Goal: Feedback & Contribution: Leave review/rating

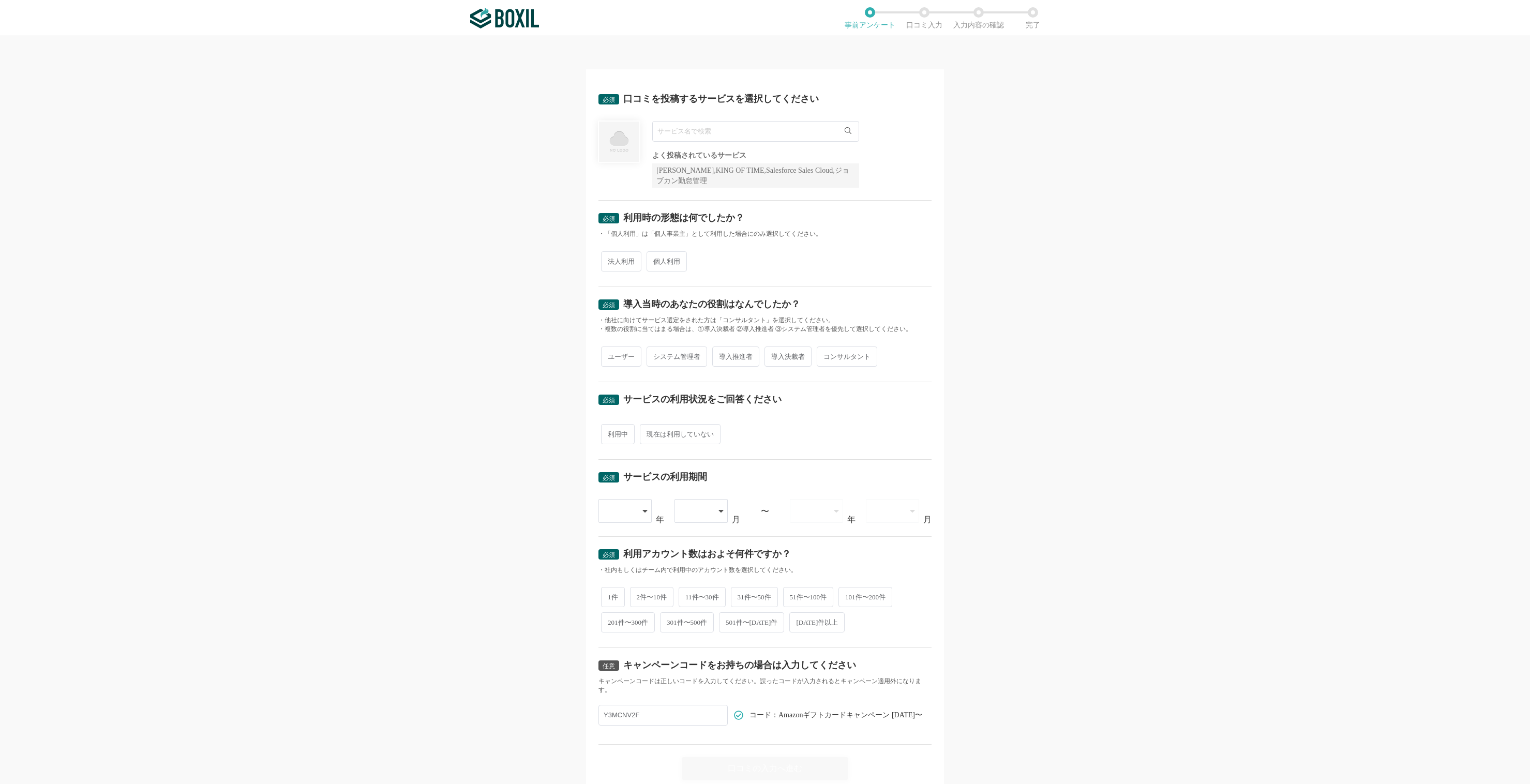
click at [1183, 207] on div "必須 口コミを投稿するサービスを選択してください よく投稿されているサービス Sansan,KING OF TIME,Salesforce Sales Clo…" at bounding box center [765, 411] width 1530 height 748
click at [1062, 261] on div "必須 口コミを投稿するサービスを選択してください よく投稿されているサービス Sansan,KING OF TIME,Salesforce Sales Clo…" at bounding box center [765, 411] width 1530 height 748
click at [705, 134] on input "text" at bounding box center [756, 131] width 207 height 20
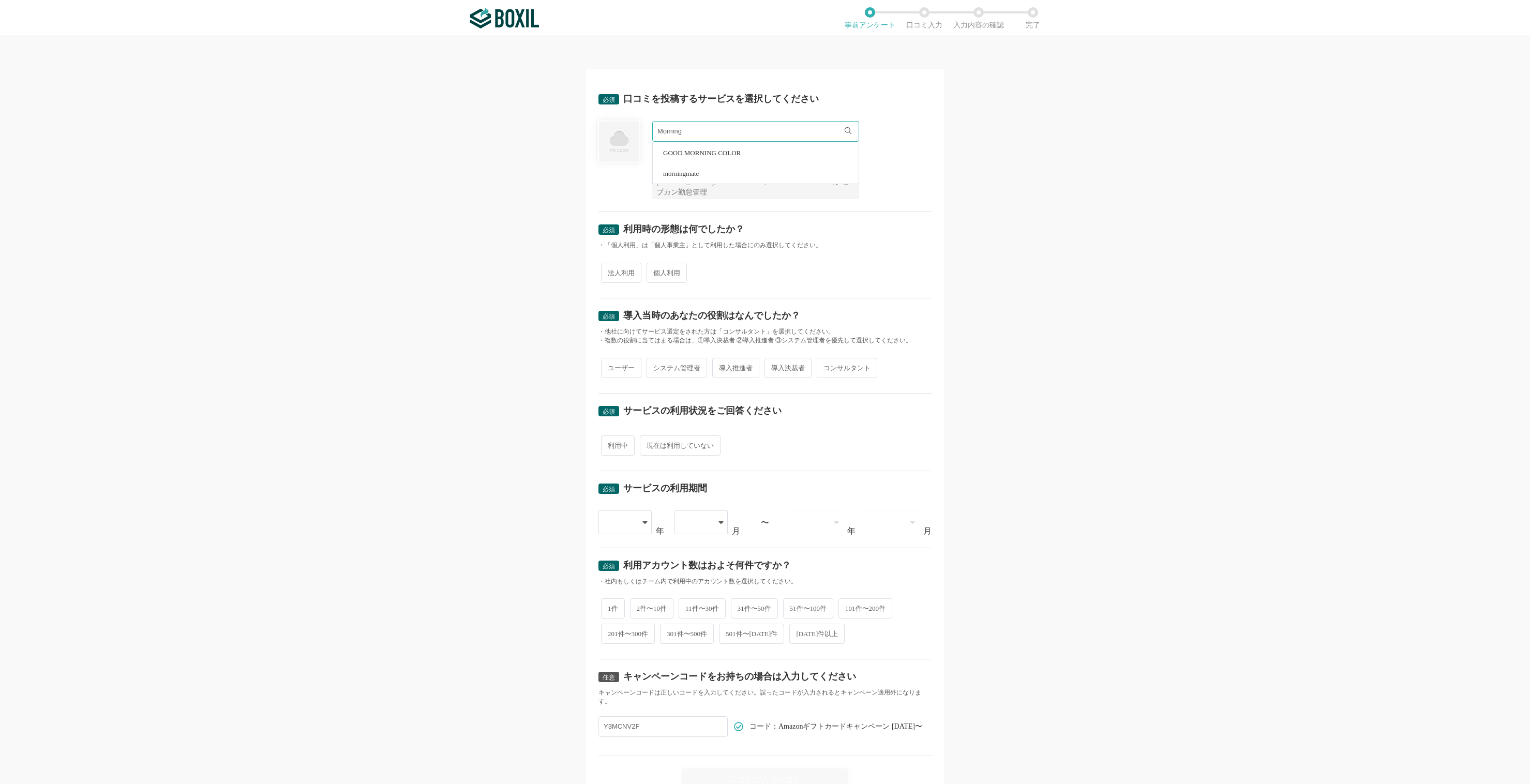
click at [714, 173] on li "morningmate" at bounding box center [756, 173] width 206 height 20
type input "morningmate"
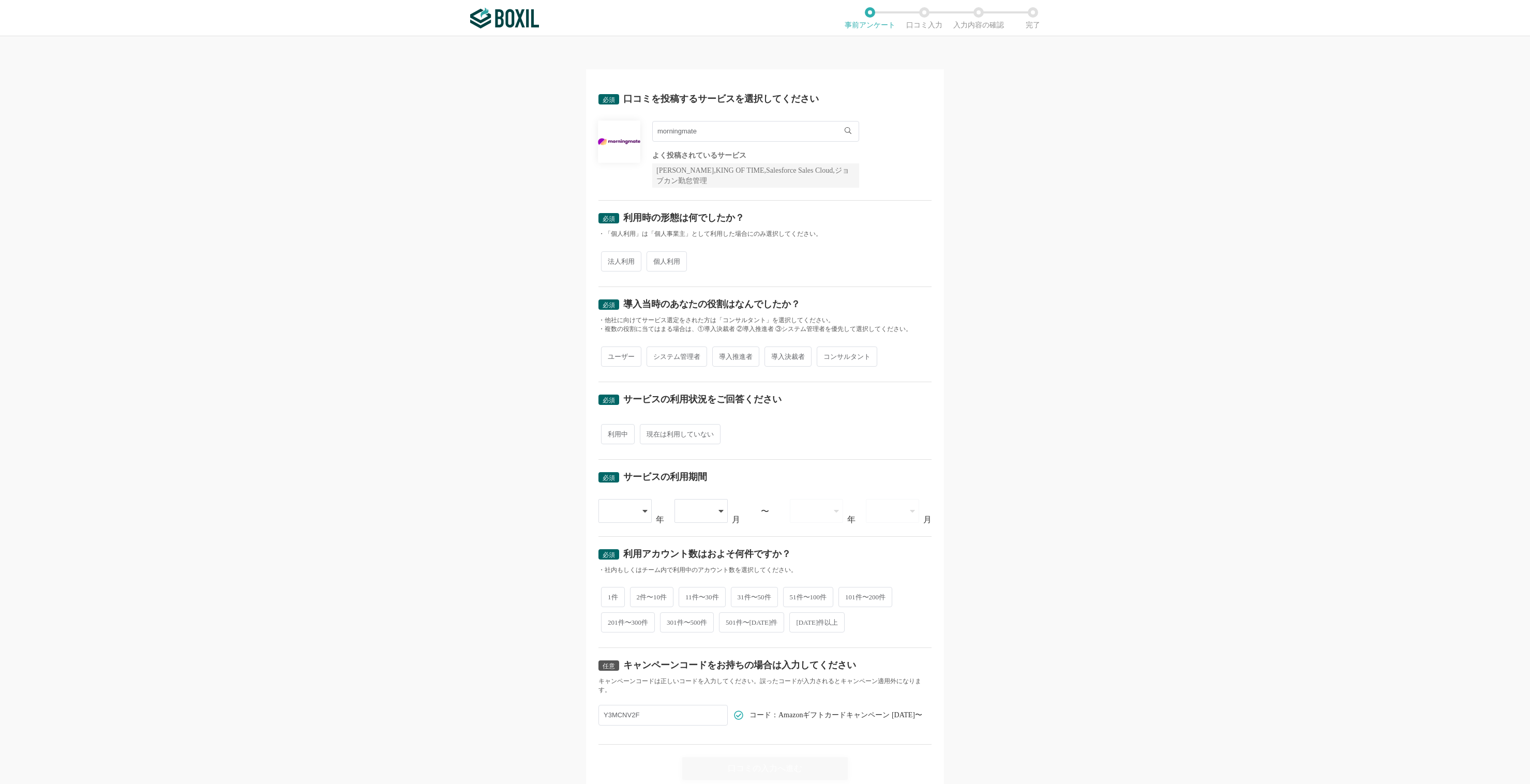
click at [675, 258] on span "個人利用" at bounding box center [667, 261] width 40 height 20
click at [656, 258] on input "個人利用" at bounding box center [653, 257] width 7 height 7
radio input "true"
click at [788, 362] on span "導入決裁者" at bounding box center [788, 356] width 47 height 20
click at [774, 355] on input "導入決裁者" at bounding box center [771, 352] width 7 height 7
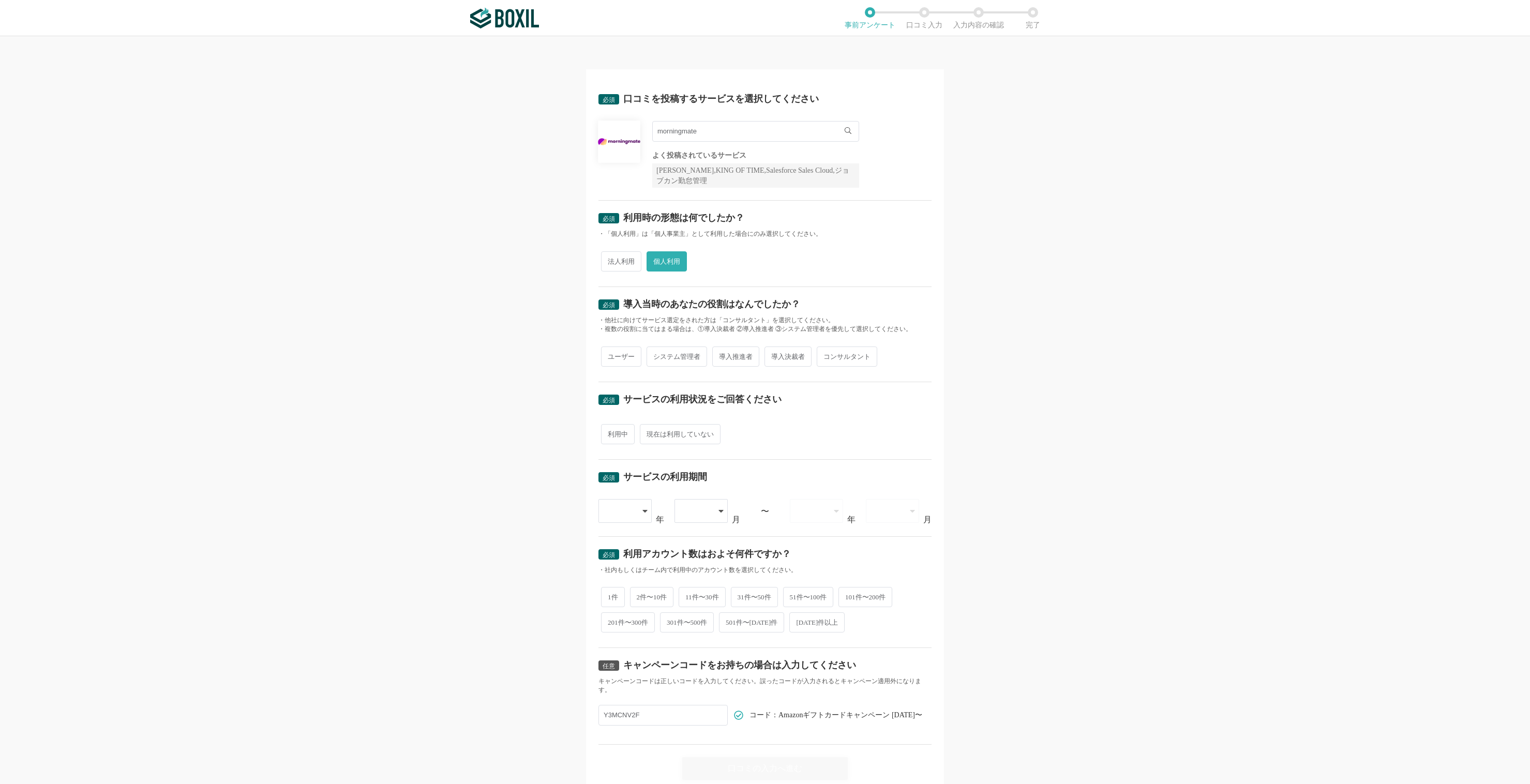
radio input "true"
click at [601, 265] on span "法人利用" at bounding box center [621, 261] width 40 height 20
click at [604, 259] on input "法人利用" at bounding box center [608, 257] width 7 height 7
radio input "true"
radio input "false"
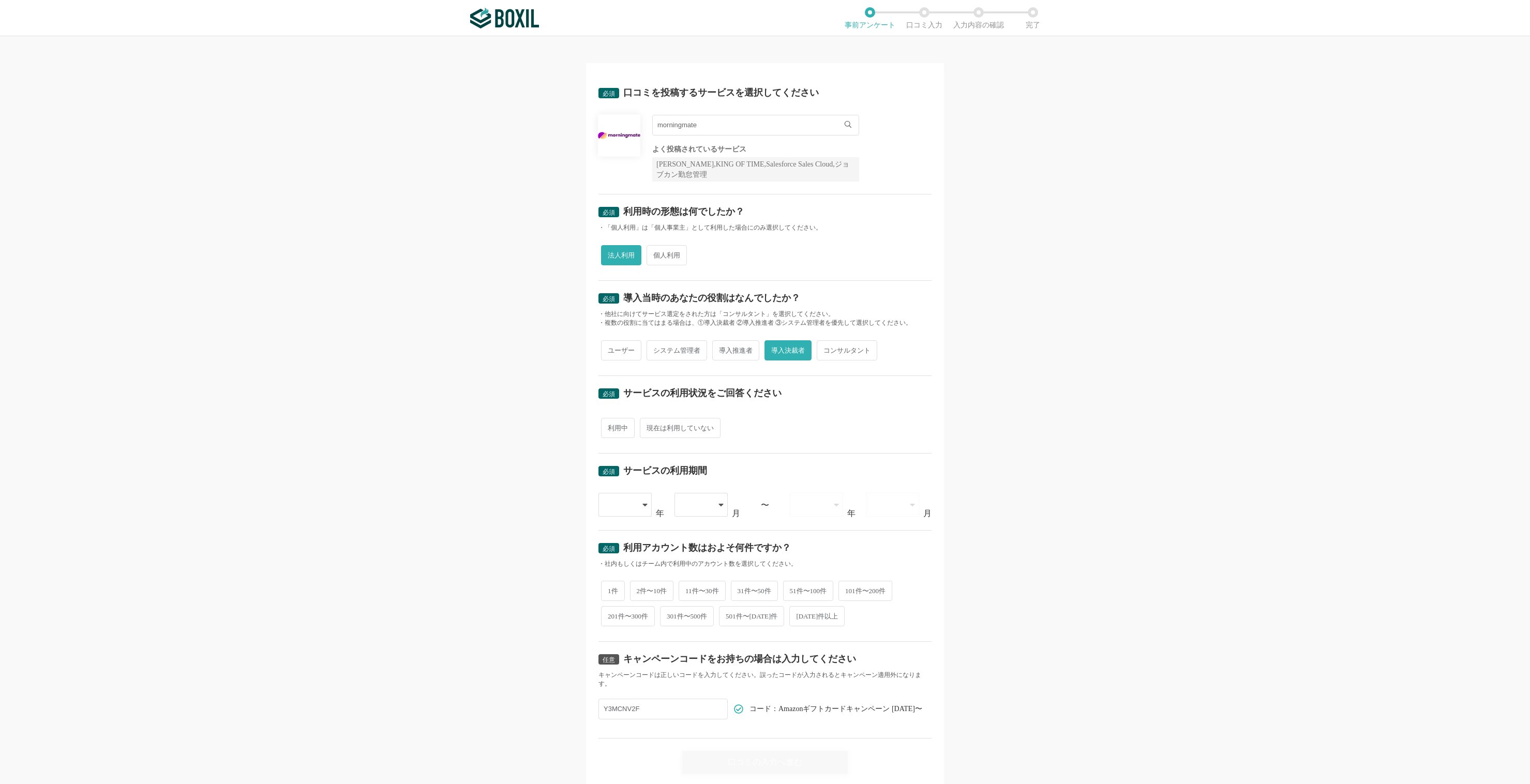
scroll to position [22, 0]
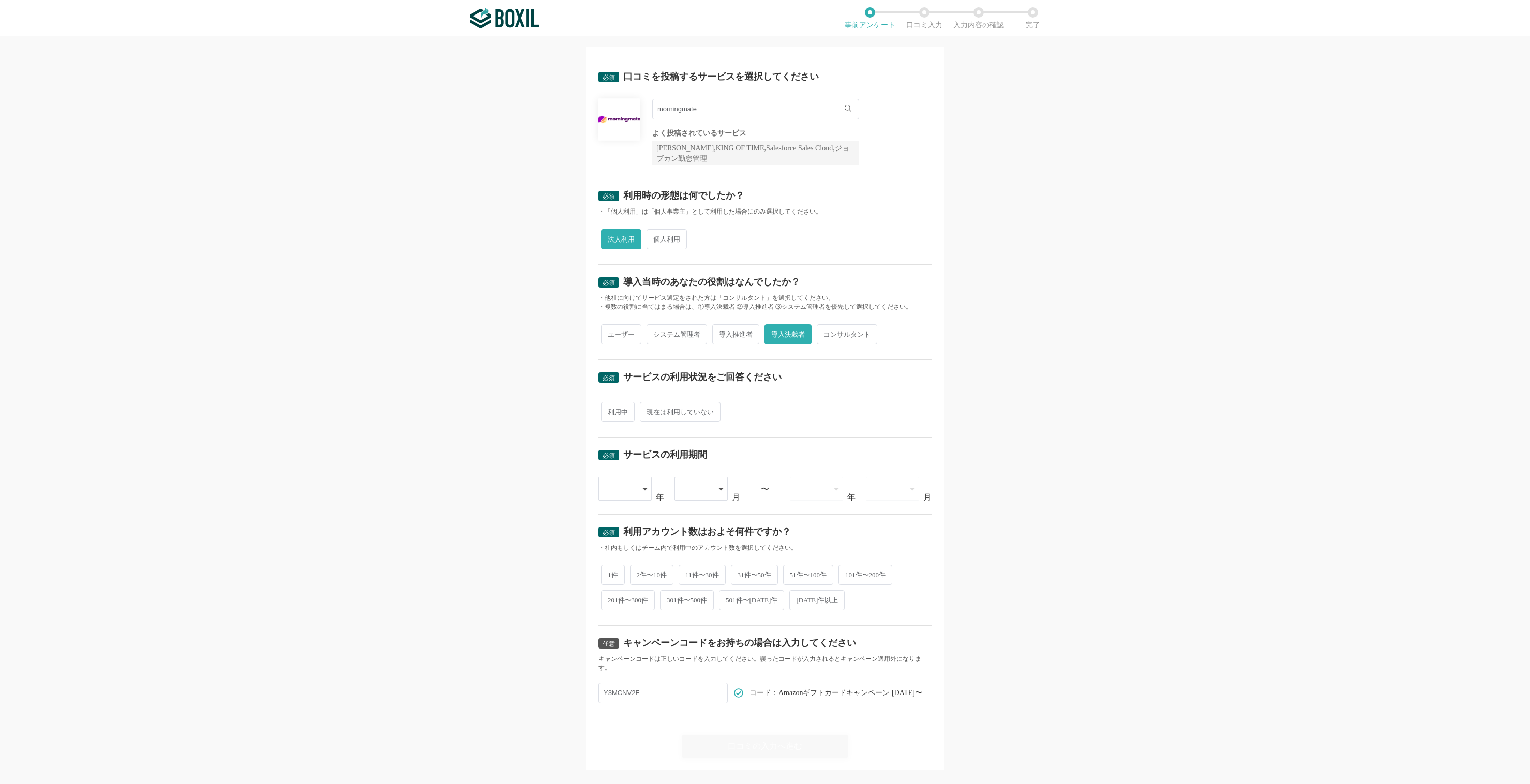
click at [612, 412] on span "利用中" at bounding box center [618, 412] width 34 height 20
click at [610, 410] on input "利用中" at bounding box center [608, 407] width 7 height 7
radio input "true"
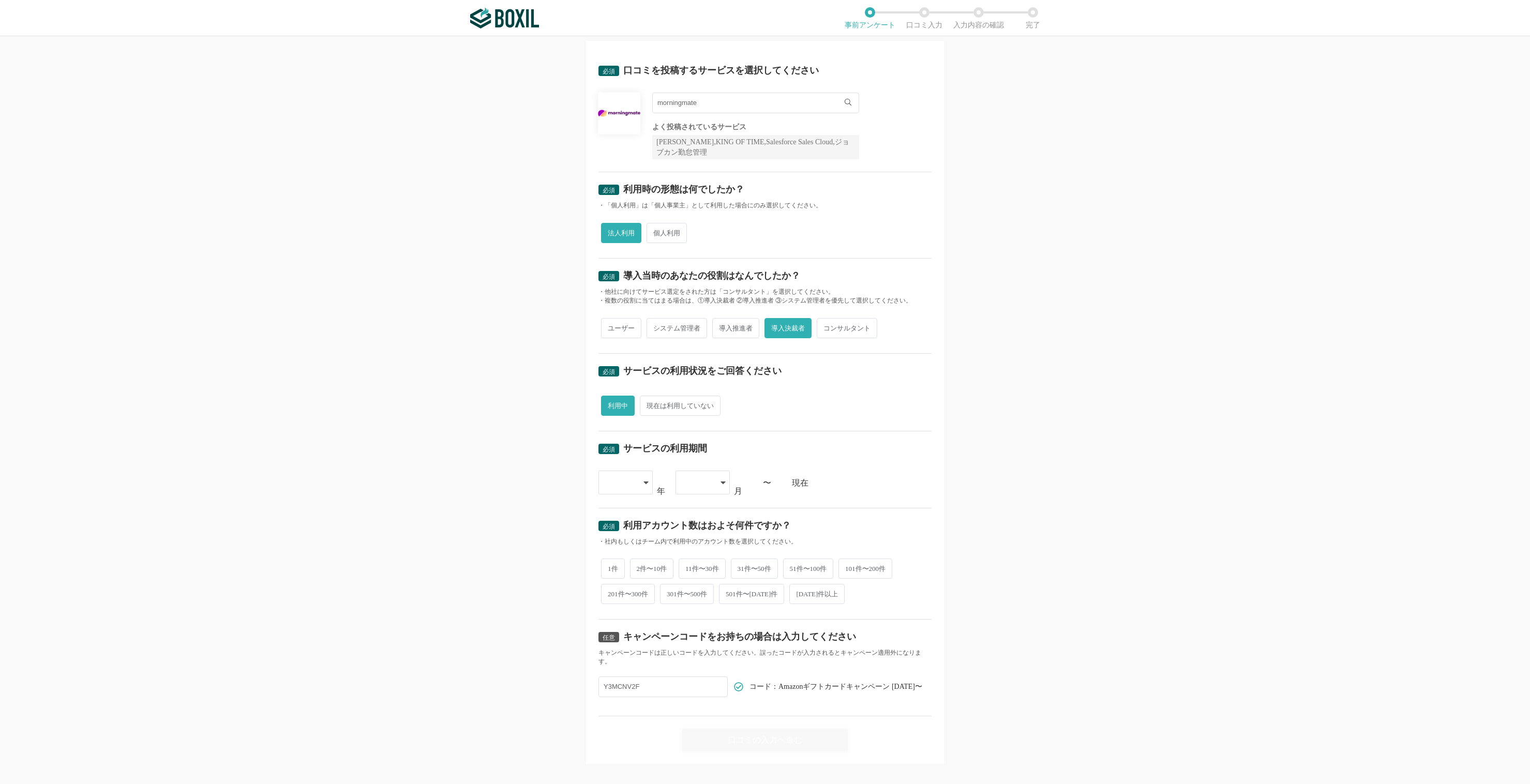
scroll to position [32, 0]
click at [643, 482] on icon at bounding box center [646, 478] width 5 height 8
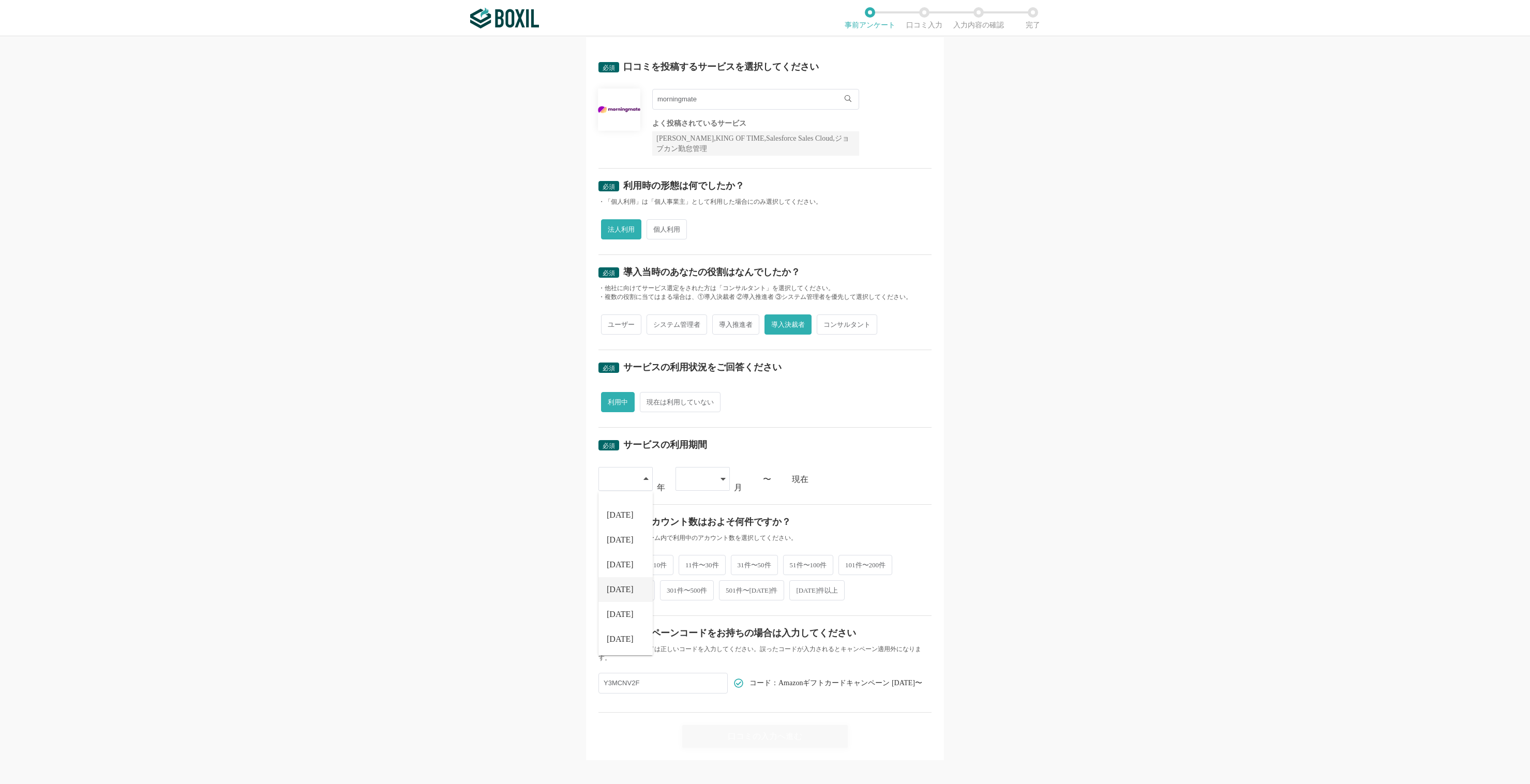
scroll to position [118, 0]
click at [615, 583] on li "[DATE]" at bounding box center [626, 589] width 54 height 25
click at [721, 478] on icon at bounding box center [723, 478] width 4 height 3
click at [634, 477] on div "[DATE]" at bounding box center [626, 479] width 54 height 24
click at [708, 476] on div at bounding box center [702, 478] width 54 height 24
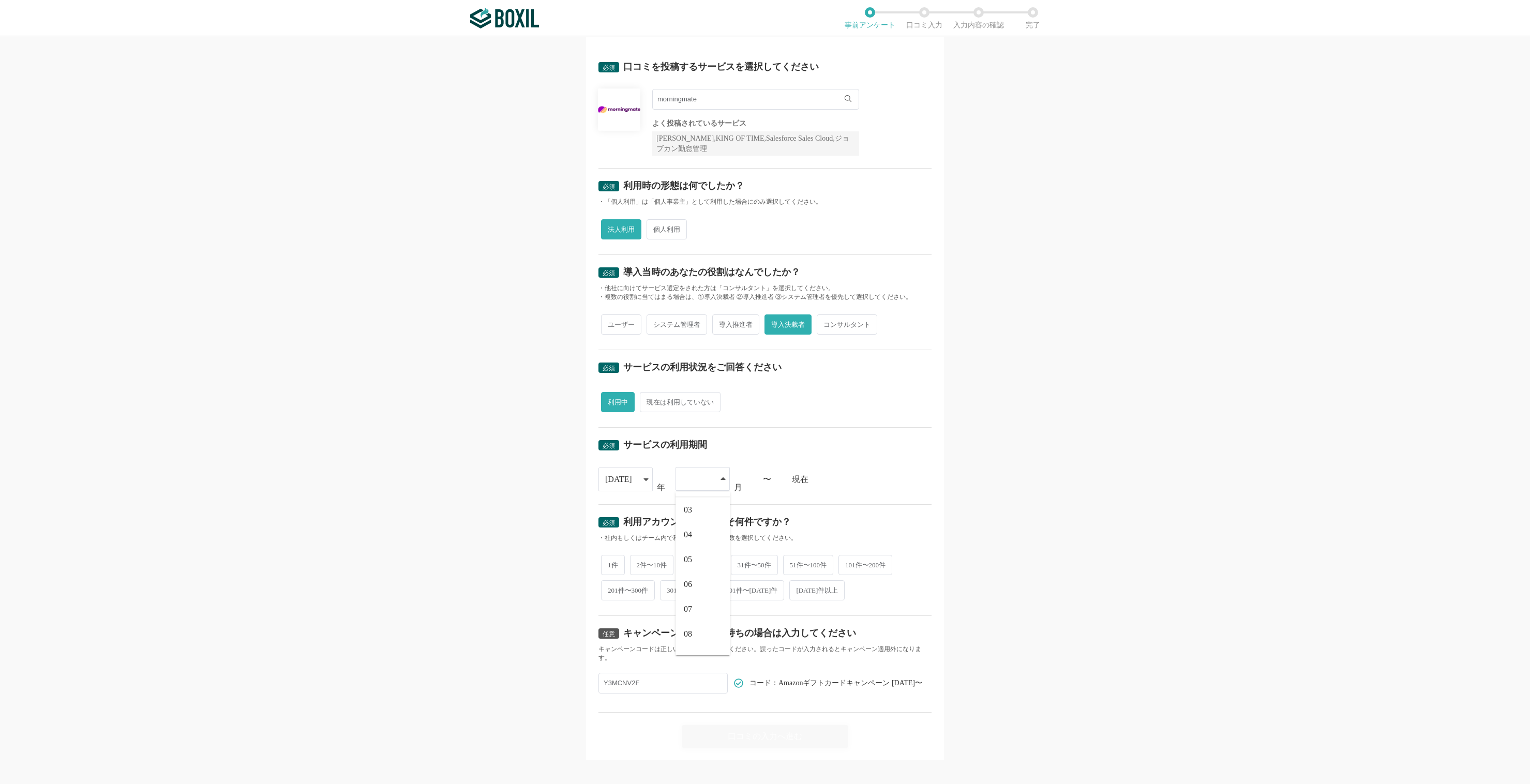
scroll to position [143, 0]
click at [690, 584] on li "10" at bounding box center [702, 589] width 54 height 25
click at [1010, 466] on div "必須 口コミを投稿するサービスを選択してください morningmate morningmate よく投稿されているサービス Sansan,KING OF T…" at bounding box center [765, 411] width 1530 height 748
click at [774, 568] on span "31件〜50件" at bounding box center [754, 564] width 47 height 20
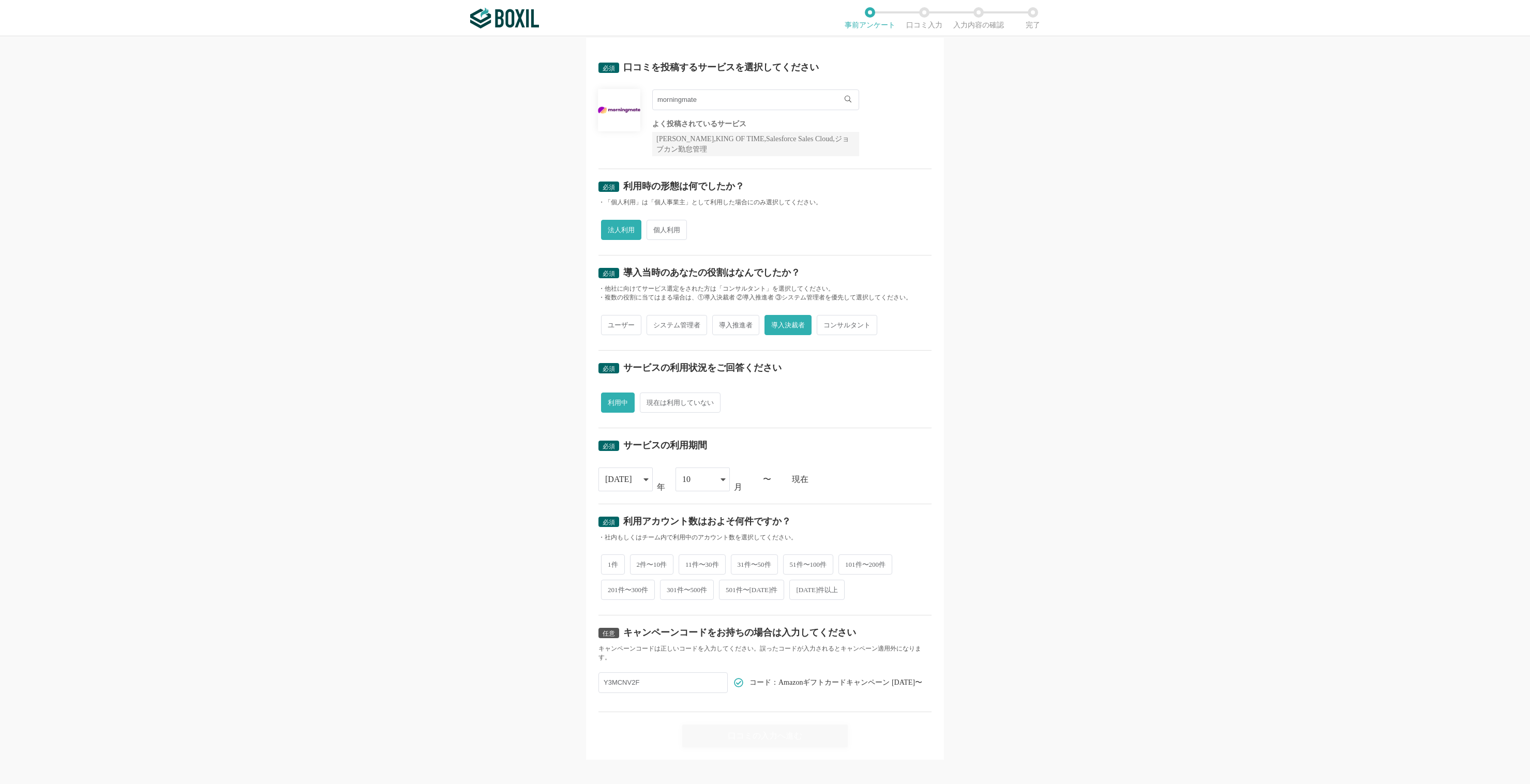
click at [740, 563] on input "31件〜50件" at bounding box center [737, 559] width 7 height 7
radio input "true"
click at [793, 731] on div "口コミの入力へ進む" at bounding box center [765, 736] width 166 height 23
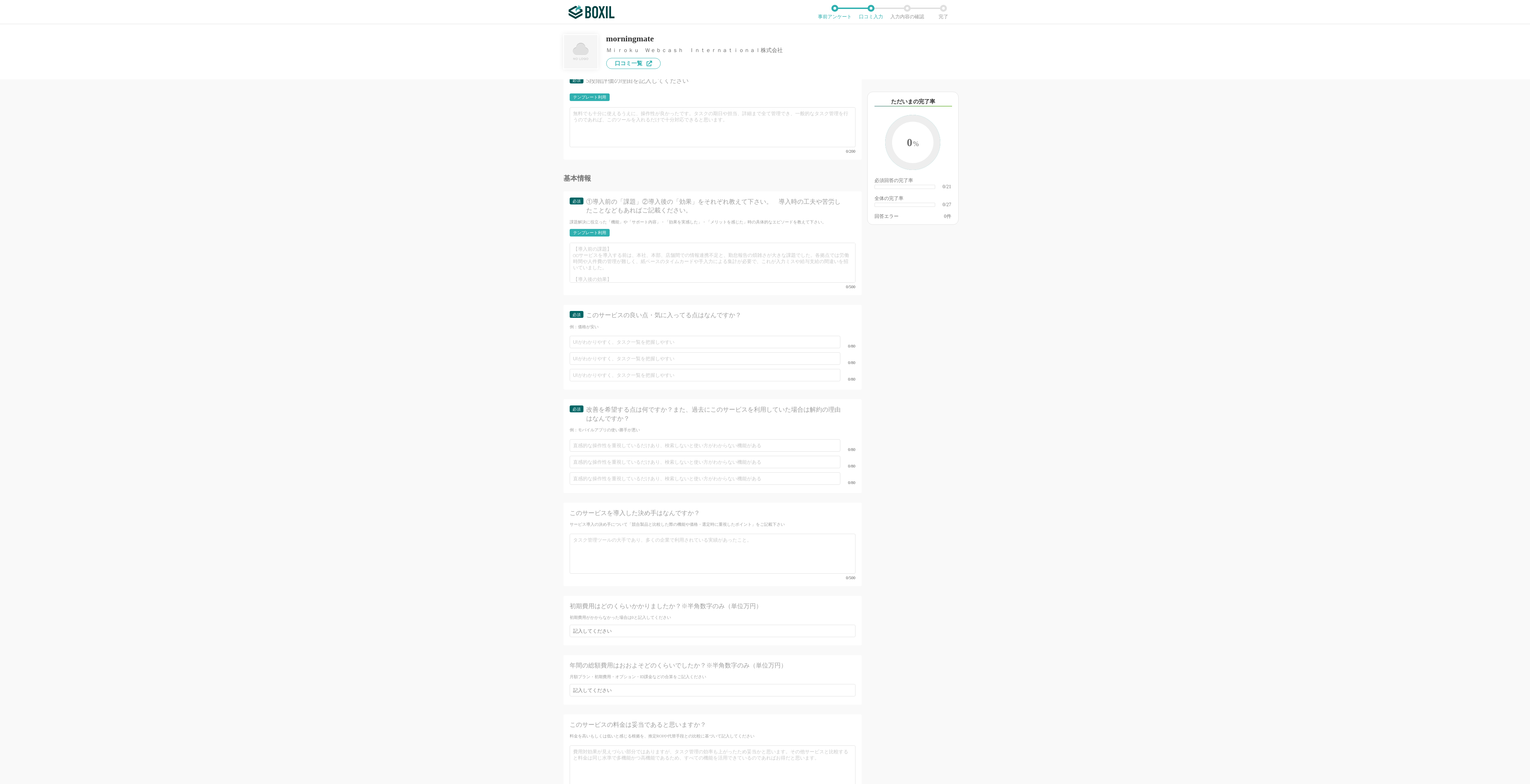
scroll to position [1358, 0]
click at [596, 15] on img at bounding box center [591, 12] width 46 height 14
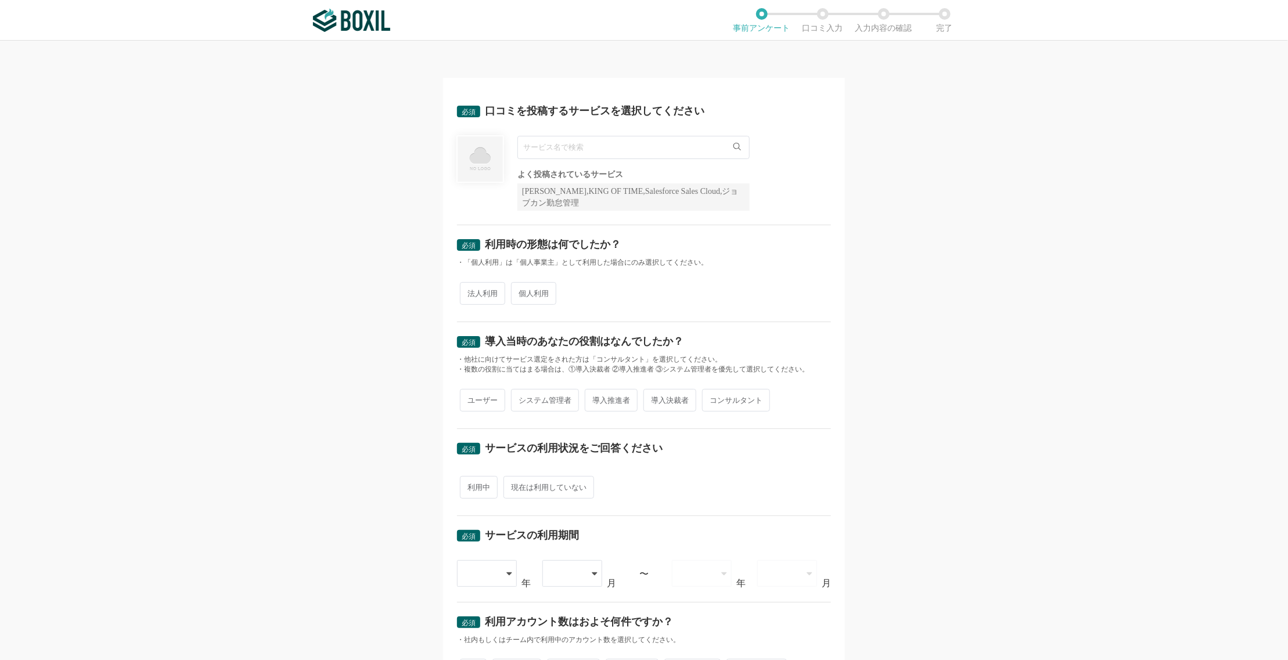
click at [565, 145] on input "text" at bounding box center [633, 147] width 232 height 23
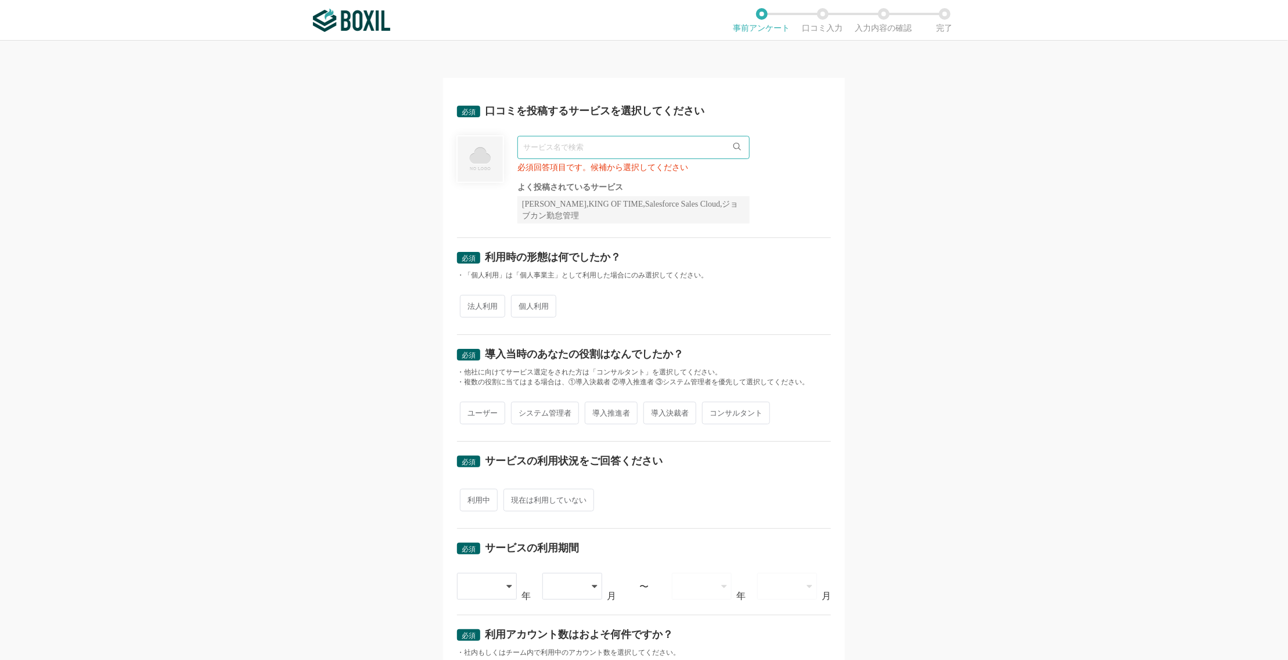
click at [961, 165] on div "必須 口コミを投稿するサービスを選択してください 必須回答項目です。候補から選択してください よく投稿されているサービス Sansan,KING OF TIM…" at bounding box center [644, 350] width 1288 height 619
click at [595, 141] on input "text" at bounding box center [633, 147] width 232 height 23
click at [578, 191] on li "morningmate" at bounding box center [633, 194] width 231 height 23
type input "morningmate"
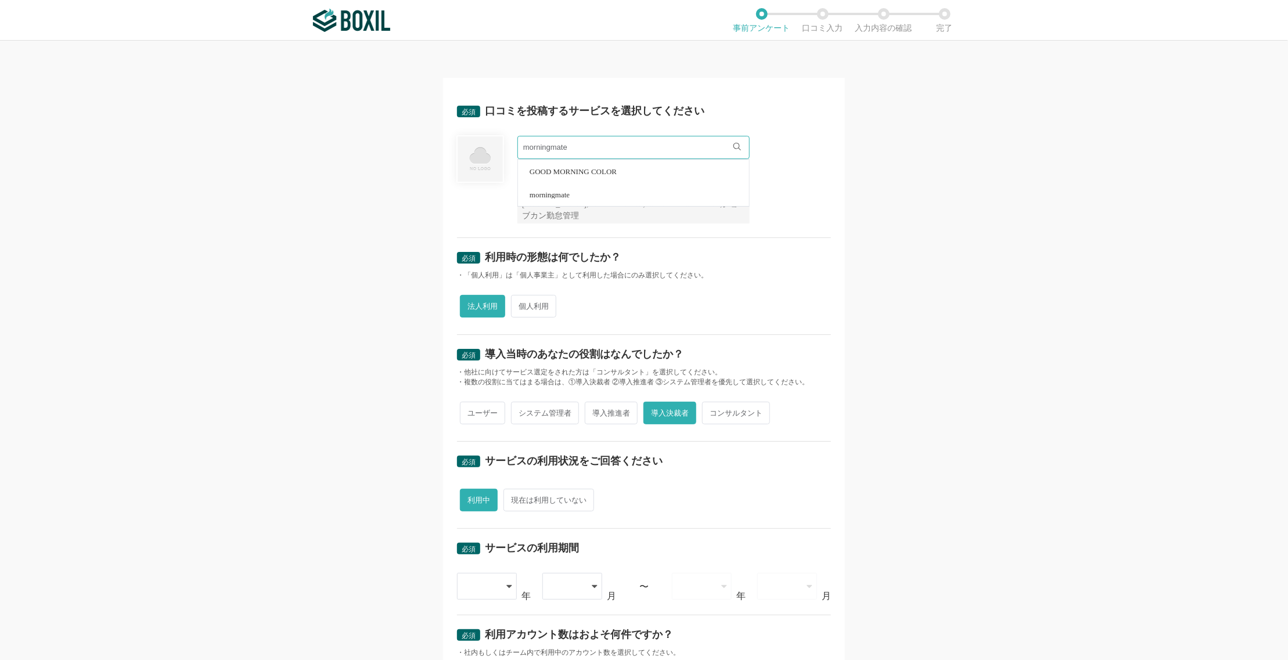
radio input "true"
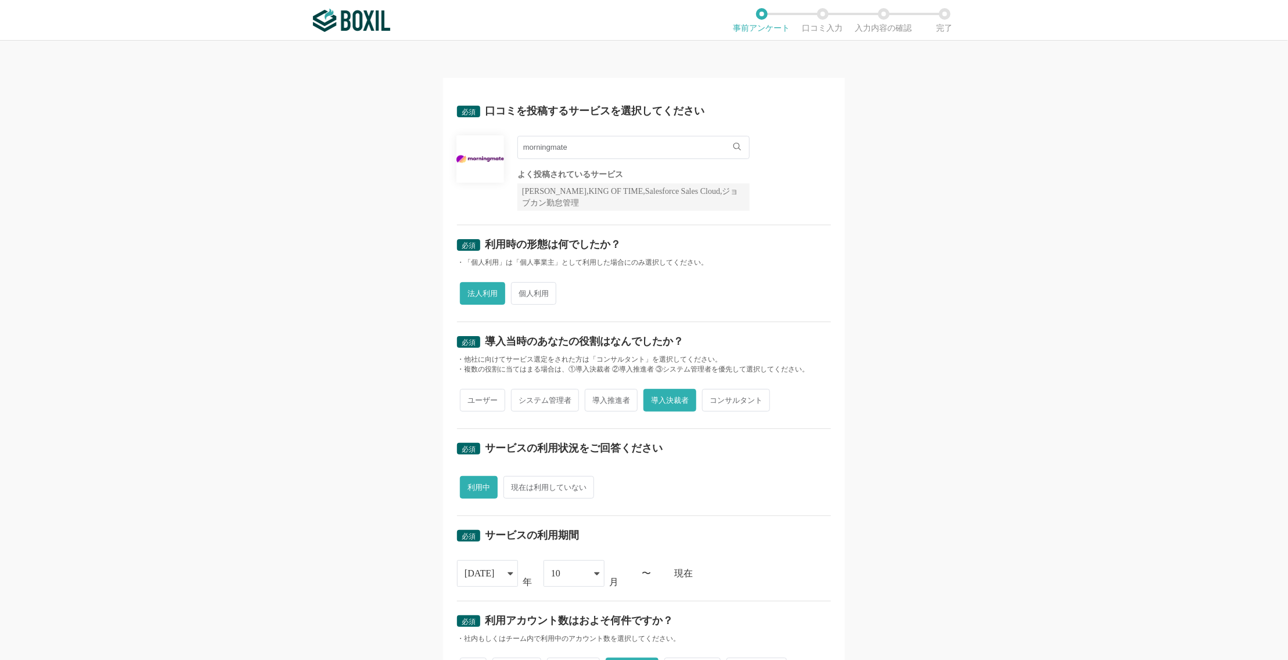
click at [966, 213] on div "必須 口コミを投稿するサービスを選択してください morningmate morningmate よく投稿されているサービス Sansan,KING OF T…" at bounding box center [644, 350] width 1288 height 619
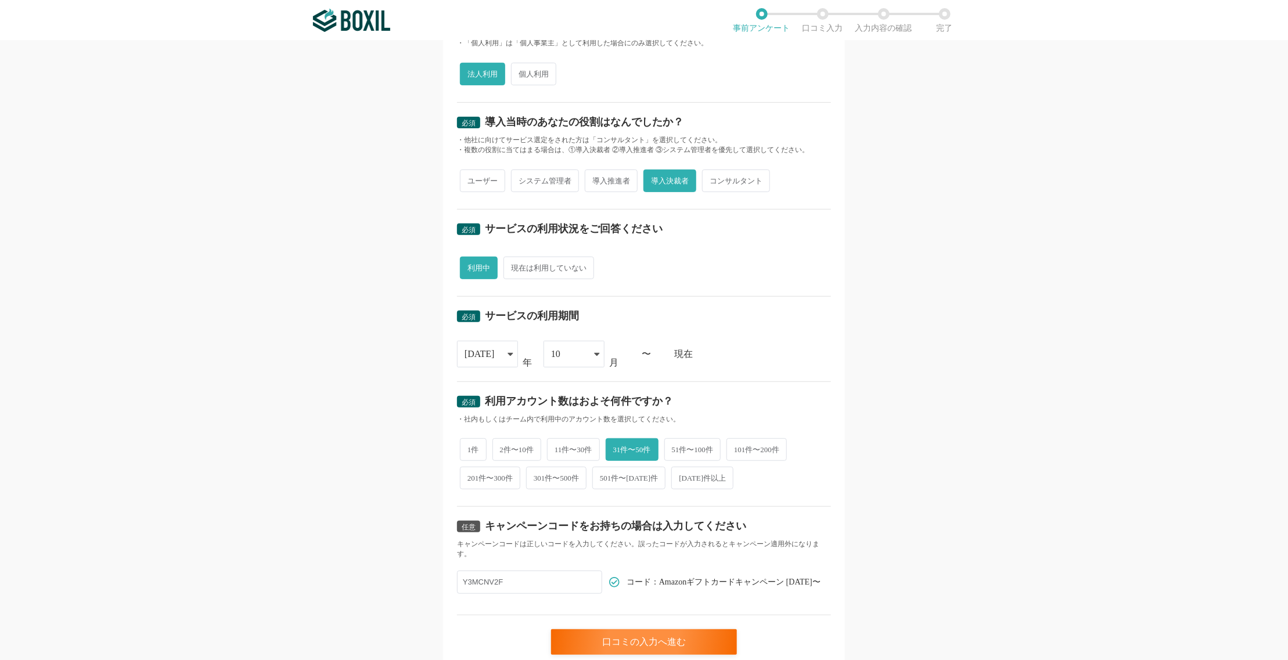
scroll to position [253, 0]
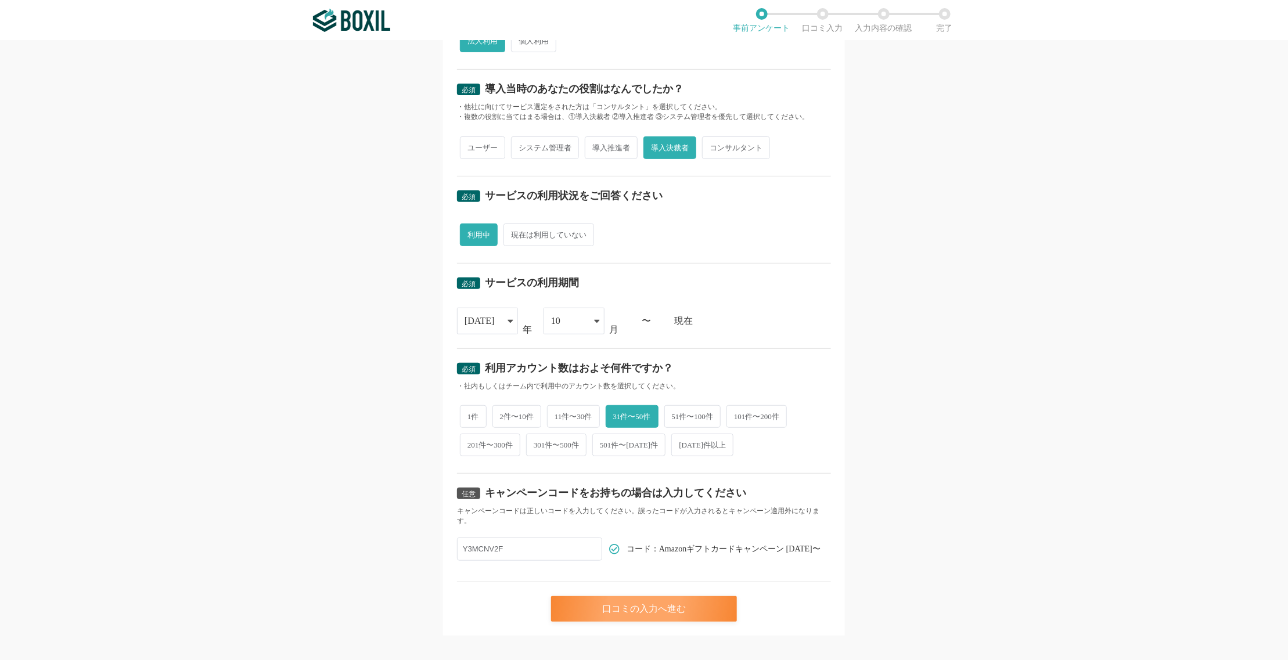
click at [663, 596] on div "口コミの入力へ進む" at bounding box center [644, 609] width 186 height 26
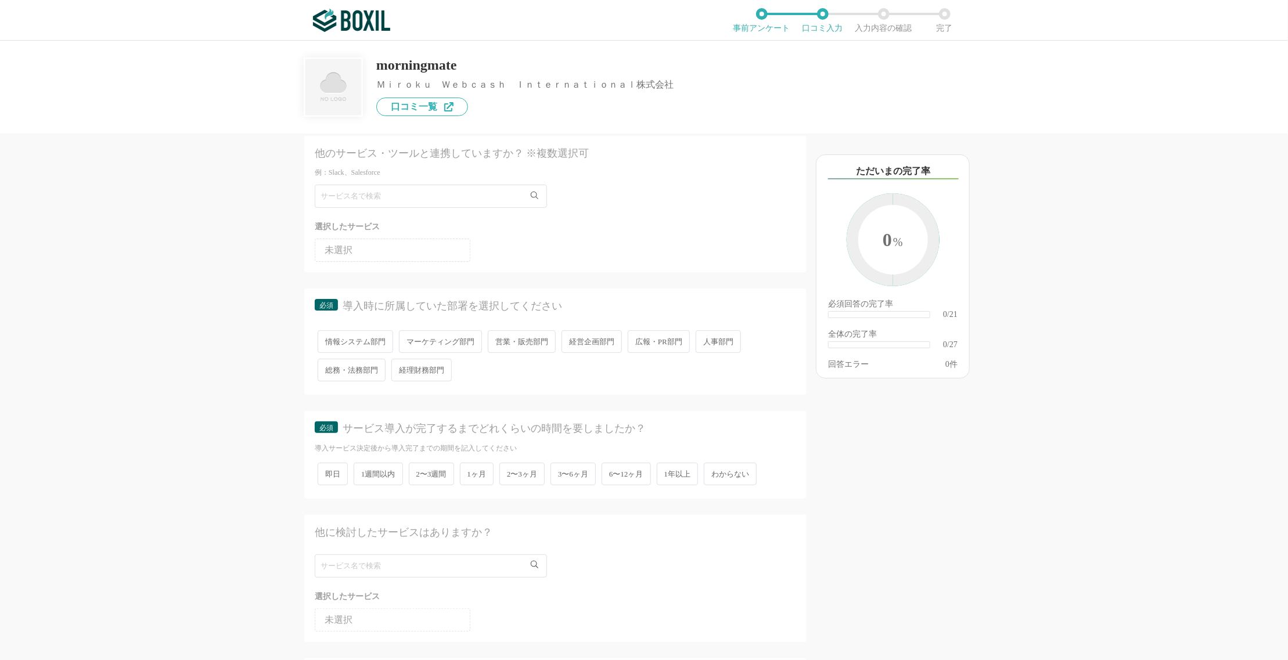
scroll to position [25, 0]
click at [534, 336] on span "営業・販売部門" at bounding box center [522, 337] width 68 height 23
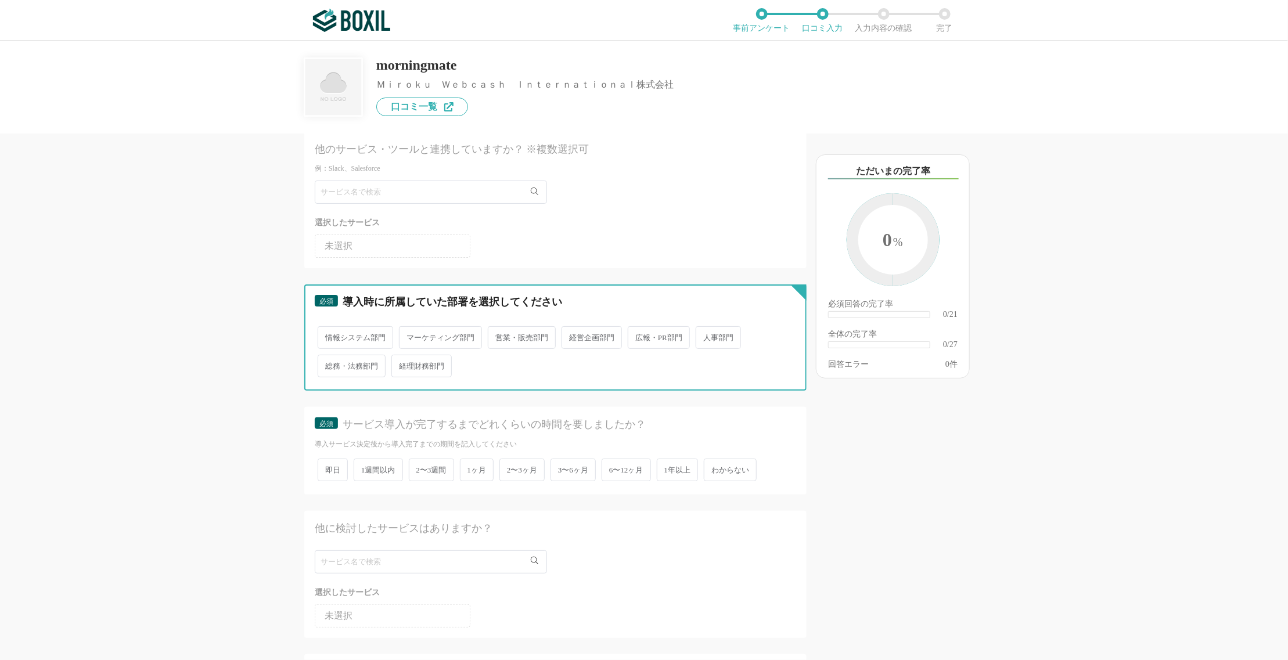
click at [498, 336] on input "営業・販売部門" at bounding box center [495, 332] width 8 height 8
radio input "true"
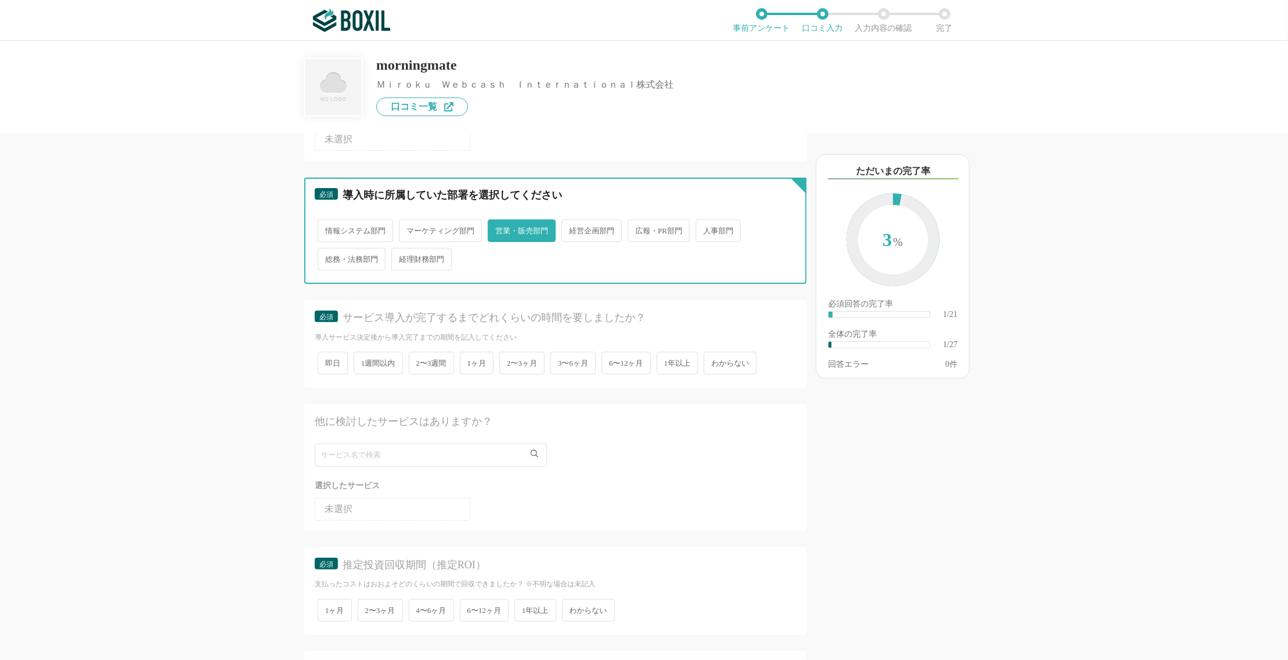
scroll to position [139, 0]
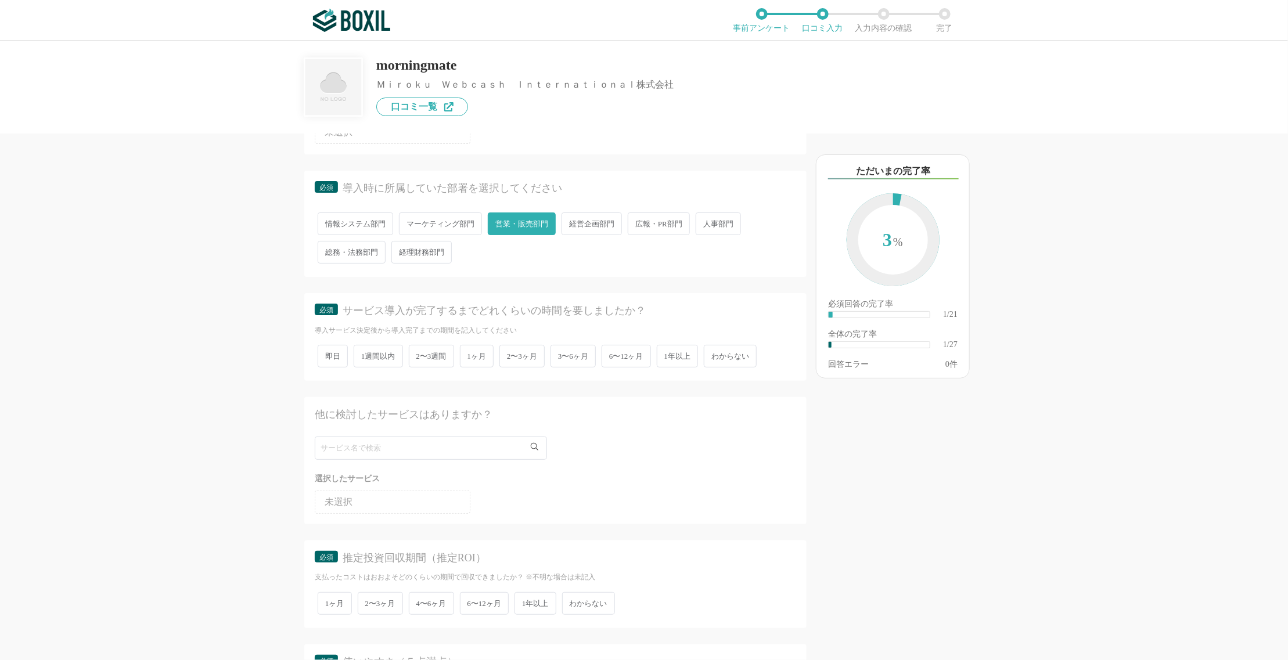
click at [365, 226] on span "情報システム部門" at bounding box center [355, 223] width 75 height 23
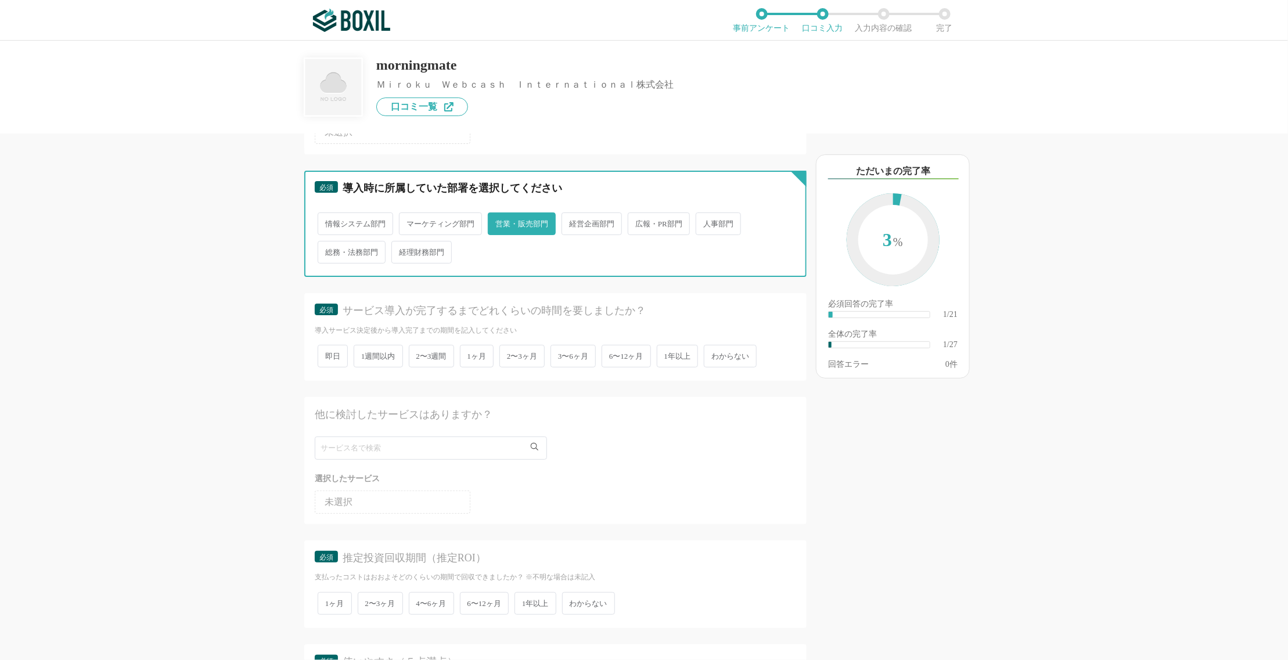
click at [328, 222] on input "情報システム部門" at bounding box center [324, 218] width 8 height 8
radio input "true"
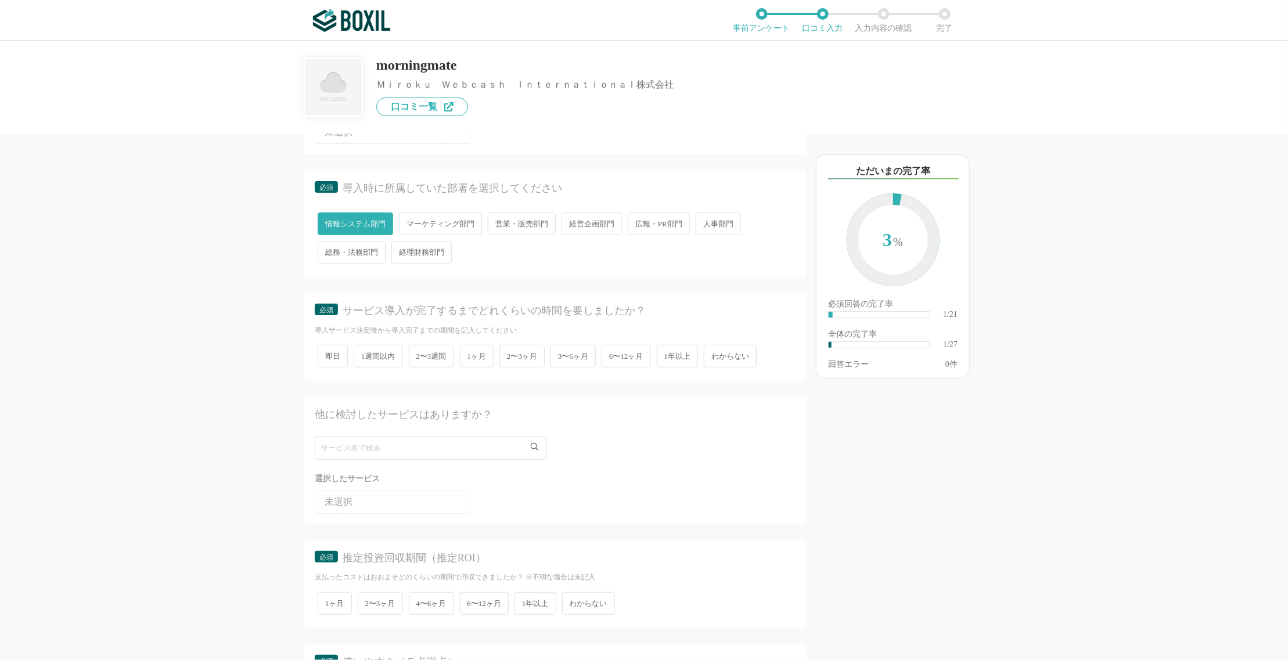
click at [503, 226] on span "営業・販売部門" at bounding box center [522, 223] width 68 height 23
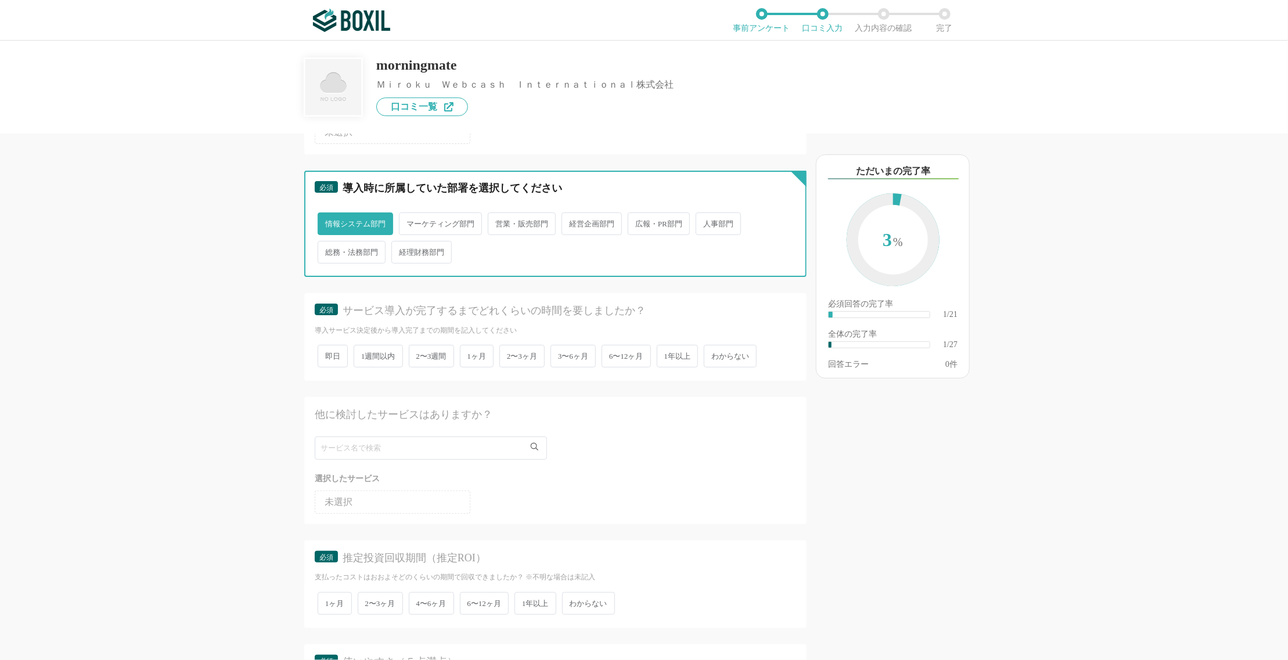
click at [498, 222] on input "営業・販売部門" at bounding box center [495, 218] width 8 height 8
radio input "true"
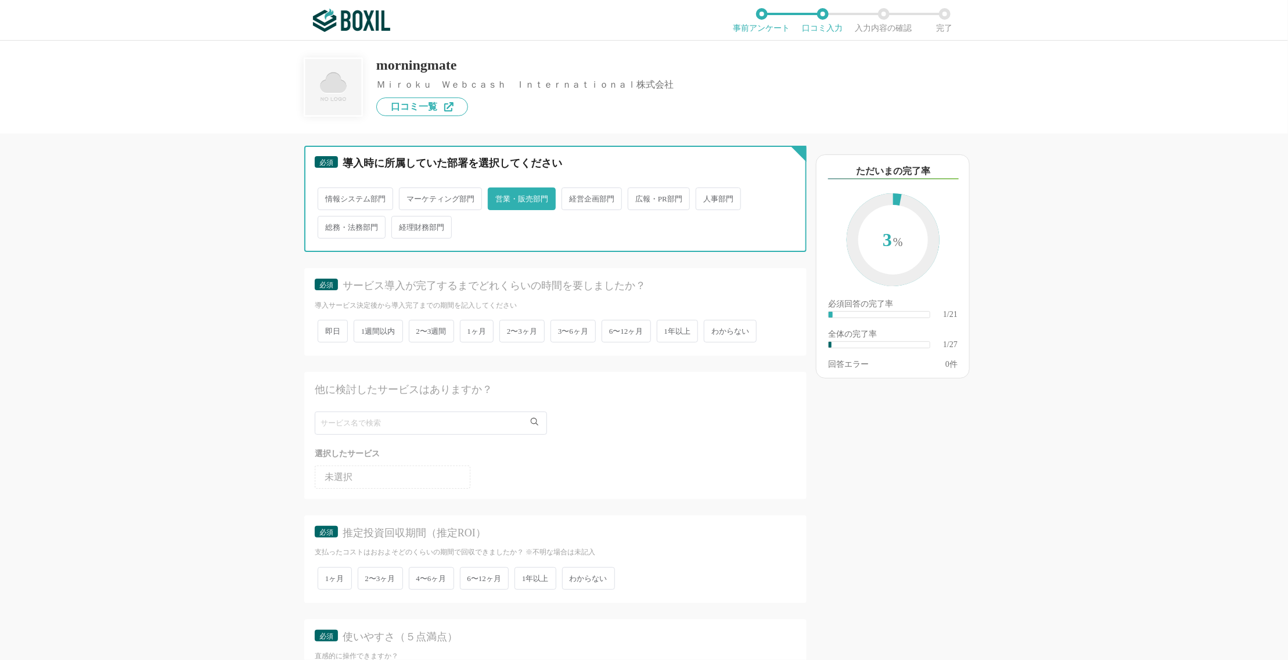
scroll to position [164, 0]
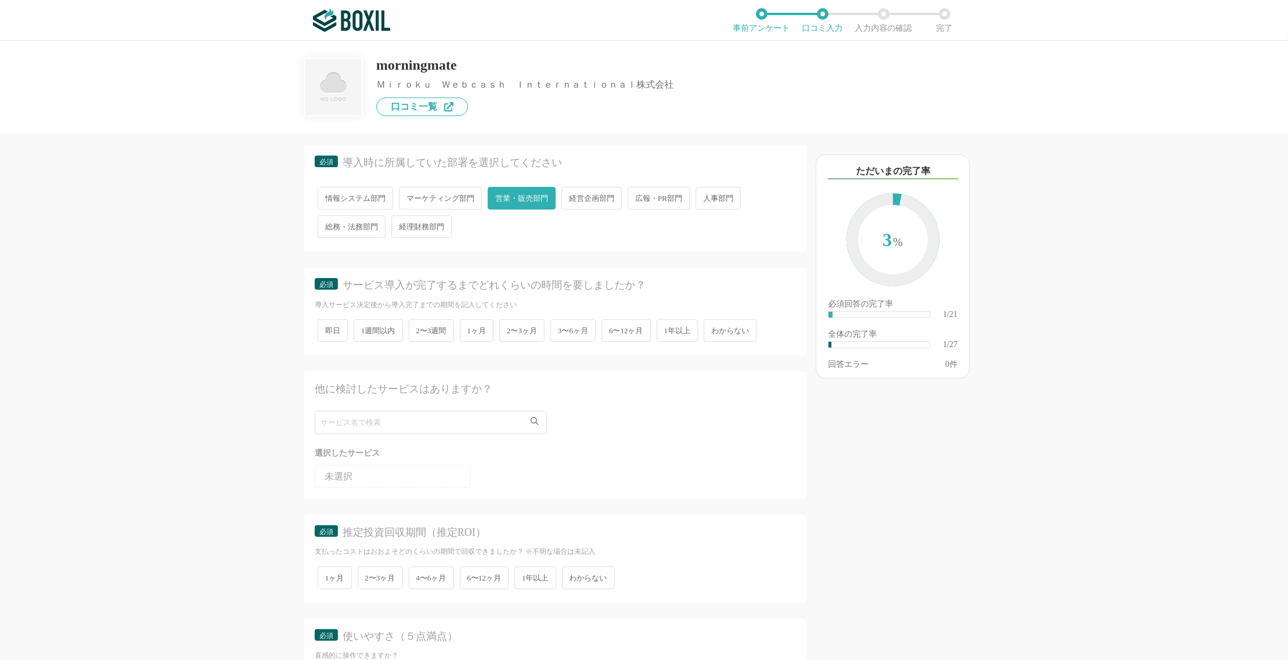
click at [471, 329] on span "1ヶ月" at bounding box center [477, 330] width 34 height 23
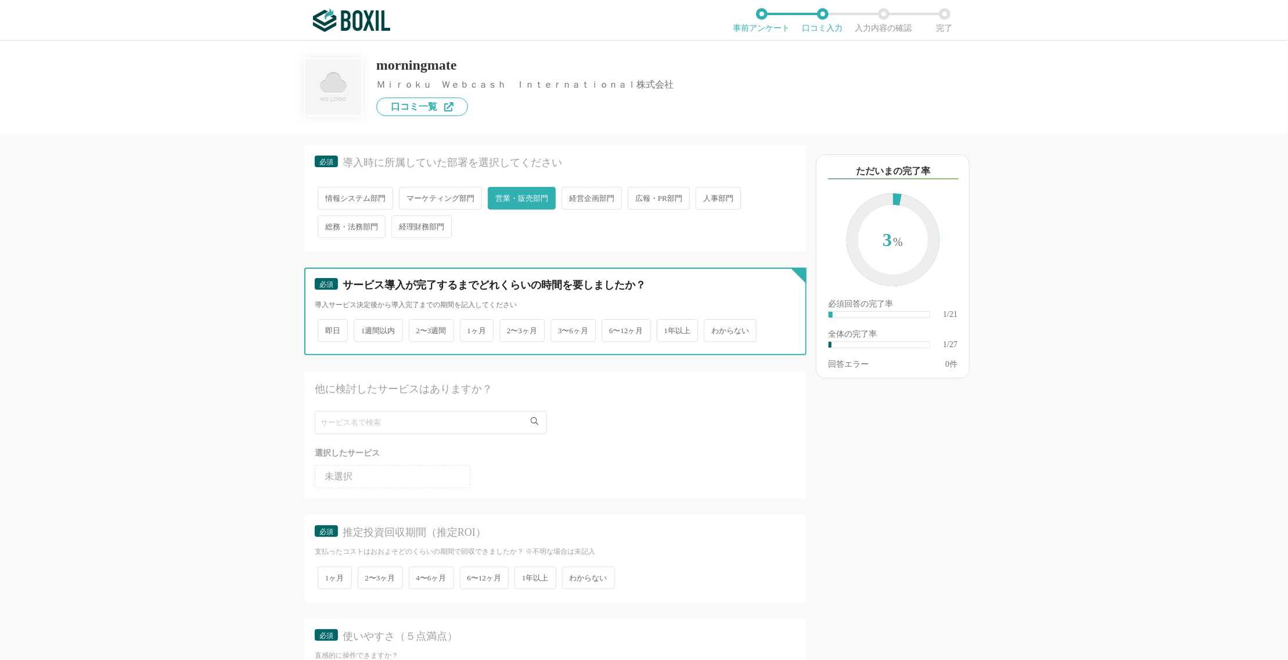
click at [470, 329] on input "1ヶ月" at bounding box center [467, 325] width 8 height 8
radio input "true"
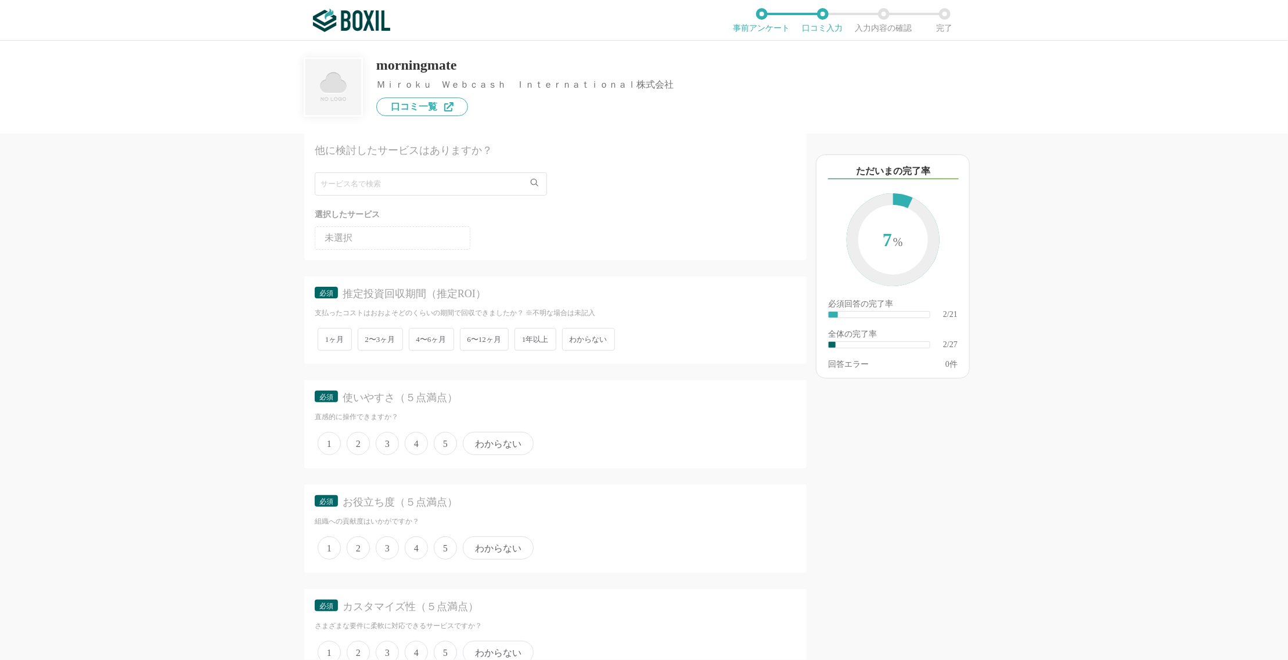
scroll to position [405, 0]
drag, startPoint x: 334, startPoint y: 306, endPoint x: 577, endPoint y: 303, distance: 242.1
click at [577, 306] on div "支払ったコストはおおよそどのくらいの期間で回収できましたか？ ※不明な場合は未記入" at bounding box center [555, 311] width 481 height 10
click at [544, 307] on div "支払ったコストはおおよそどのくらいの期間で回収できましたか？ ※不明な場合は未記入" at bounding box center [555, 311] width 481 height 10
click at [430, 333] on span "4〜6ヶ月" at bounding box center [431, 337] width 45 height 23
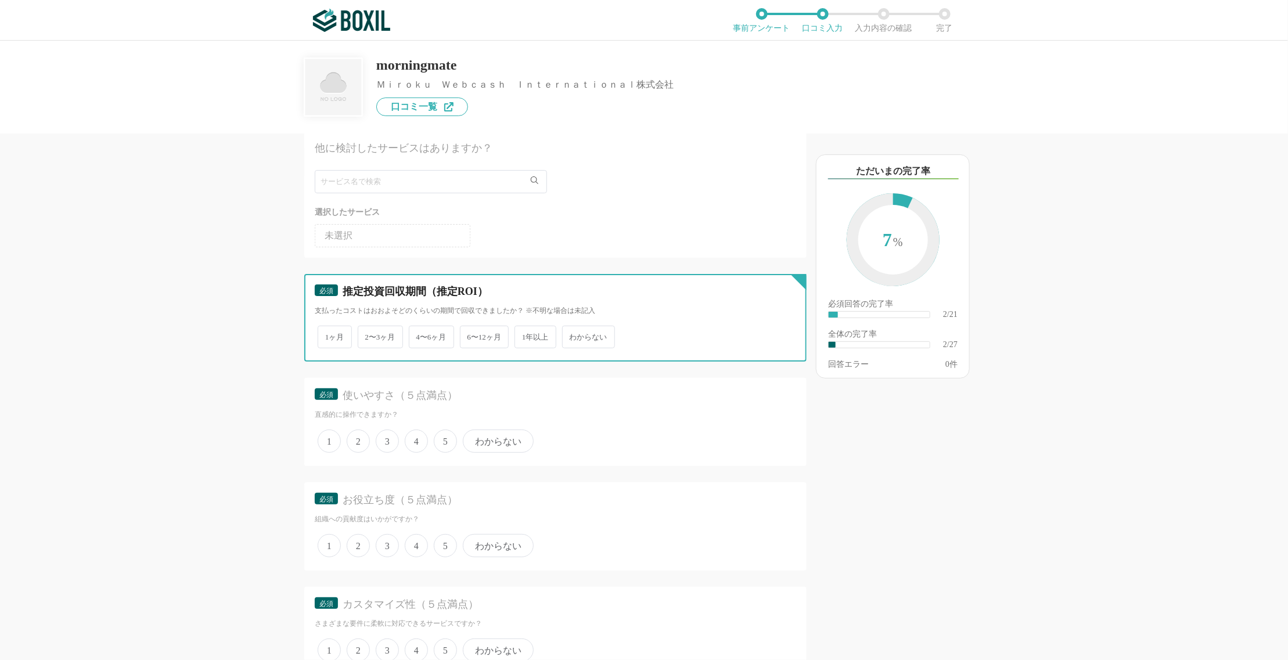
click at [419, 333] on input "4〜6ヶ月" at bounding box center [416, 331] width 8 height 8
radio input "true"
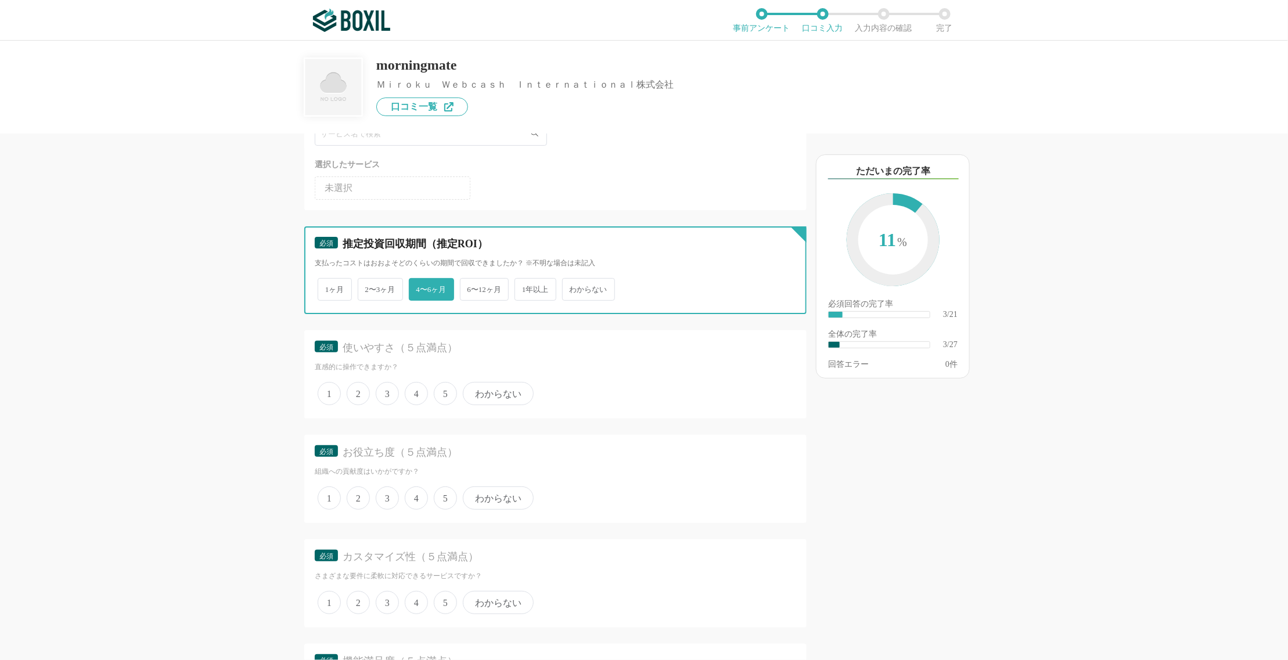
scroll to position [487, 0]
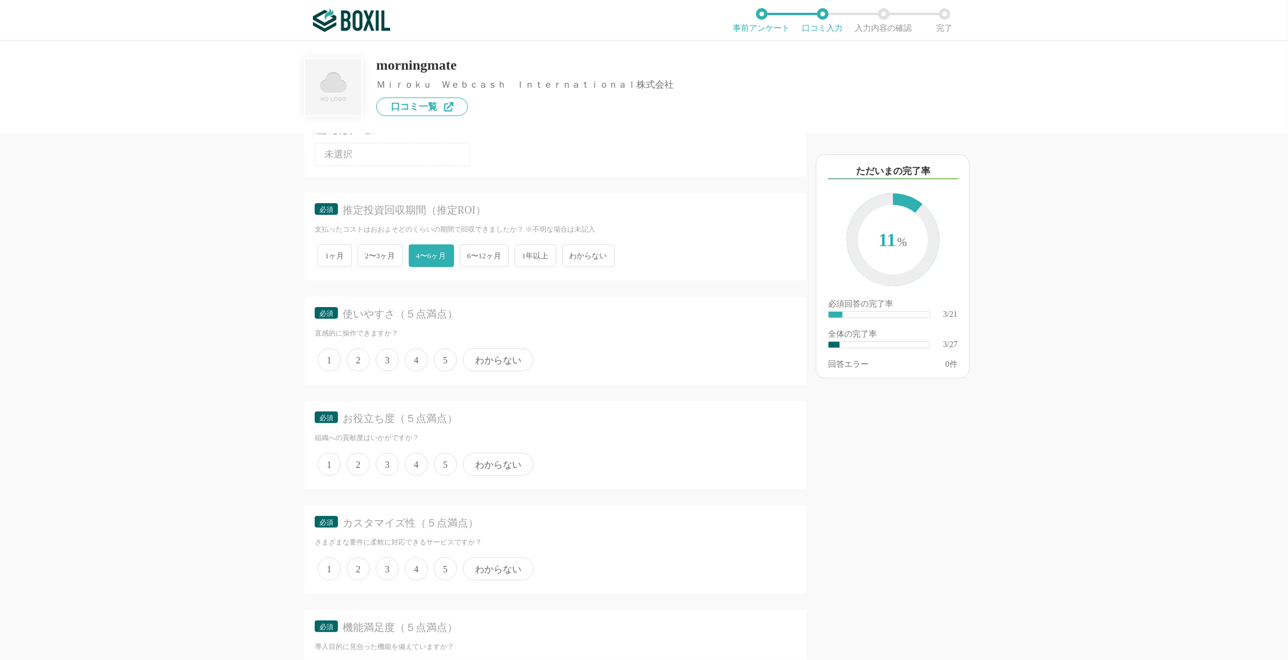
click at [421, 356] on span "4" at bounding box center [416, 359] width 23 height 23
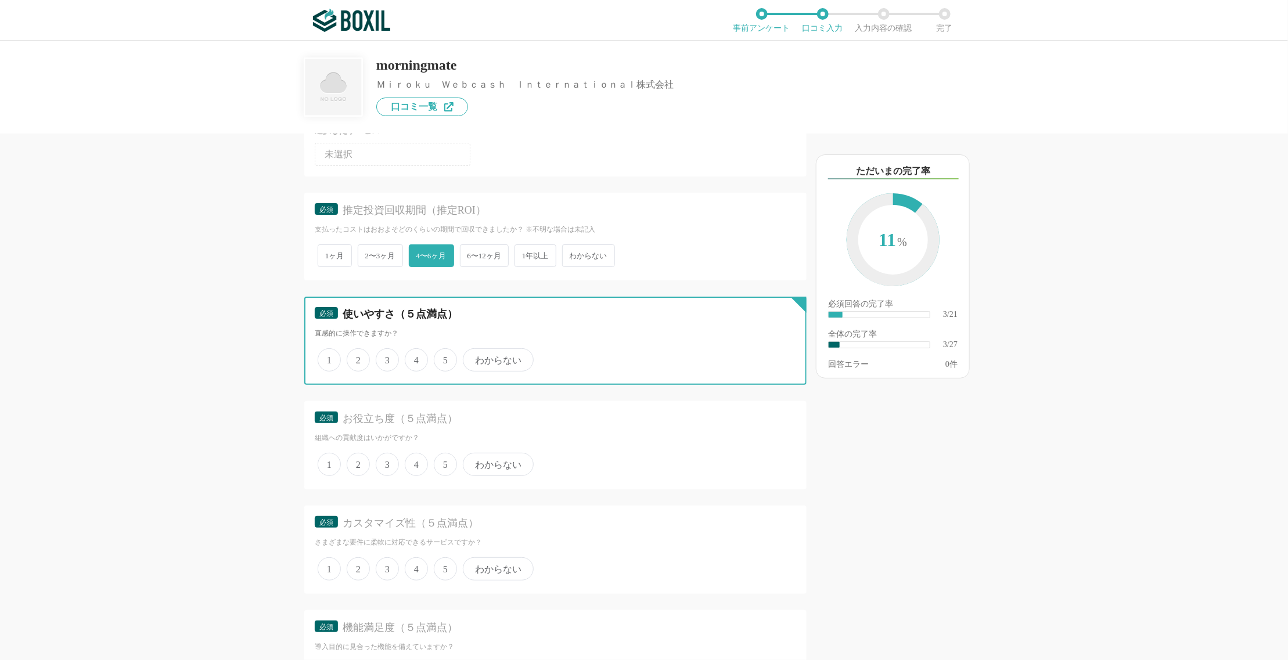
click at [415, 356] on input "4" at bounding box center [412, 354] width 8 height 8
radio input "true"
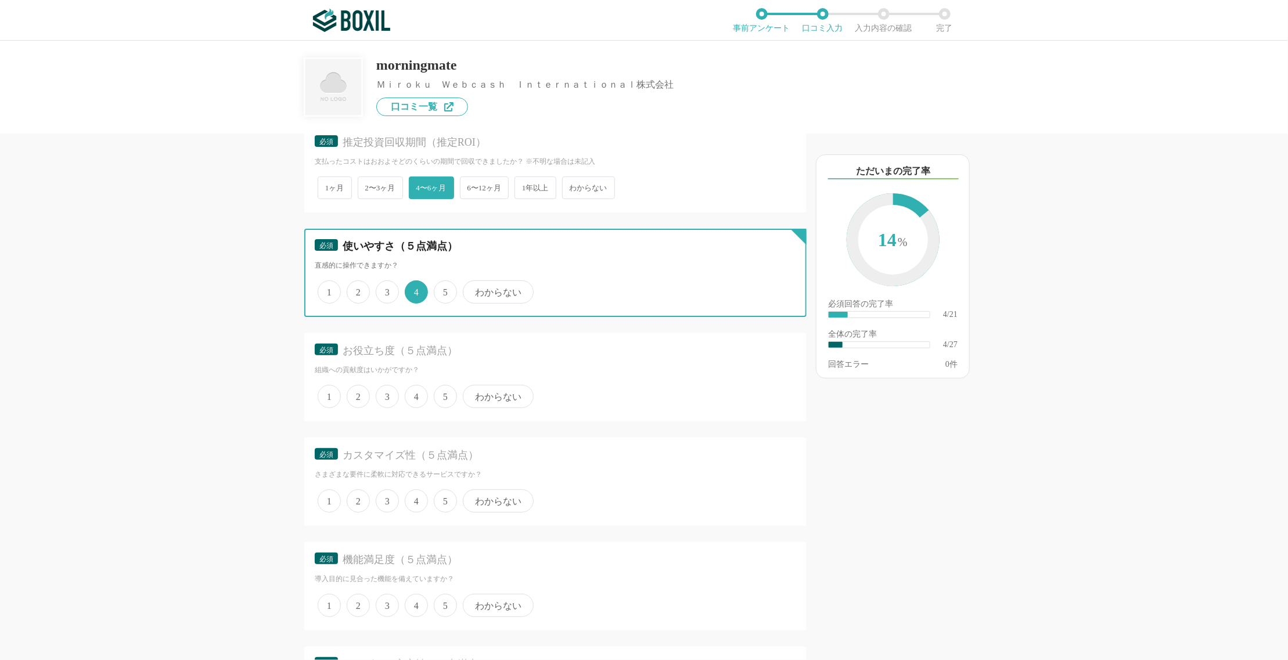
scroll to position [589, 0]
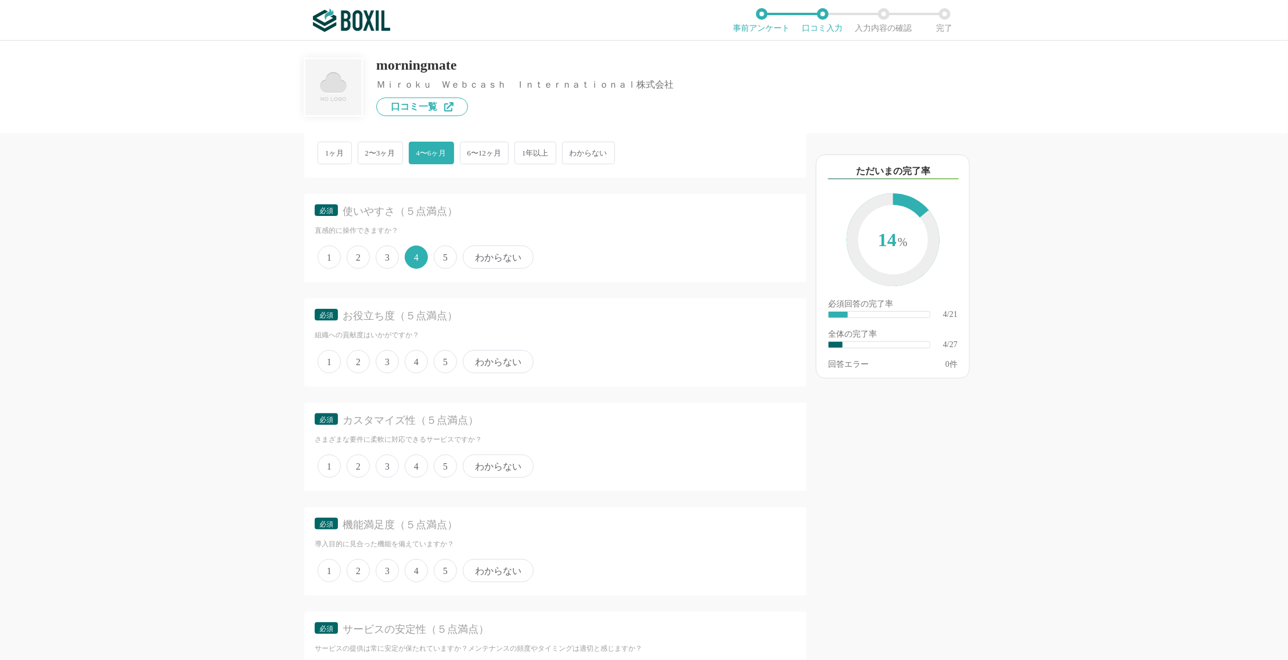
click at [420, 360] on span "4" at bounding box center [416, 361] width 23 height 23
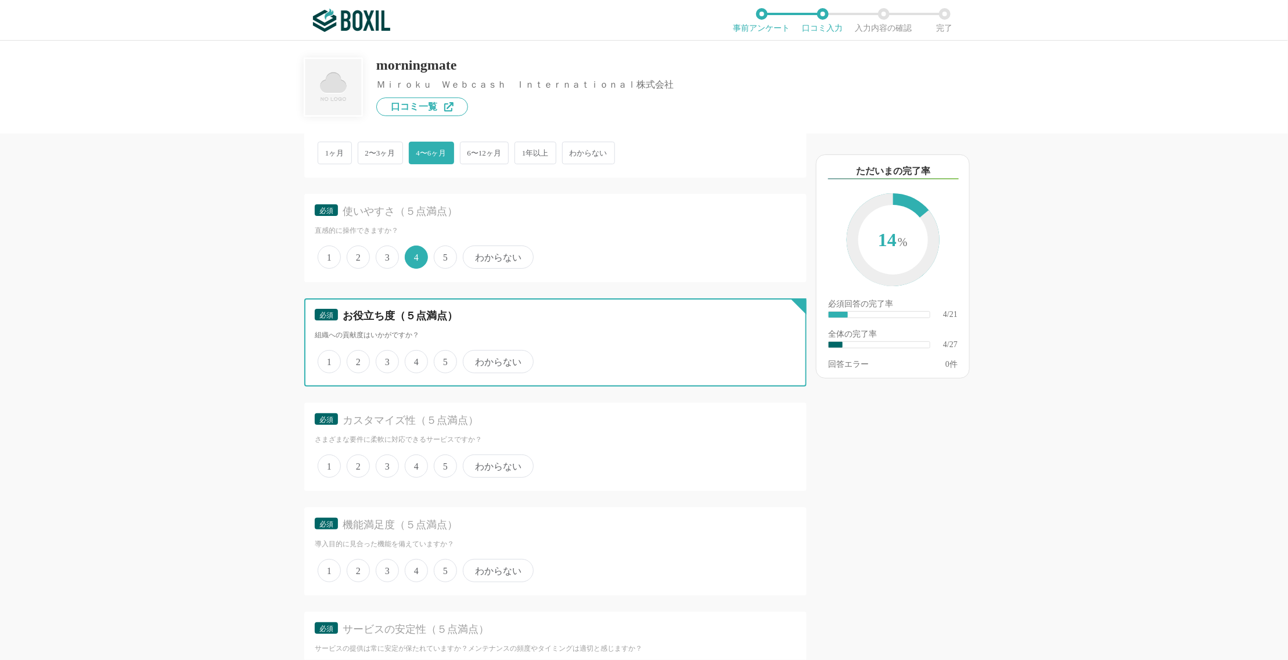
click at [415, 359] on input "4" at bounding box center [412, 356] width 8 height 8
radio input "true"
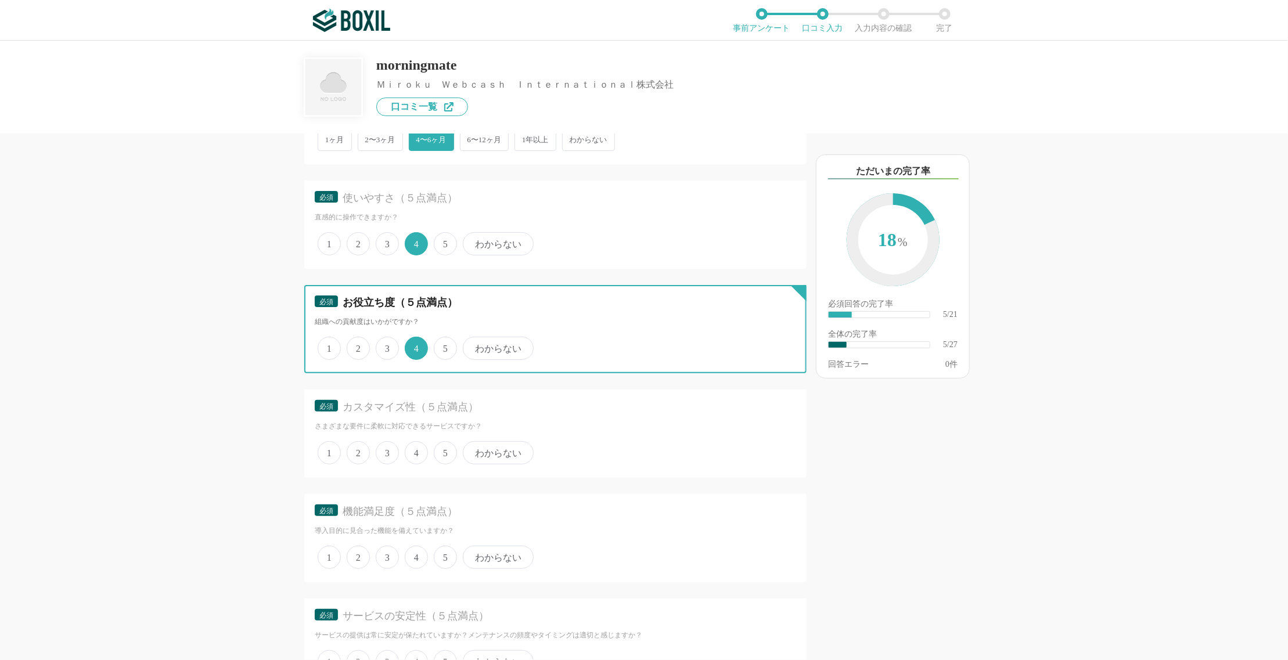
scroll to position [732, 0]
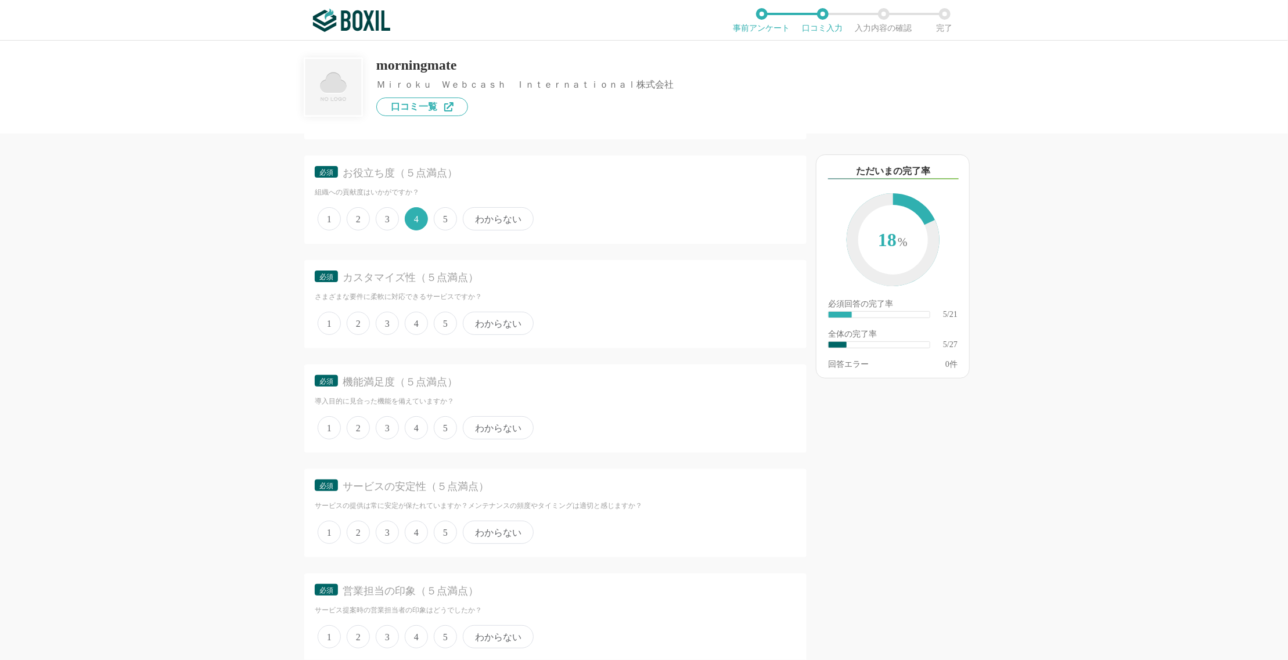
click at [422, 321] on span "4" at bounding box center [416, 323] width 23 height 23
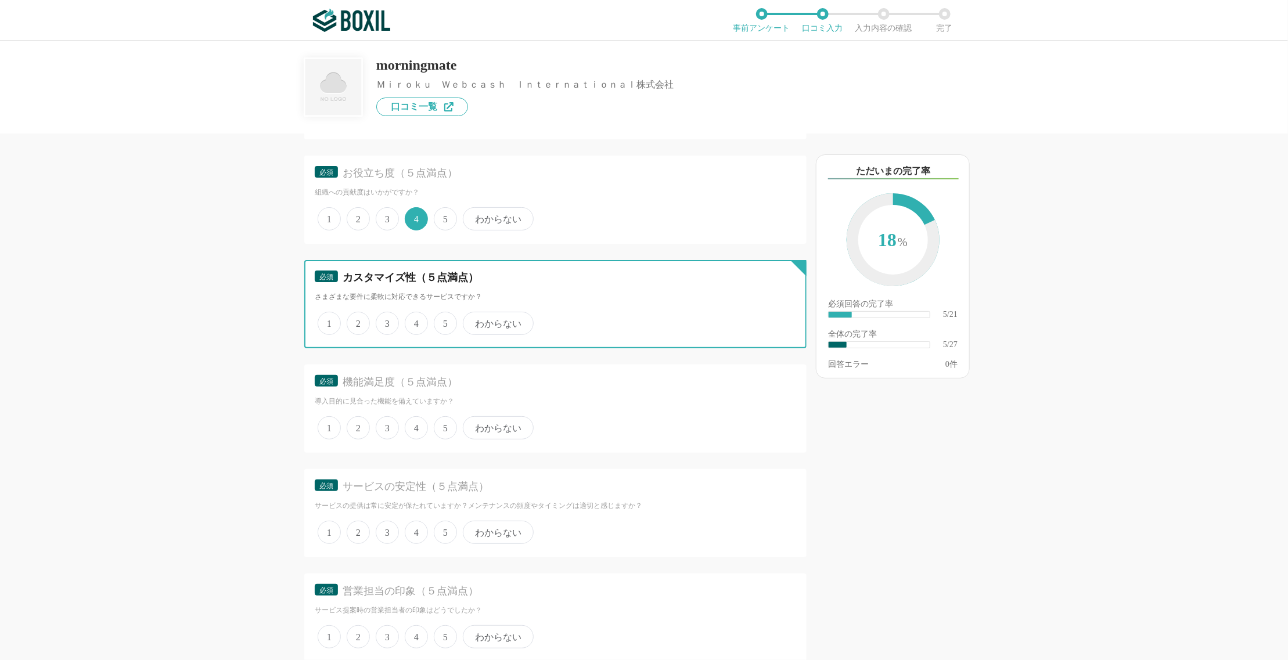
click at [415, 321] on input "4" at bounding box center [412, 318] width 8 height 8
radio input "true"
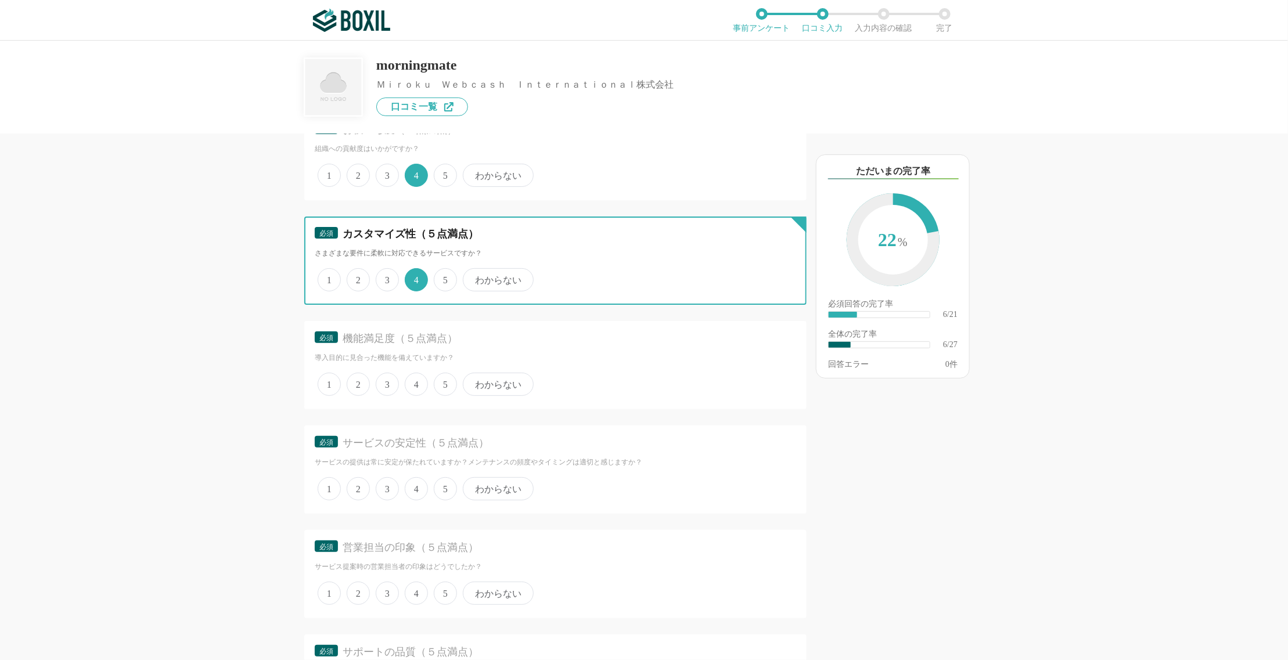
scroll to position [776, 0]
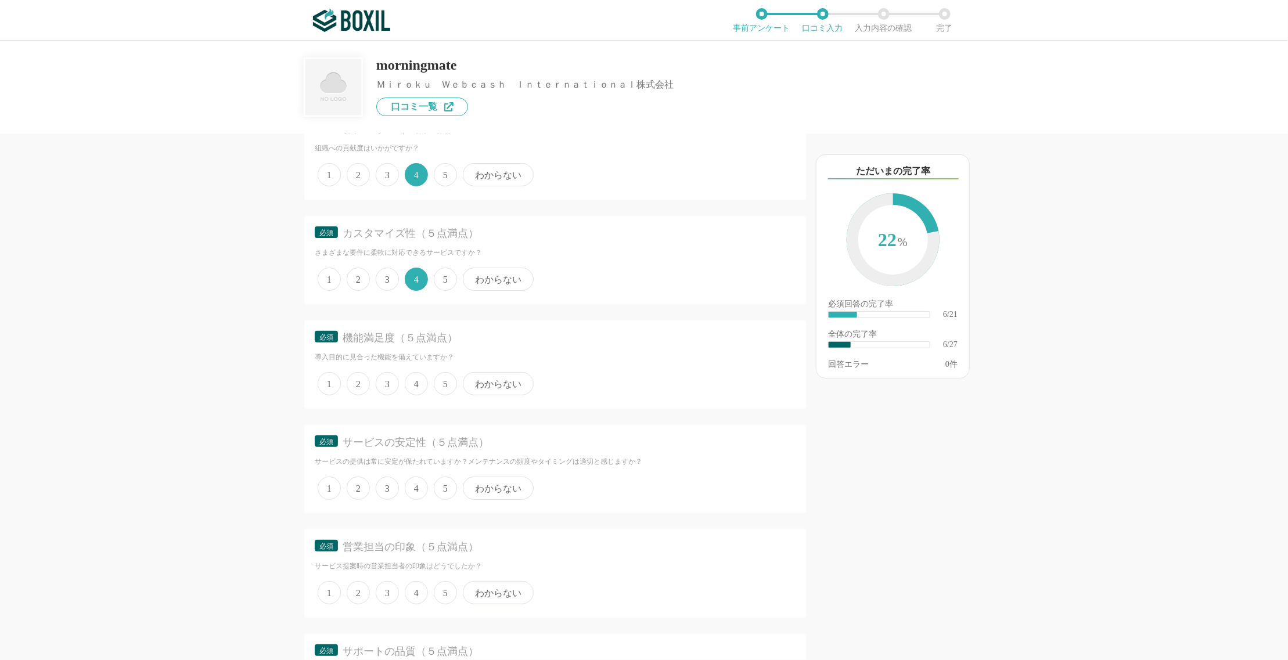
click at [416, 372] on span "4" at bounding box center [416, 383] width 23 height 23
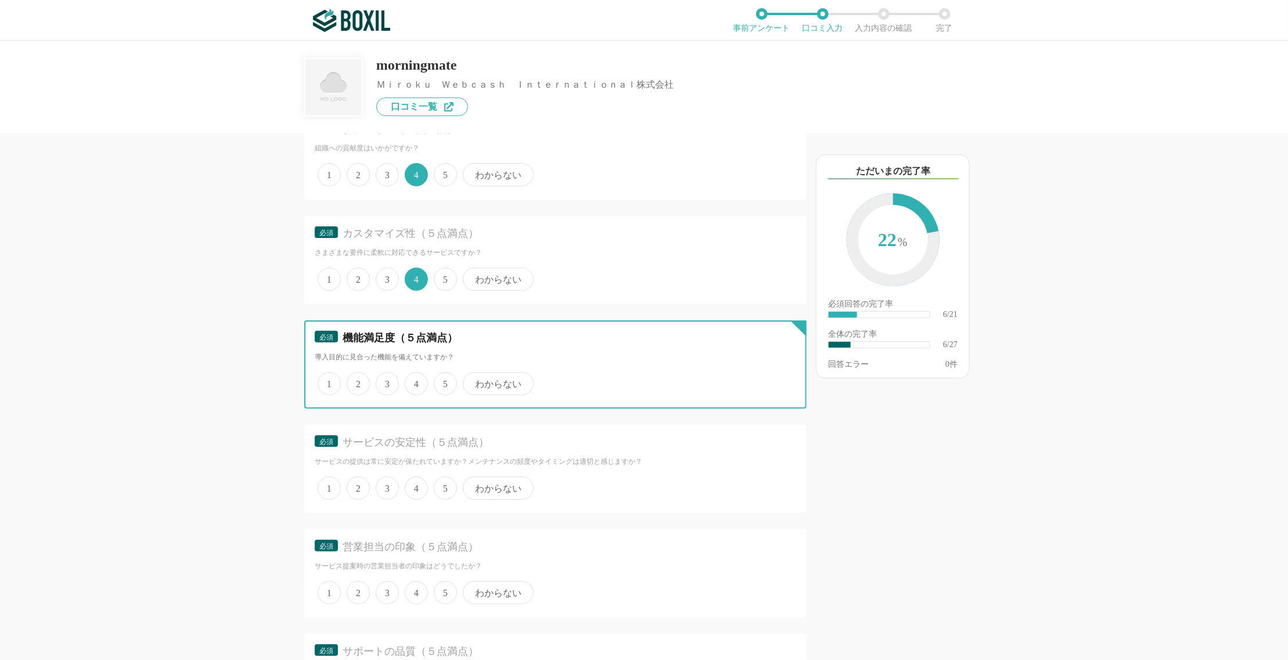
click at [415, 374] on input "4" at bounding box center [412, 378] width 8 height 8
radio input "true"
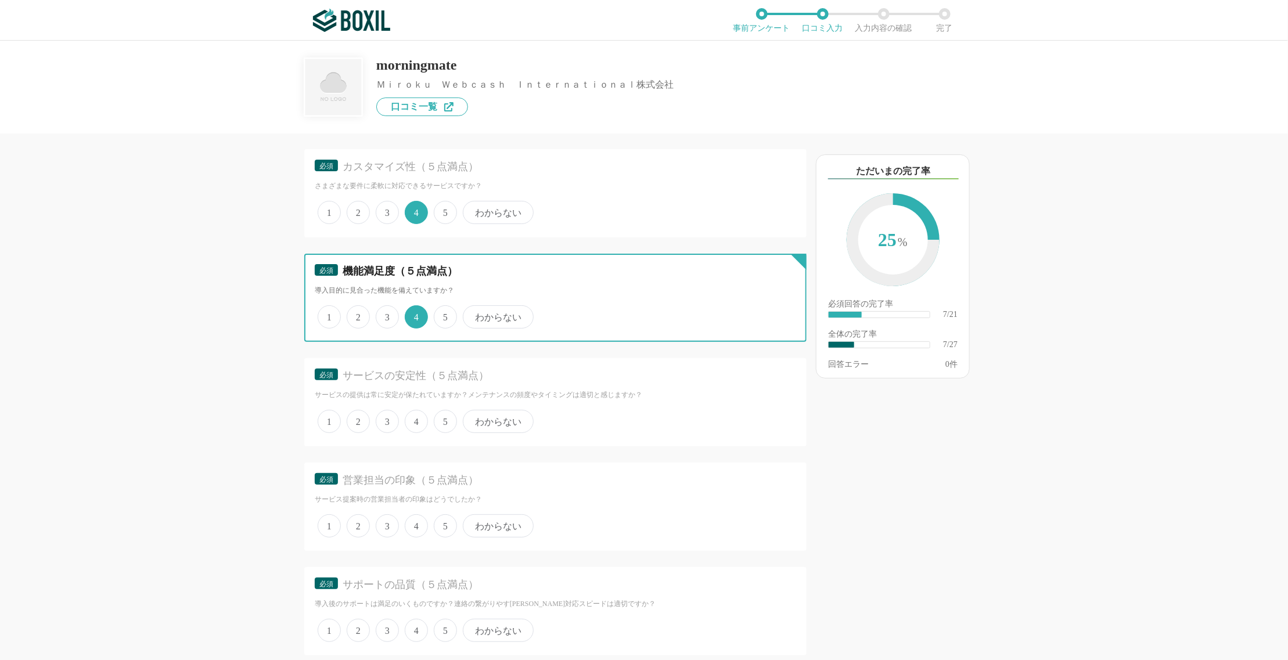
scroll to position [846, 0]
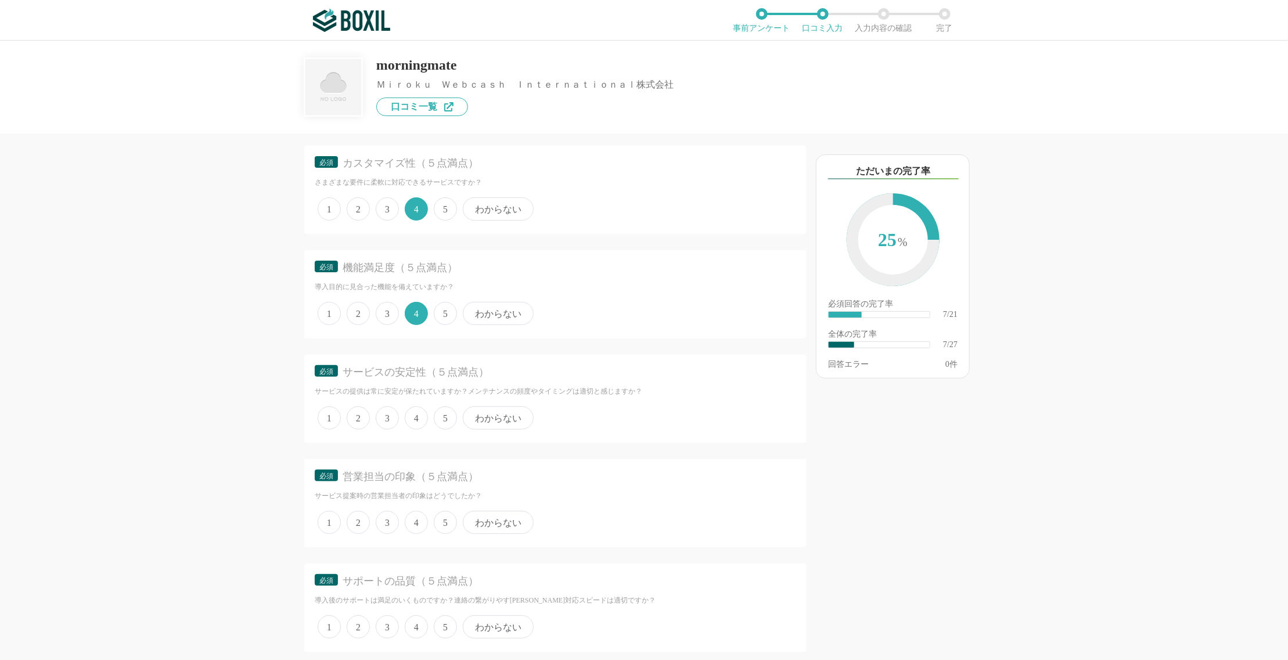
click at [416, 416] on span "4" at bounding box center [416, 417] width 23 height 23
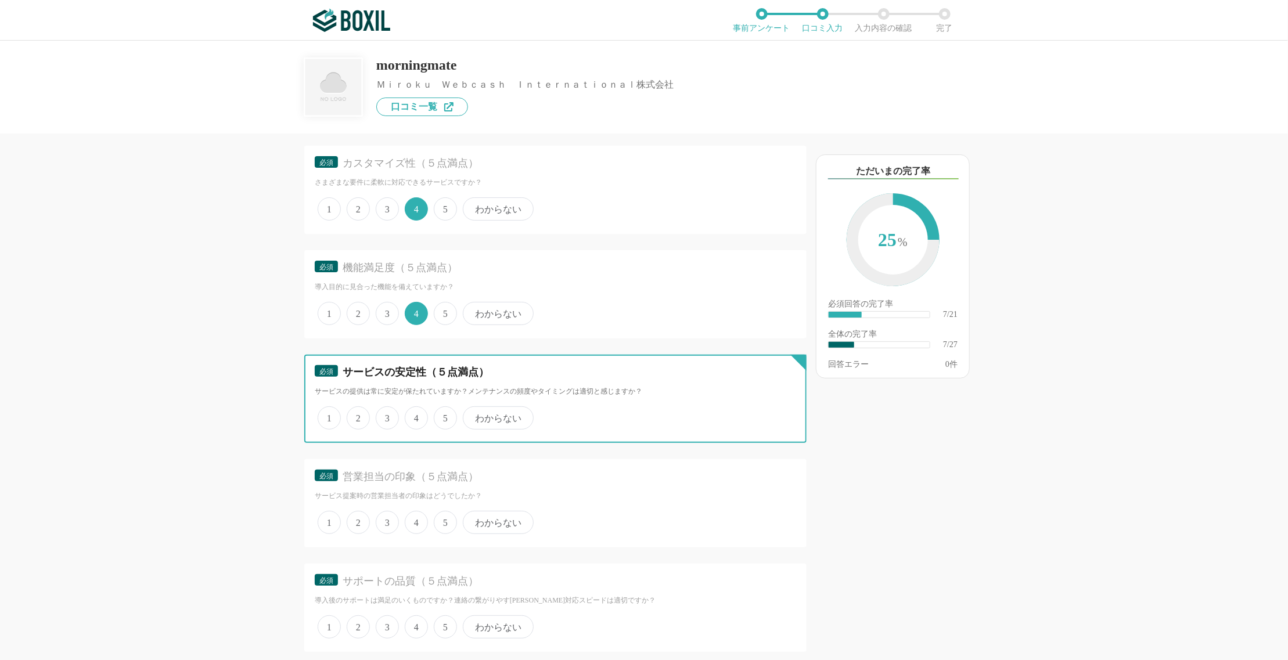
click at [415, 416] on input "4" at bounding box center [412, 412] width 8 height 8
radio input "true"
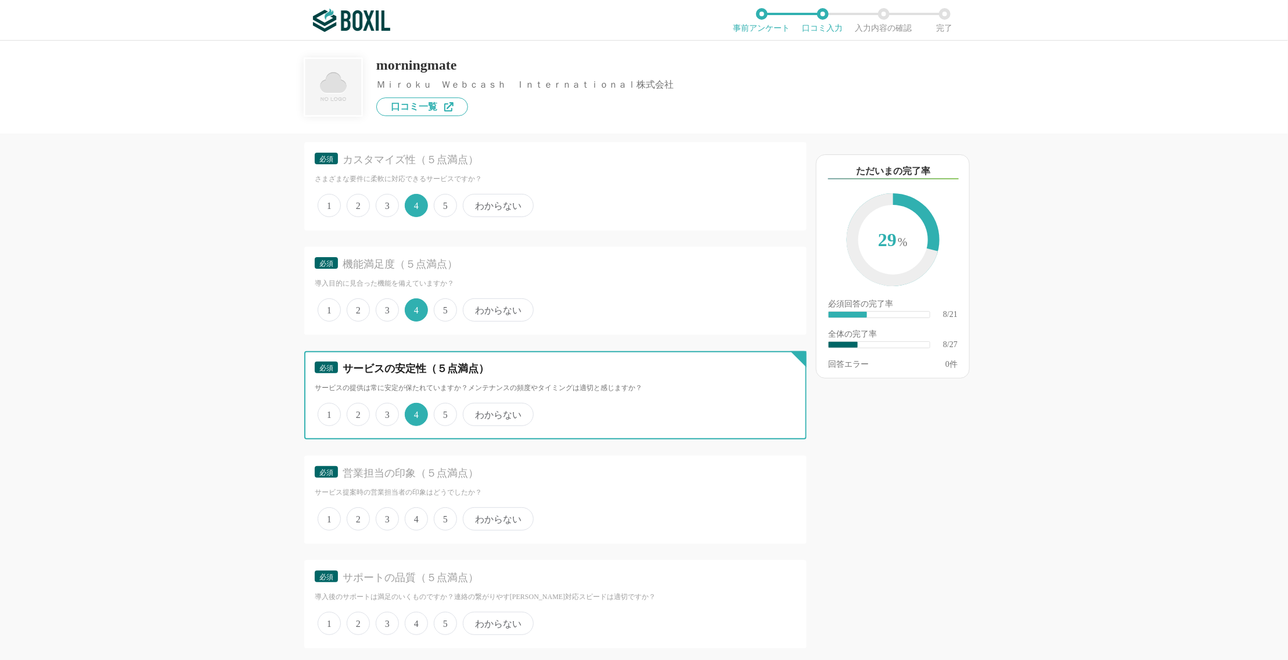
scroll to position [853, 0]
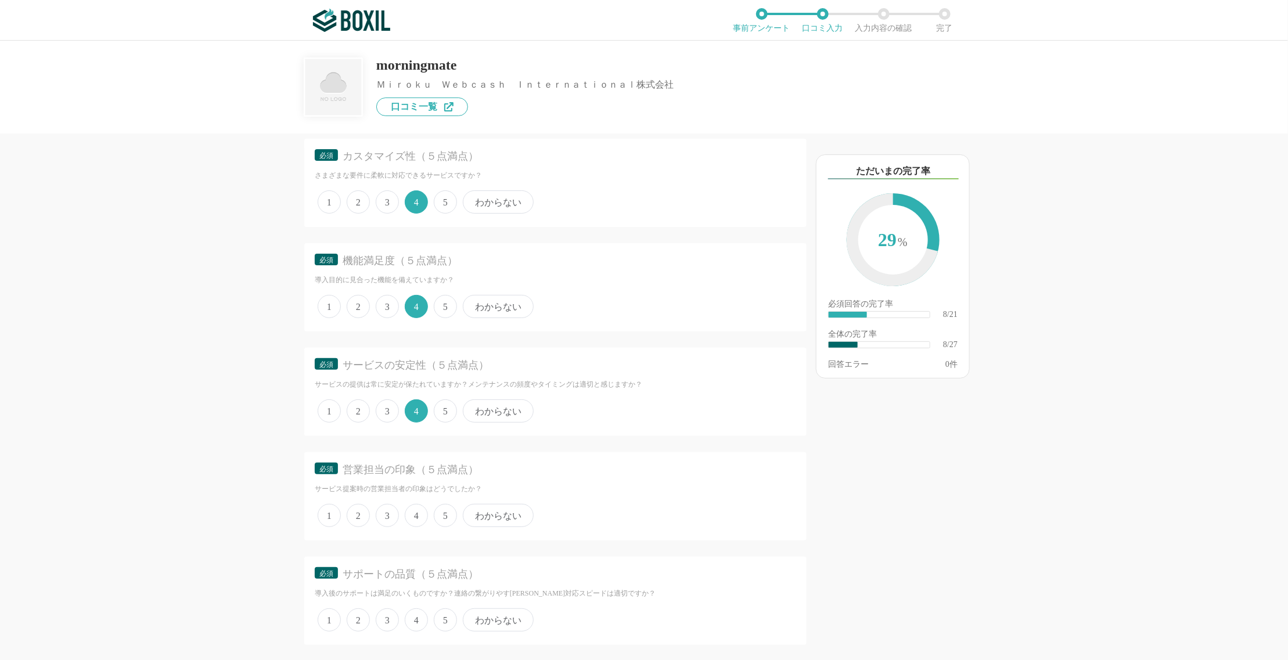
click at [442, 405] on span "5" at bounding box center [445, 410] width 23 height 23
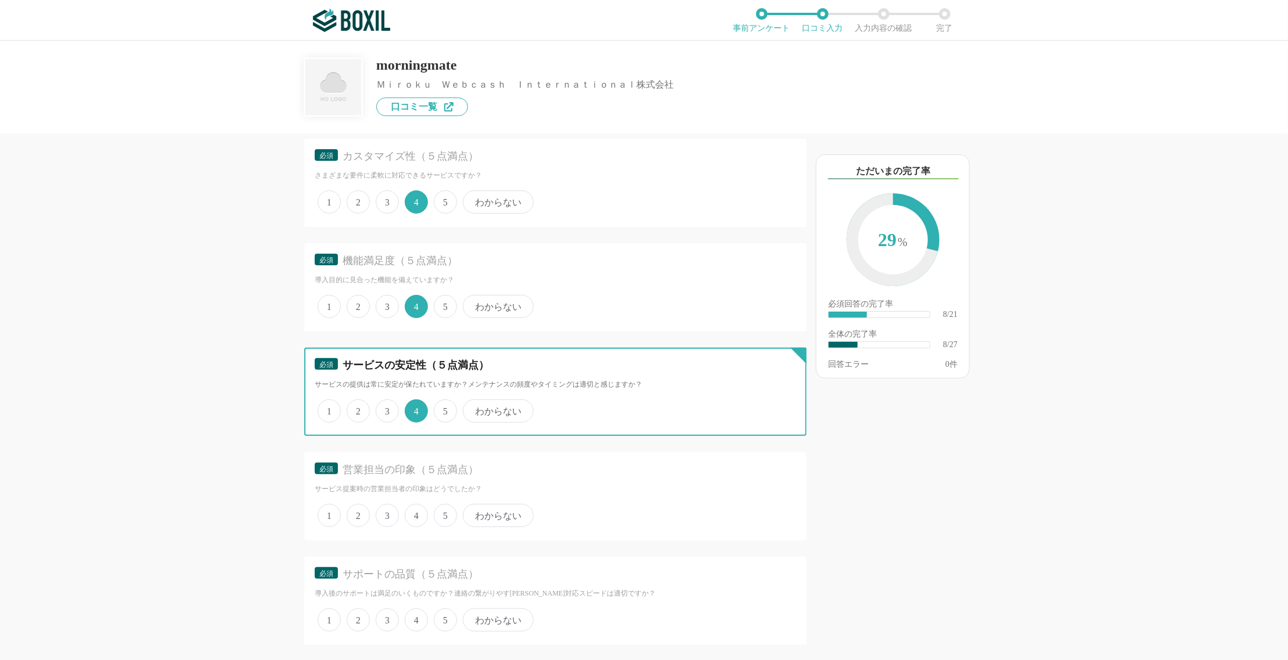
click at [442, 405] on input "5" at bounding box center [441, 405] width 8 height 8
radio input "true"
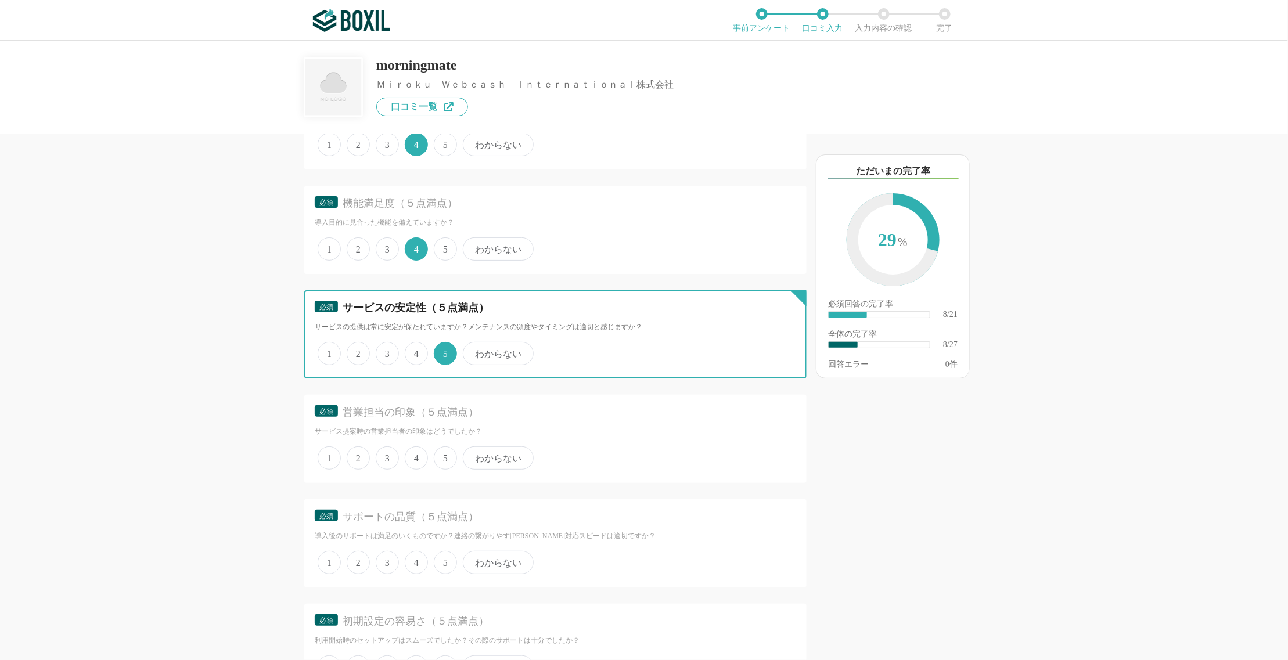
scroll to position [945, 0]
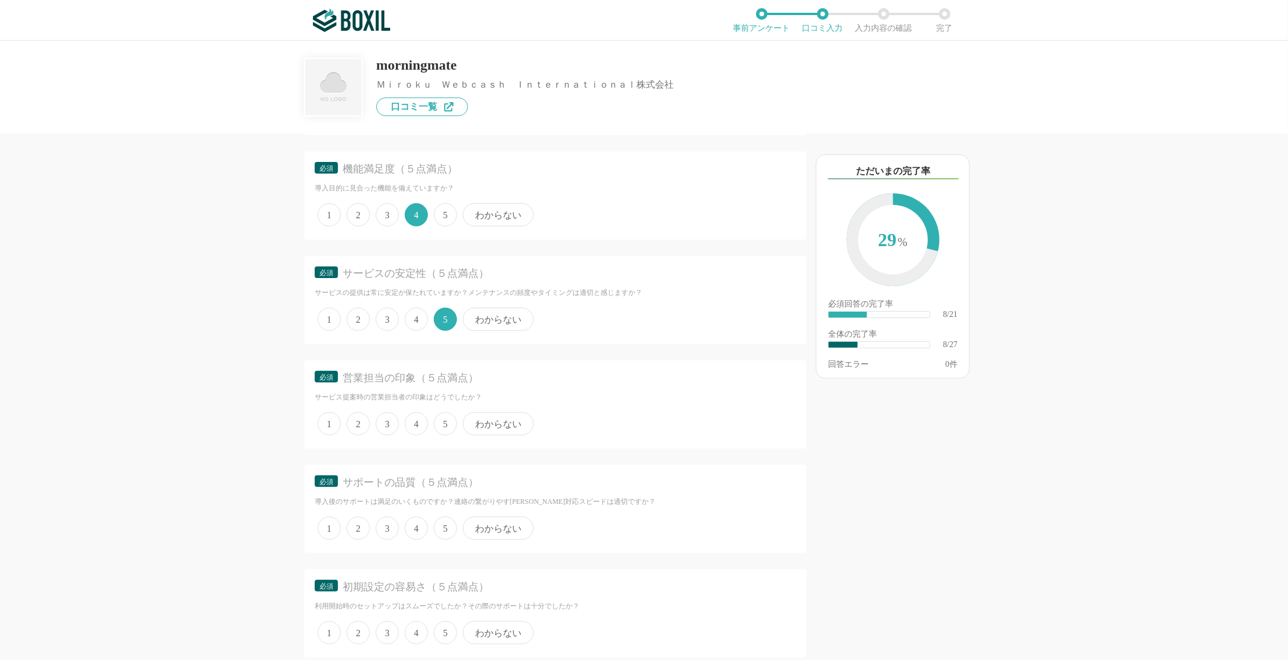
click at [424, 417] on span "4" at bounding box center [416, 423] width 23 height 23
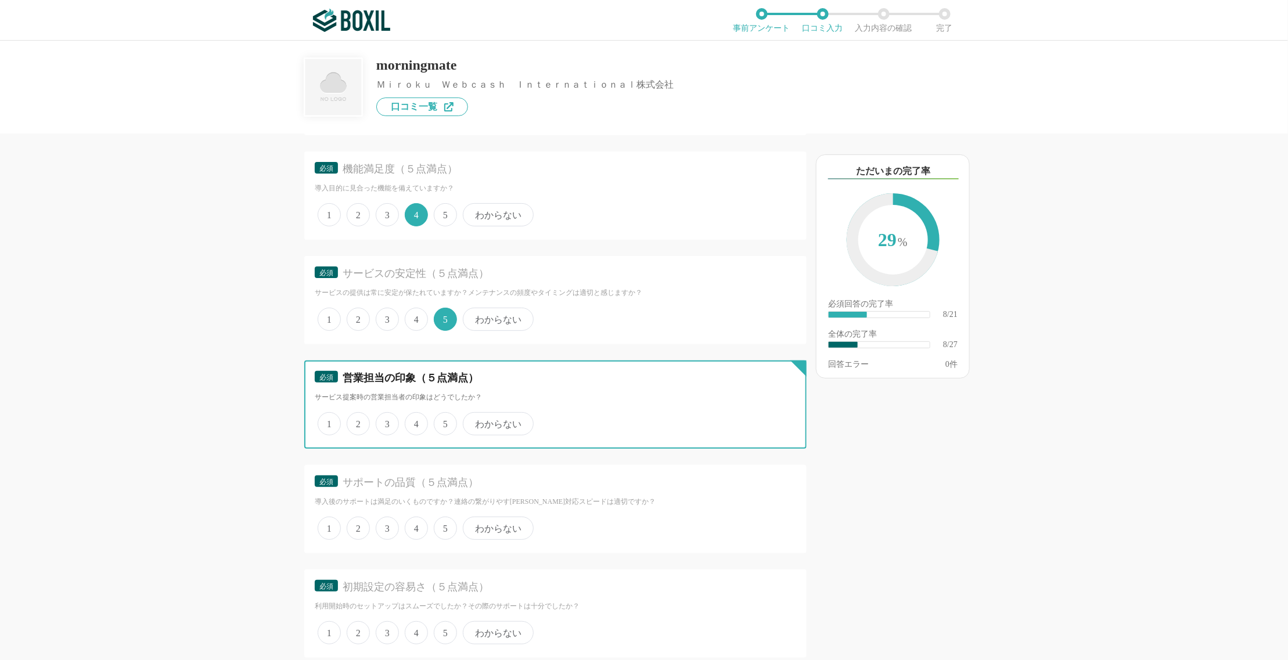
click at [415, 417] on input "4" at bounding box center [412, 418] width 8 height 8
radio input "true"
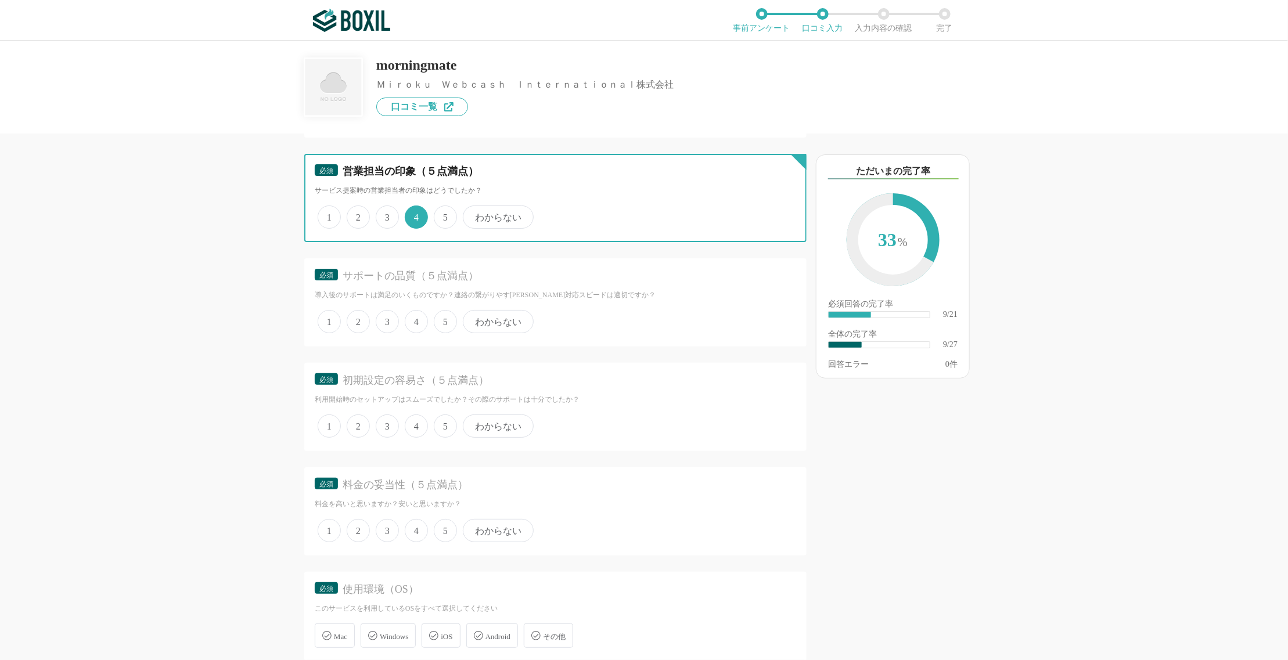
scroll to position [1155, 0]
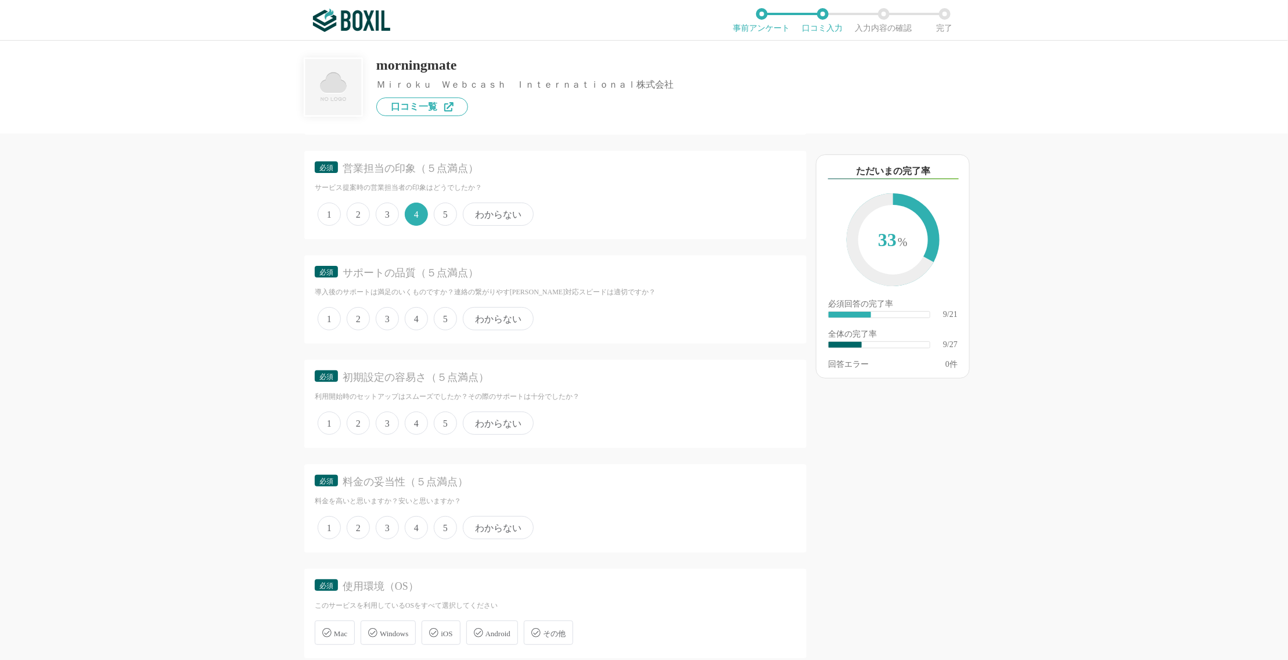
click at [419, 309] on span "4" at bounding box center [416, 318] width 23 height 23
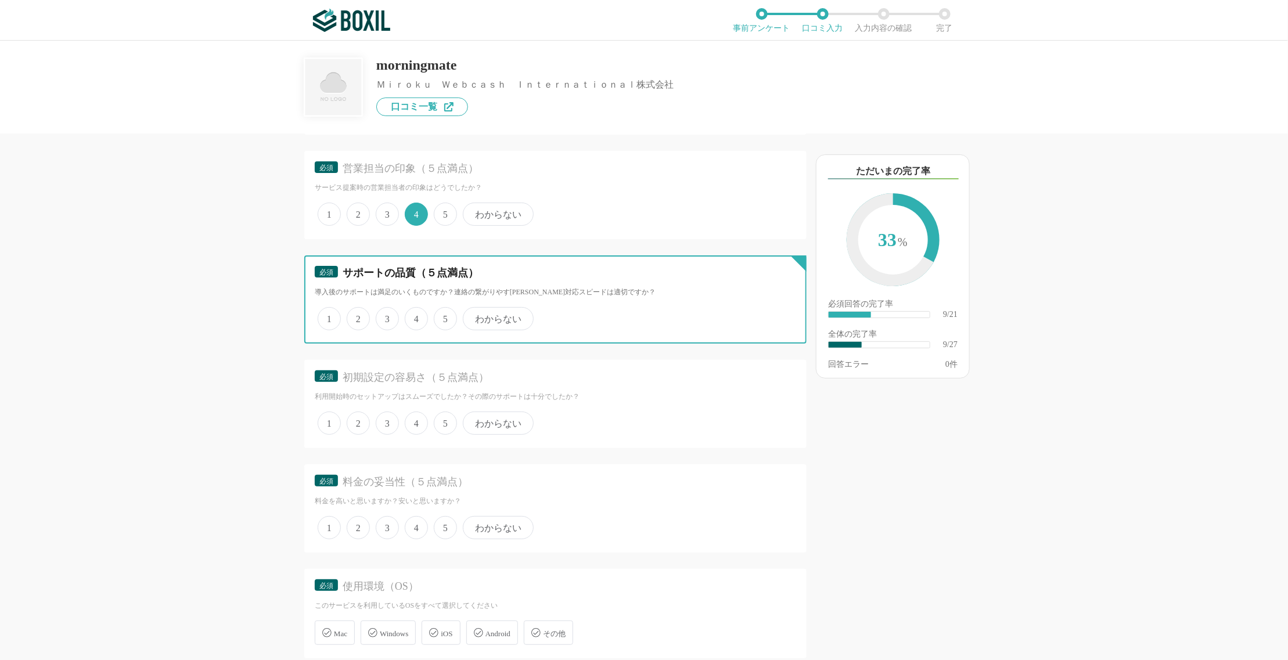
click at [415, 309] on input "4" at bounding box center [412, 313] width 8 height 8
radio input "true"
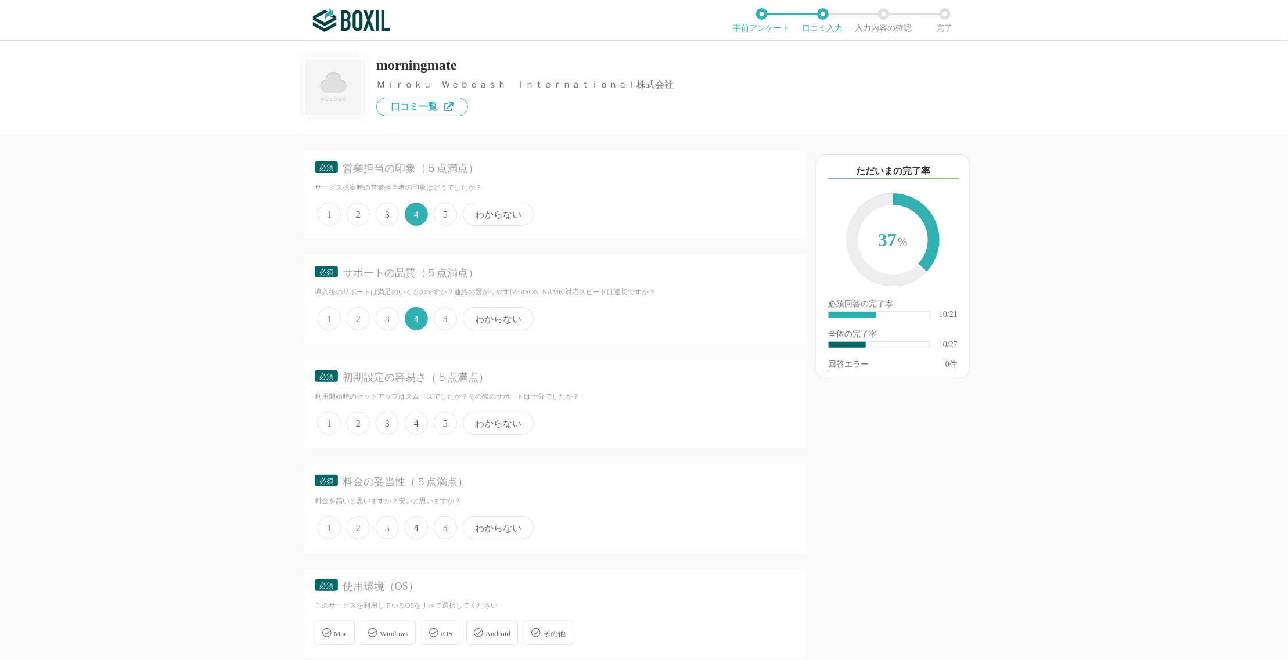
click at [417, 415] on span "4" at bounding box center [416, 423] width 23 height 23
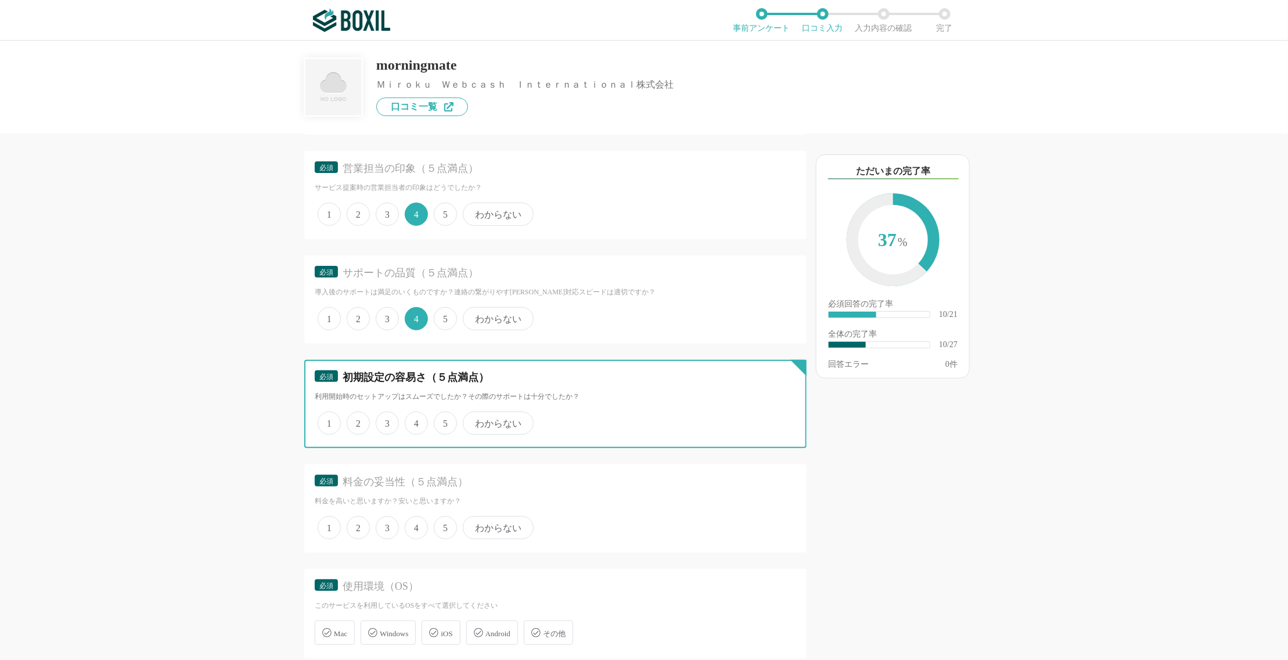
click at [415, 415] on input "4" at bounding box center [412, 417] width 8 height 8
radio input "true"
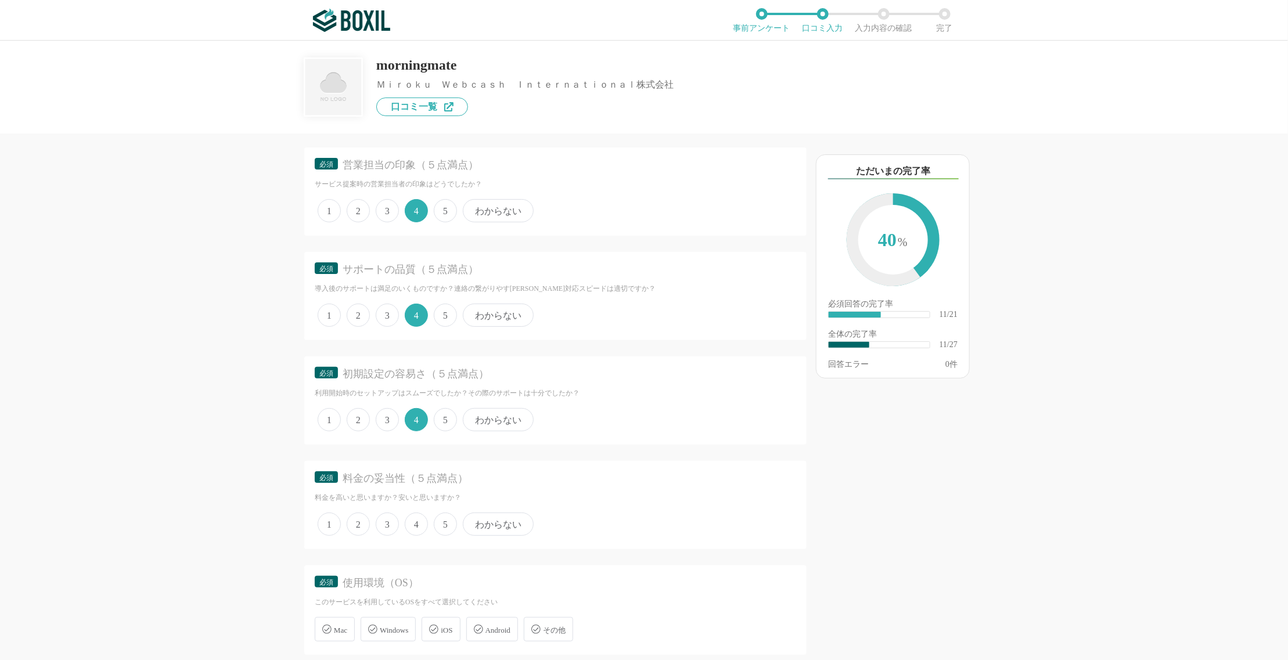
click at [435, 408] on span "5" at bounding box center [445, 419] width 23 height 23
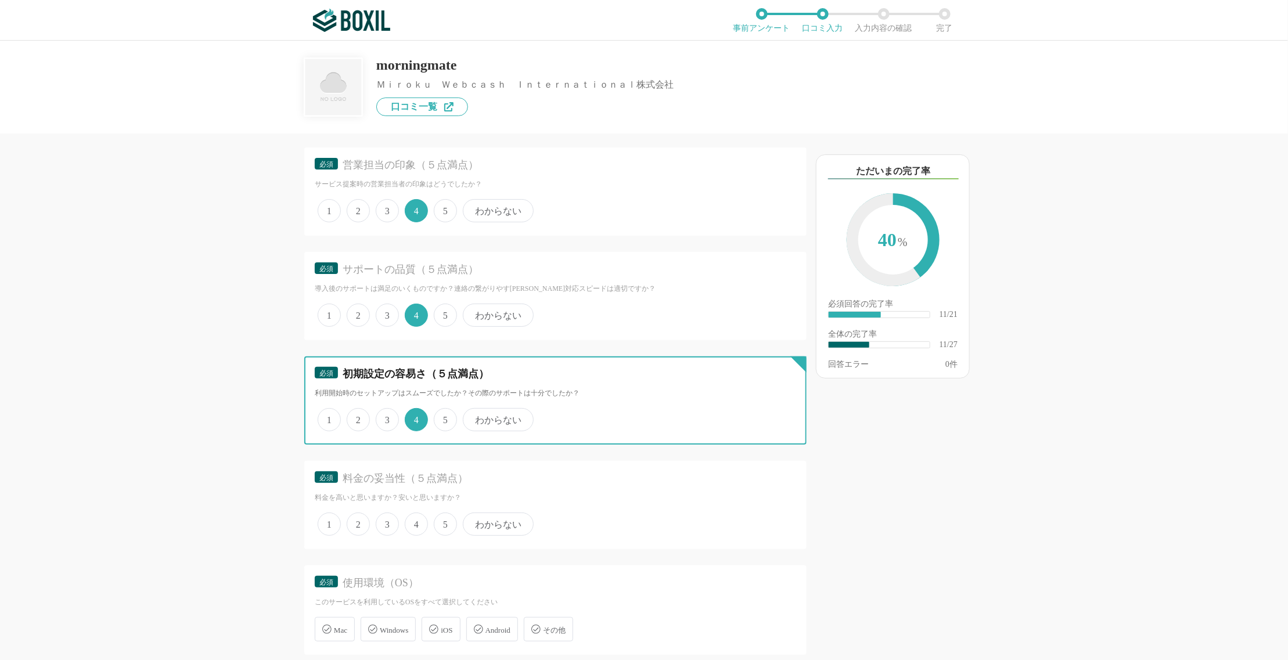
click at [437, 410] on input "5" at bounding box center [441, 414] width 8 height 8
radio input "true"
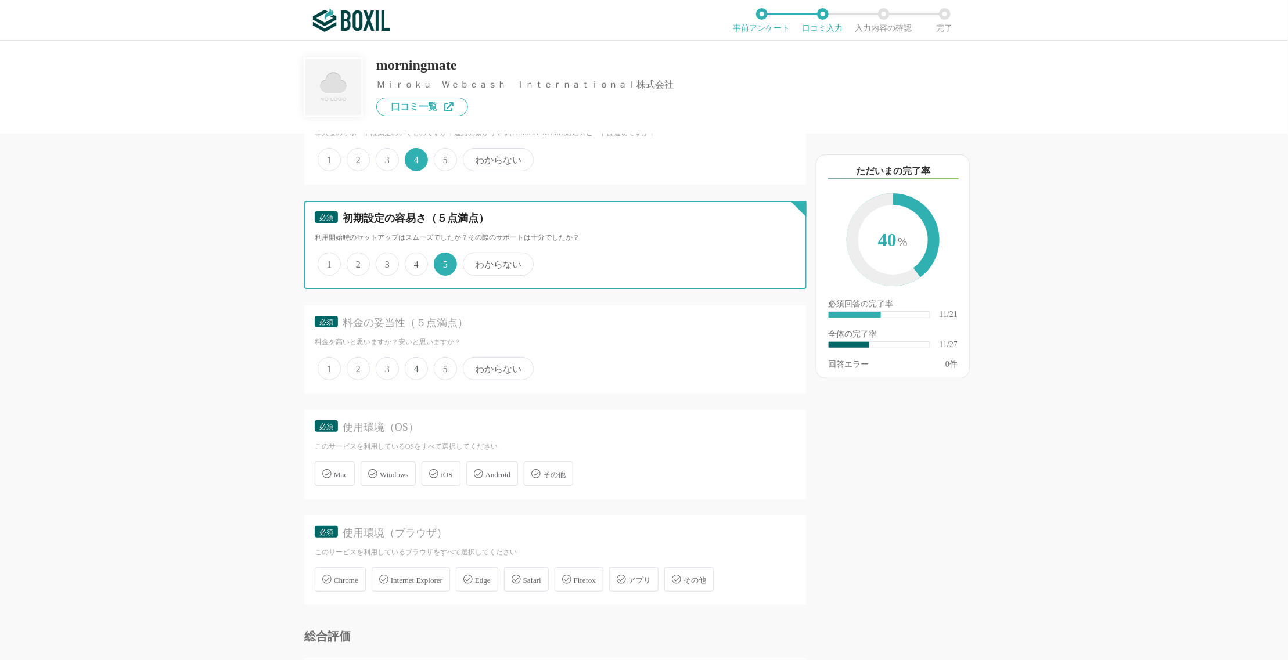
scroll to position [1321, 0]
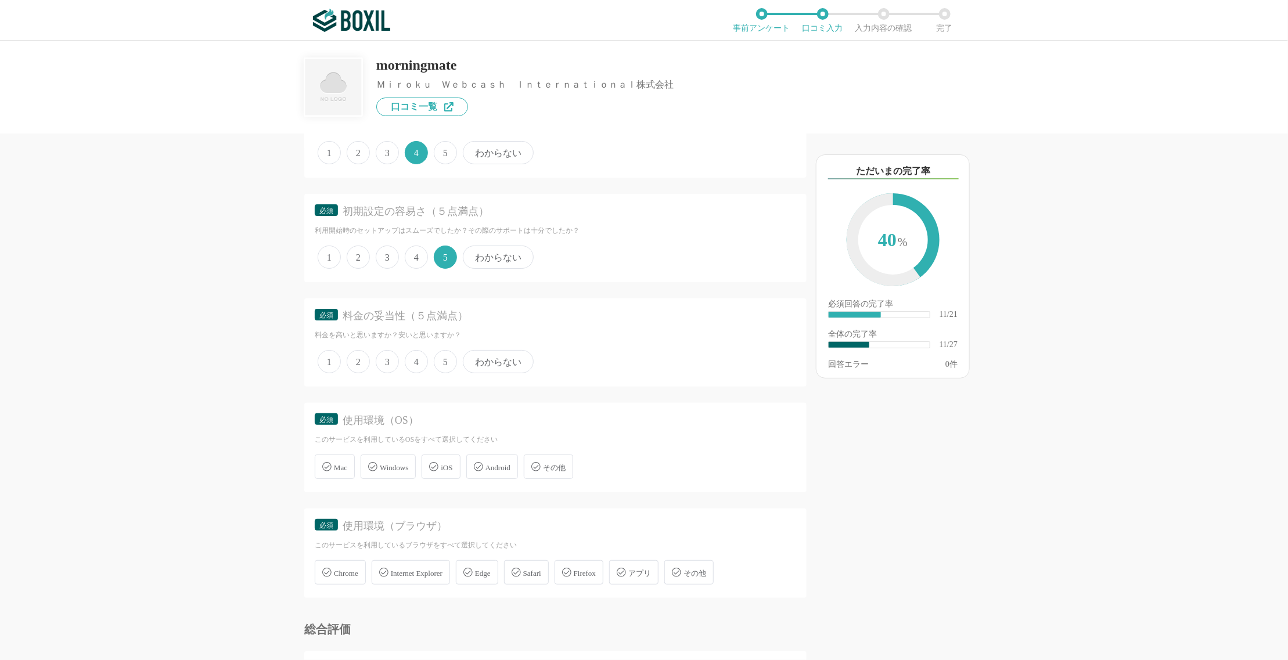
click at [418, 352] on span "4" at bounding box center [416, 361] width 23 height 23
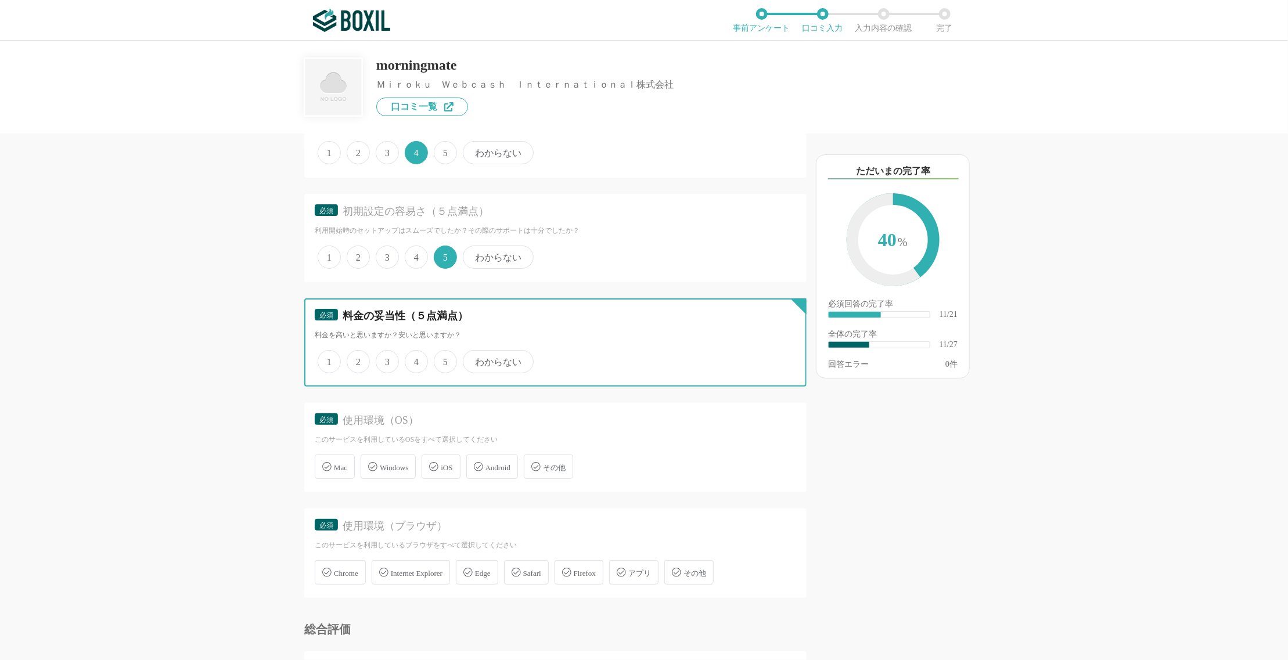
click at [415, 352] on input "4" at bounding box center [412, 356] width 8 height 8
radio input "true"
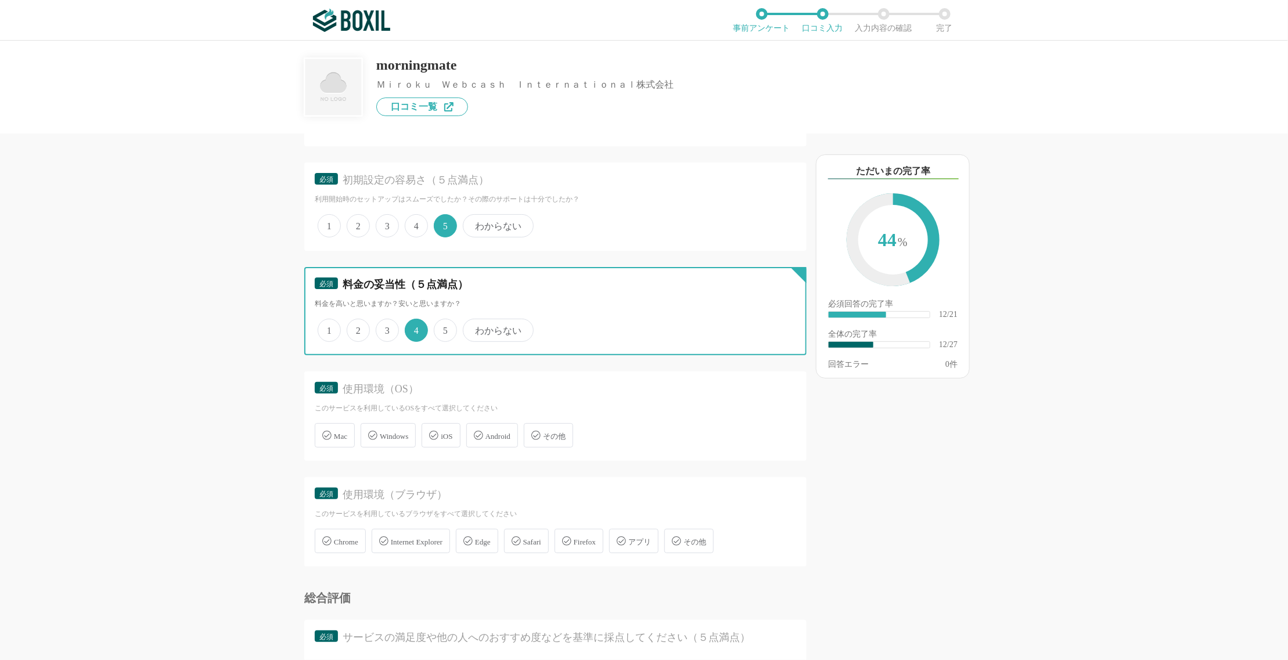
scroll to position [1357, 0]
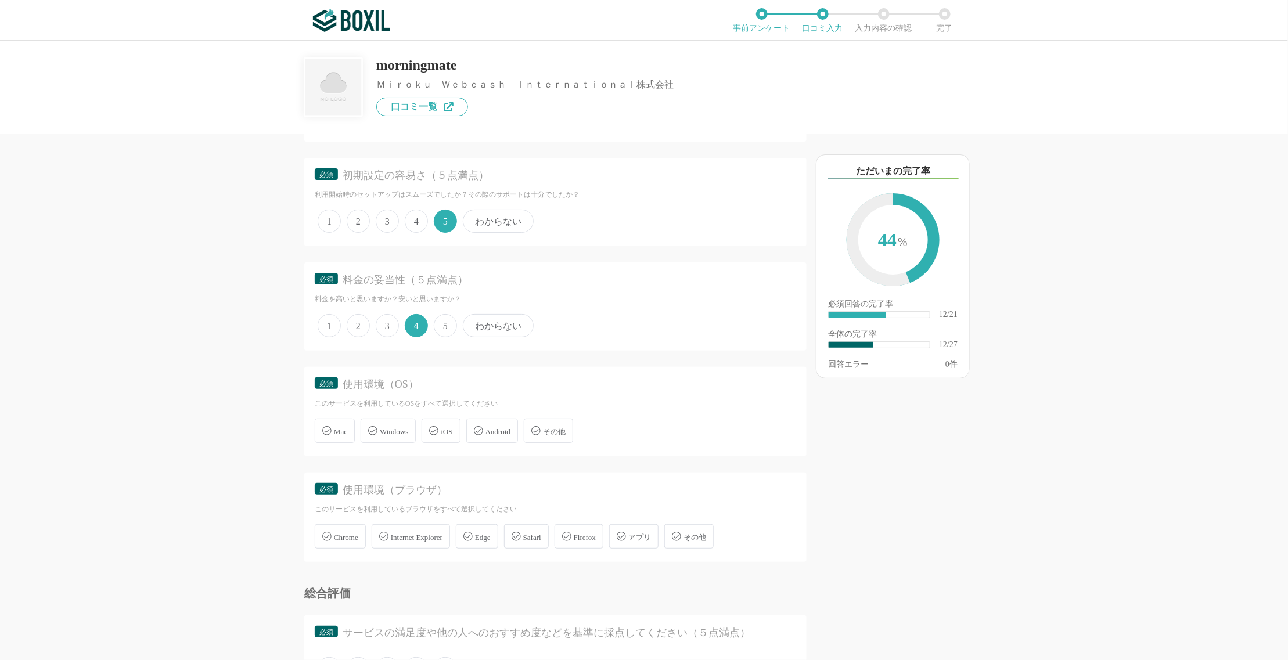
click at [388, 319] on span "3" at bounding box center [387, 325] width 23 height 23
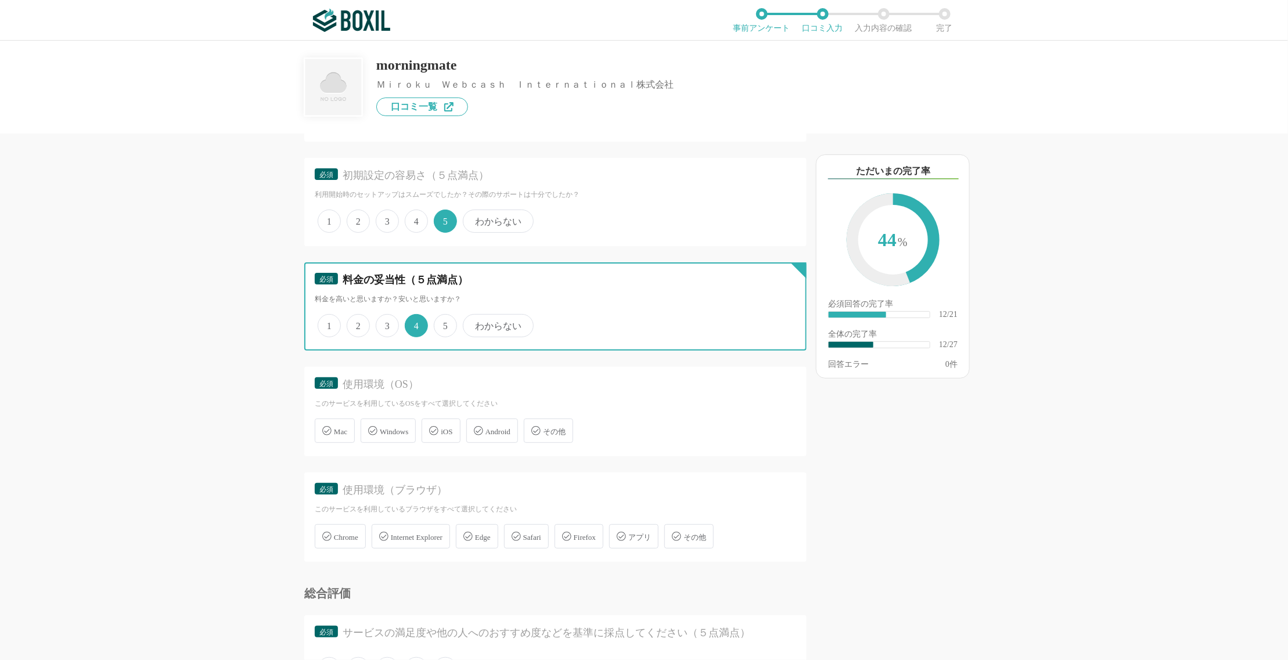
click at [386, 319] on input "3" at bounding box center [383, 320] width 8 height 8
radio input "true"
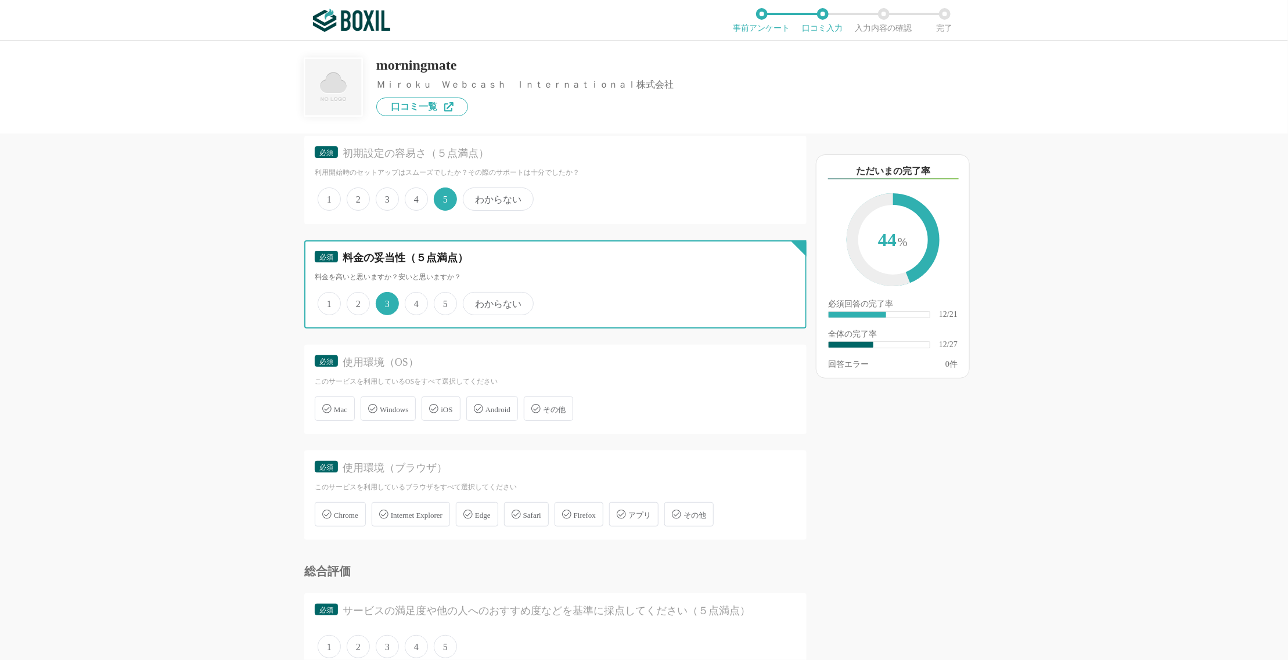
scroll to position [1382, 0]
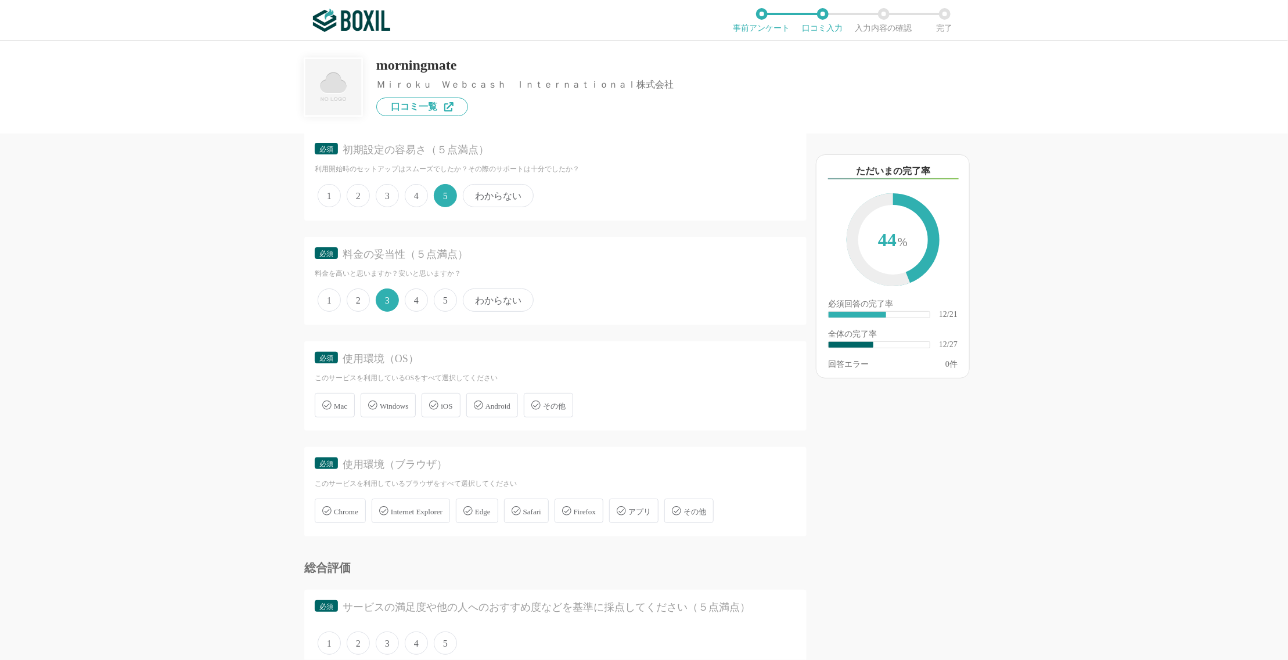
click at [417, 289] on span "4" at bounding box center [416, 300] width 23 height 23
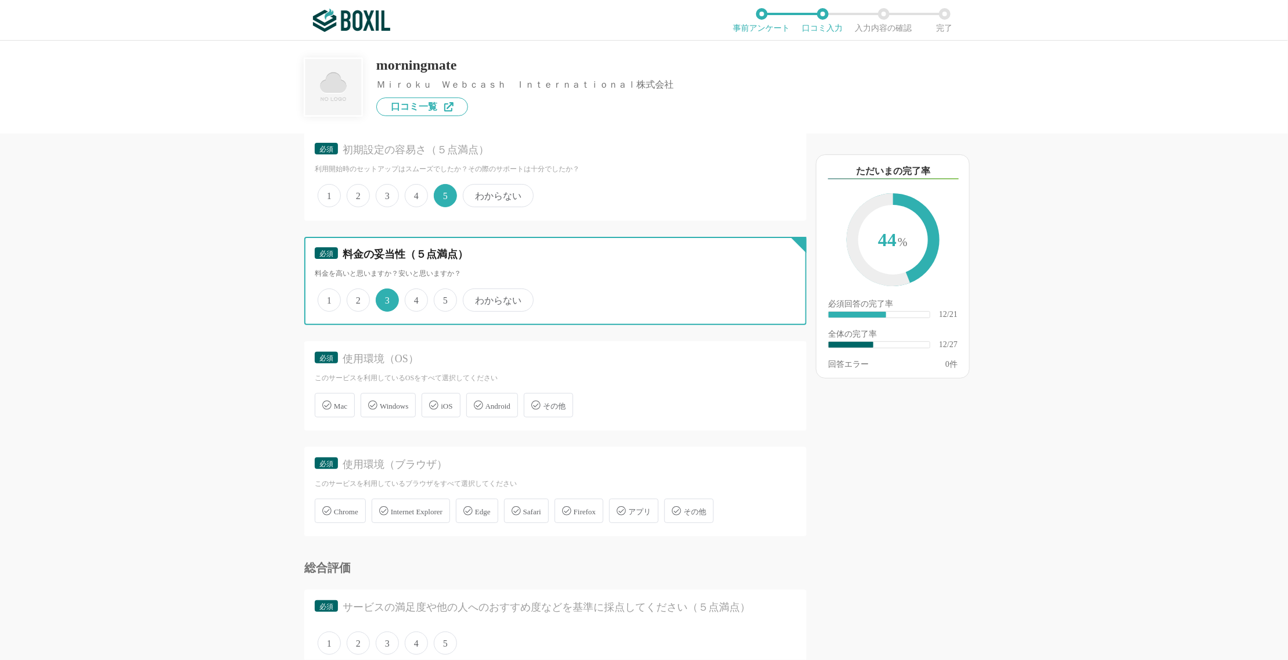
click at [415, 290] on input "4" at bounding box center [412, 294] width 8 height 8
radio input "true"
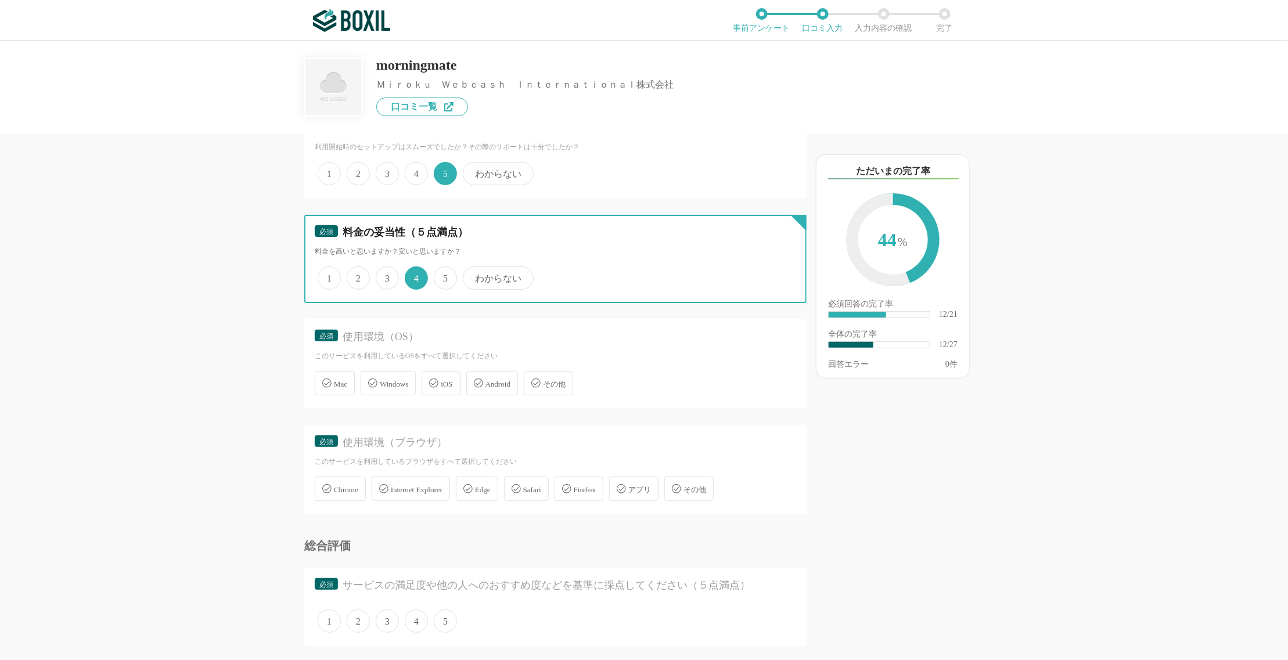
scroll to position [1431, 0]
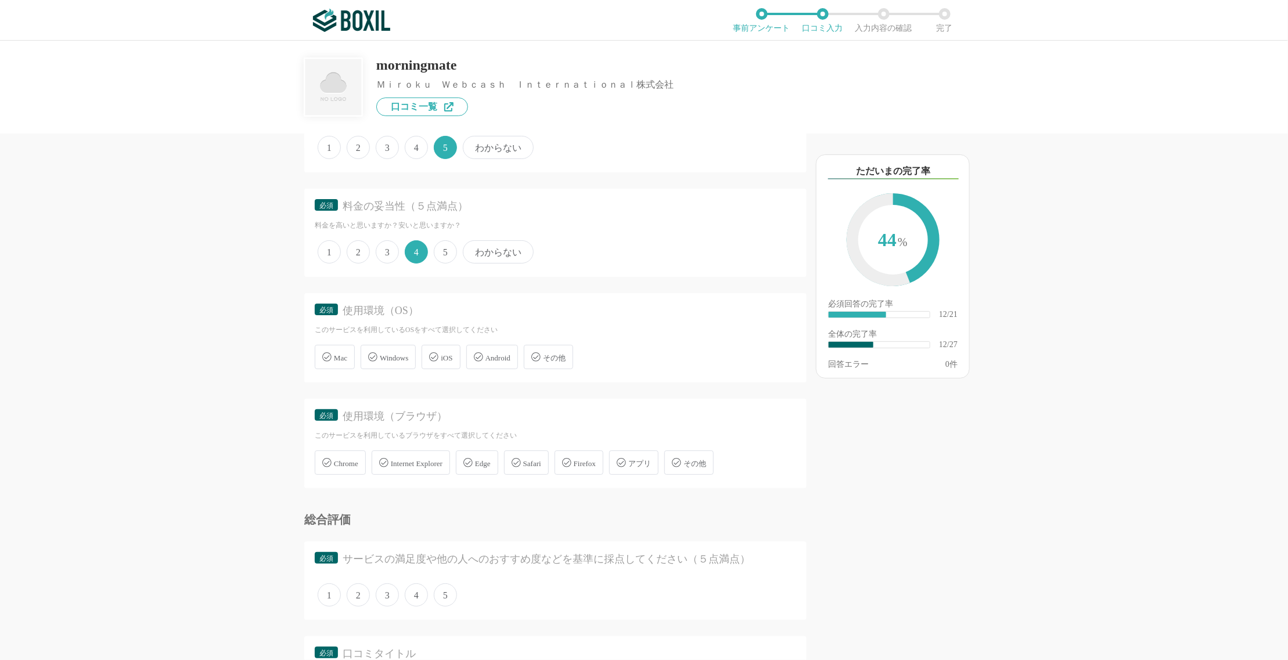
click at [330, 352] on icon at bounding box center [326, 356] width 9 height 9
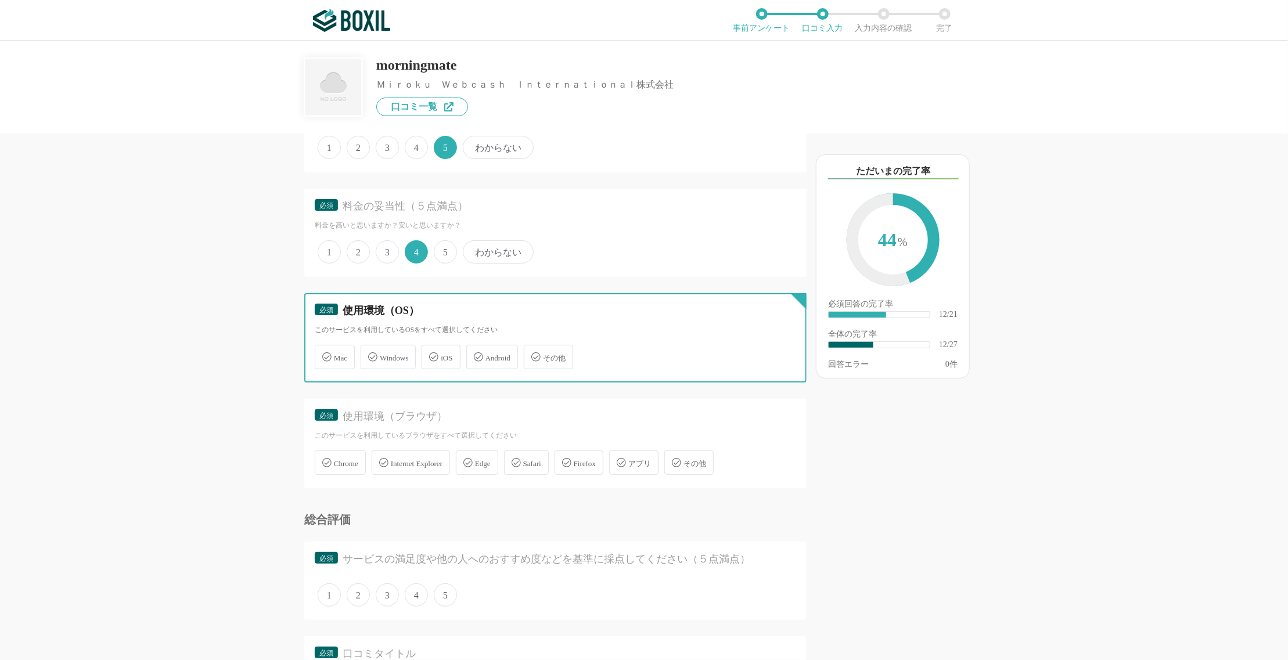
click at [325, 348] on input "Mac" at bounding box center [321, 351] width 8 height 8
checkbox input "true"
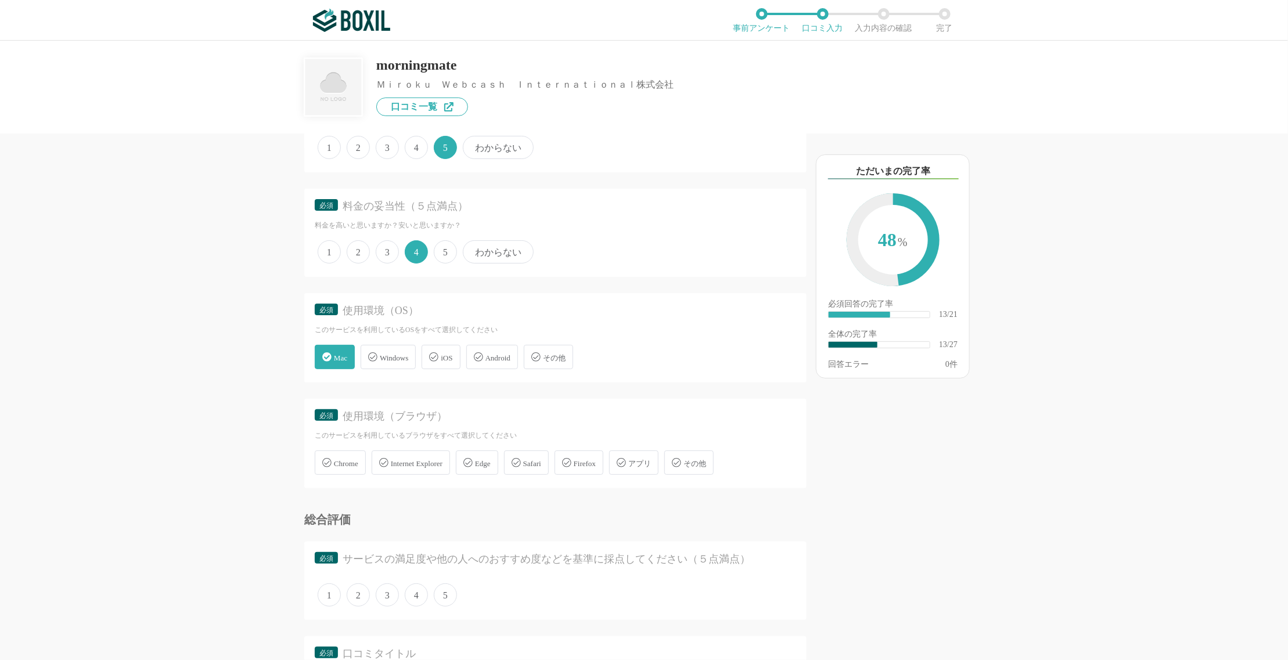
click at [401, 354] on span "Windows" at bounding box center [394, 358] width 28 height 9
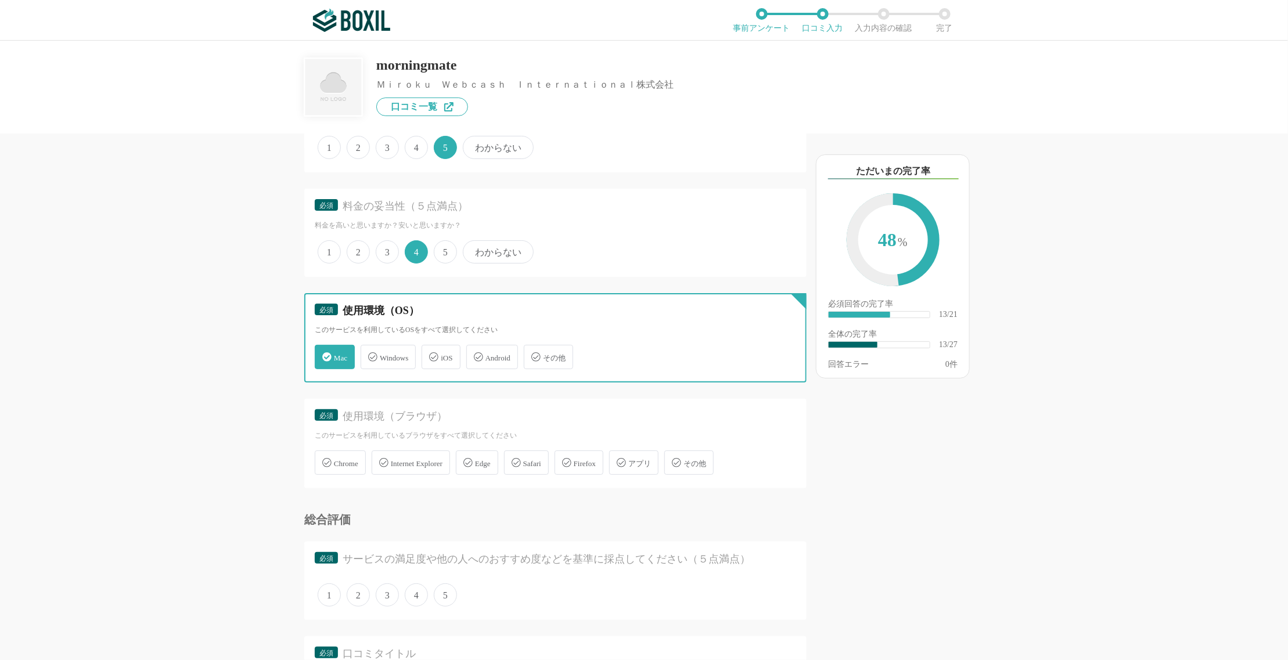
click at [370, 347] on input "Windows" at bounding box center [367, 351] width 8 height 8
checkbox input "true"
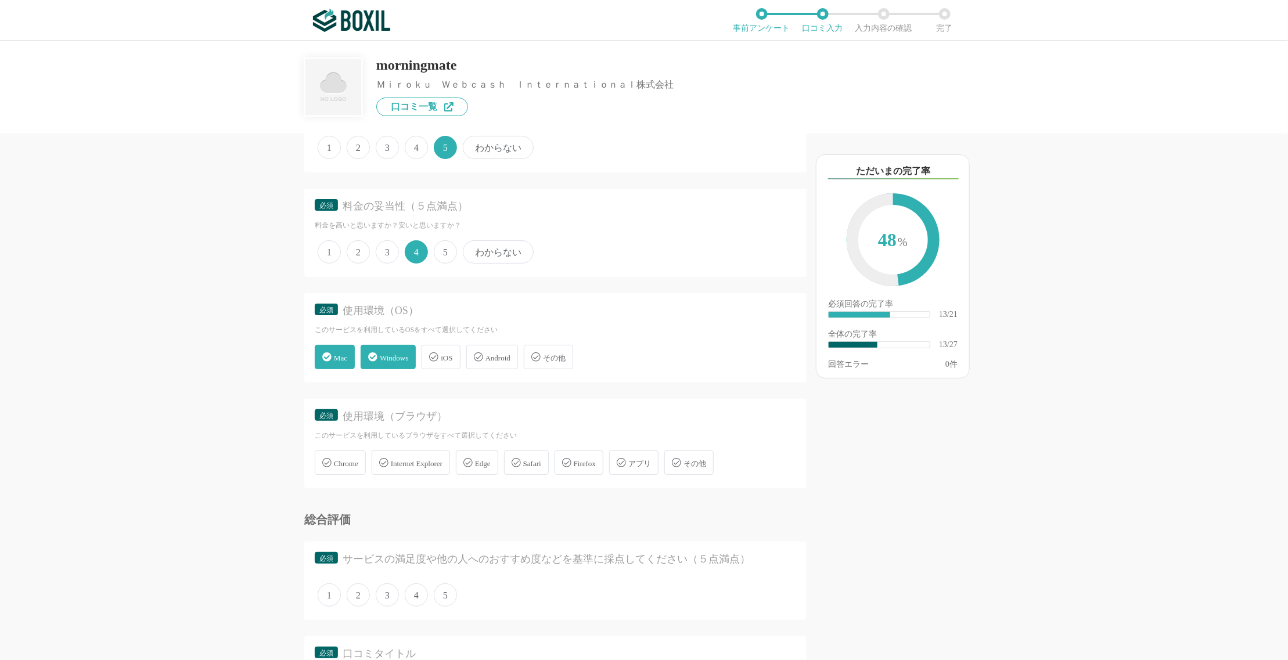
click at [438, 352] on icon at bounding box center [433, 356] width 9 height 9
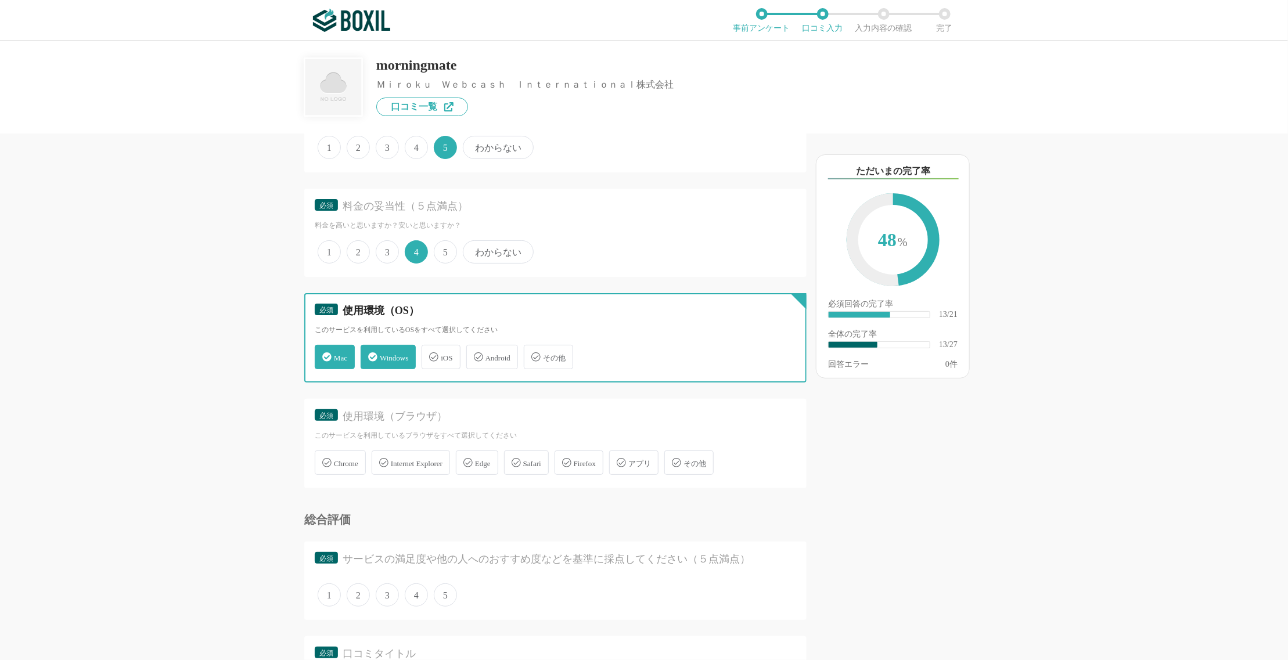
click at [431, 348] on input "iOS" at bounding box center [428, 351] width 8 height 8
checkbox input "true"
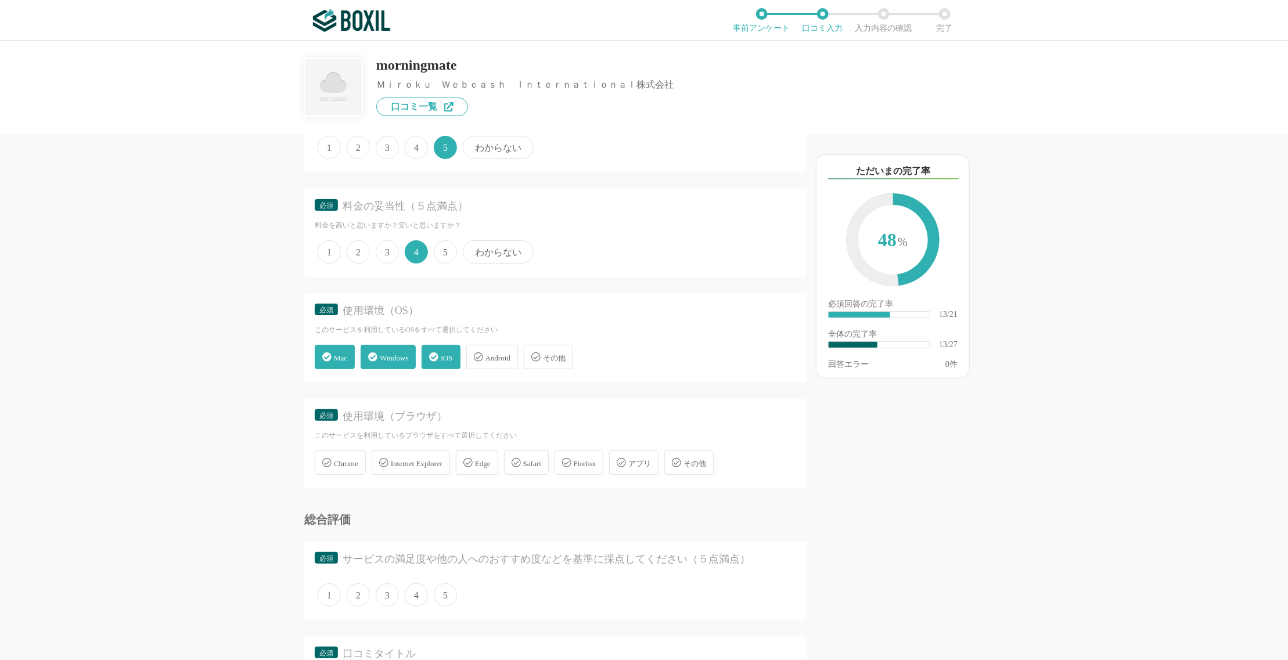
click at [481, 345] on div "Android" at bounding box center [492, 357] width 52 height 24
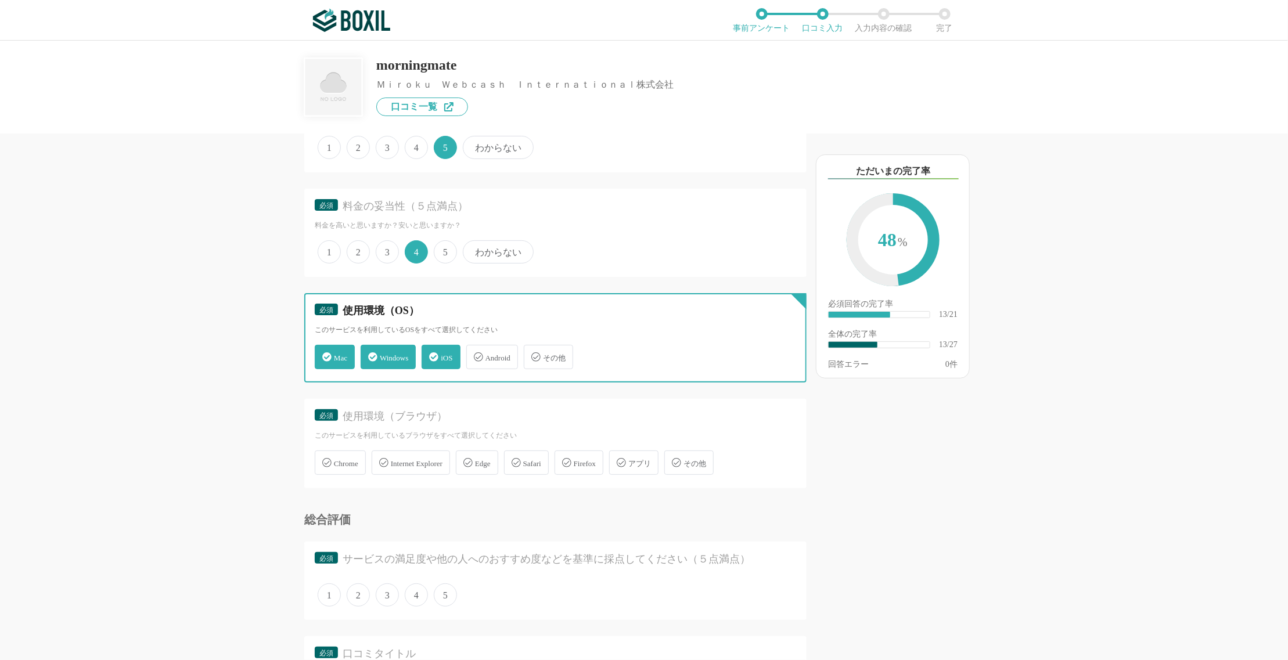
click at [476, 347] on input "Android" at bounding box center [473, 351] width 8 height 8
checkbox input "true"
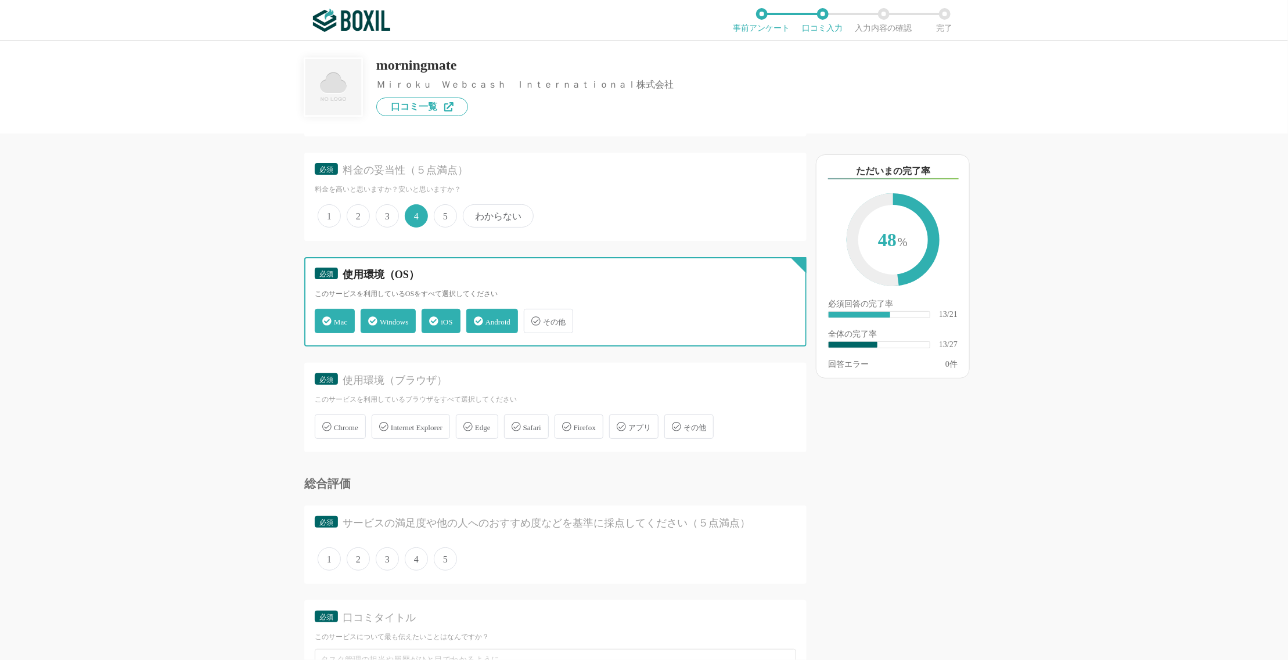
scroll to position [1473, 0]
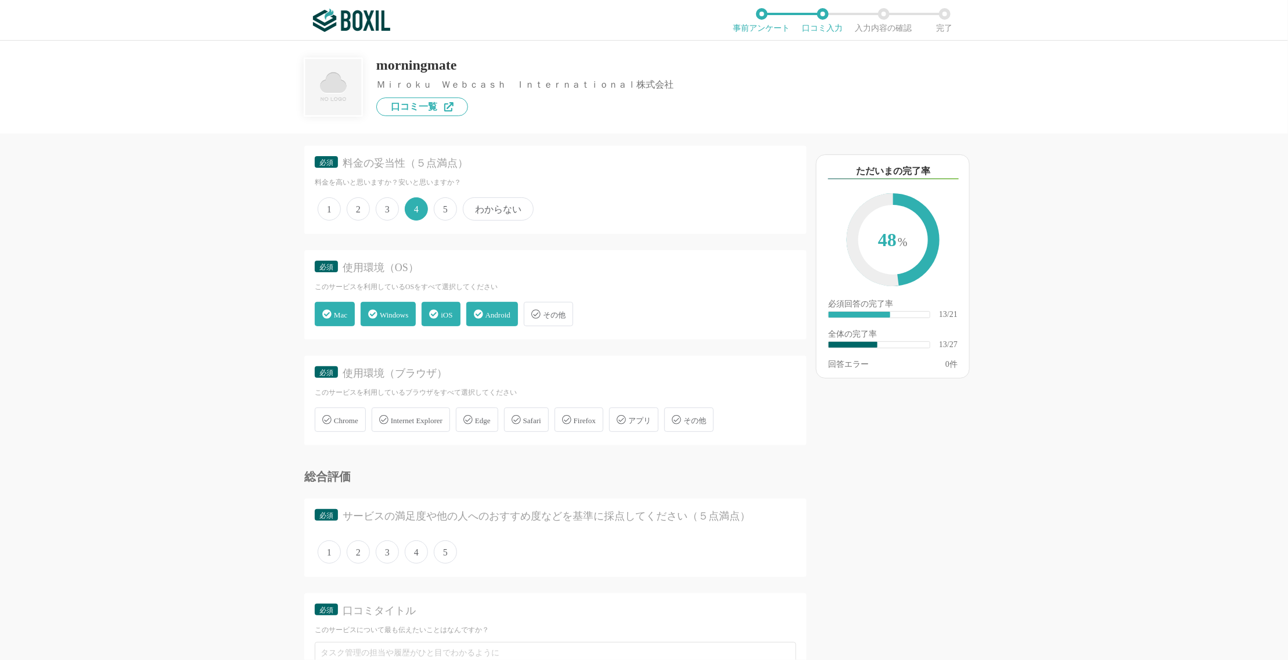
click at [353, 413] on div "Chrome" at bounding box center [340, 420] width 51 height 24
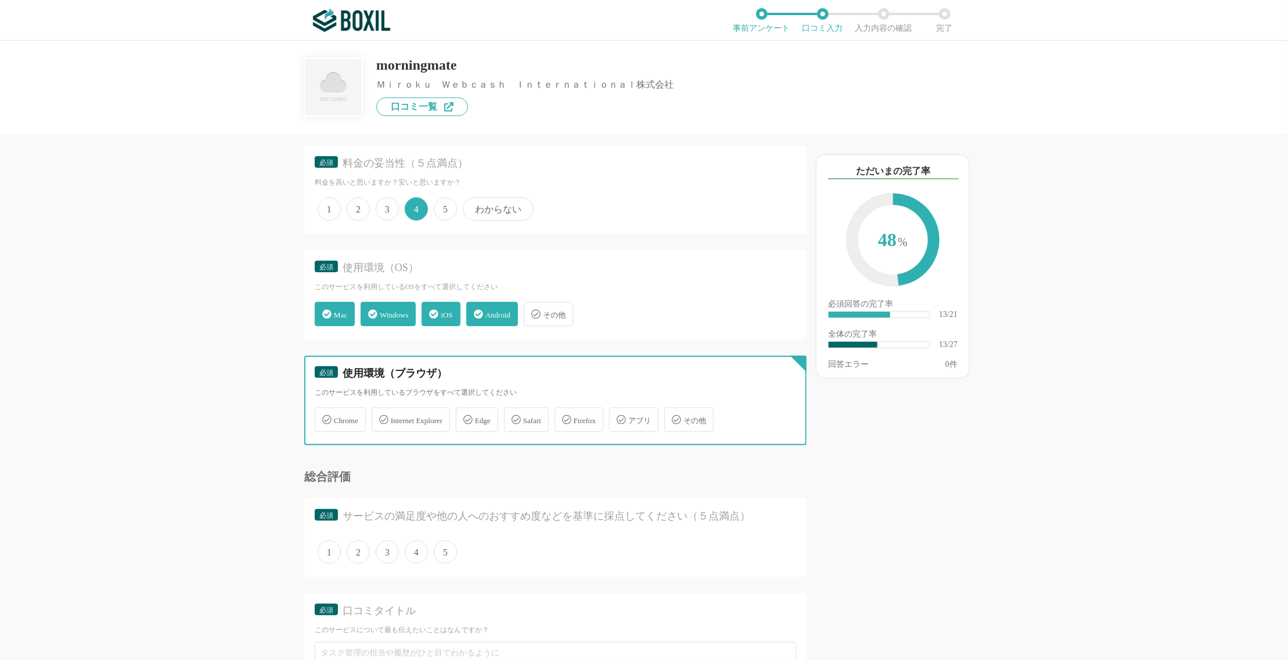
click at [325, 413] on input "Chrome" at bounding box center [321, 413] width 8 height 8
checkbox input "true"
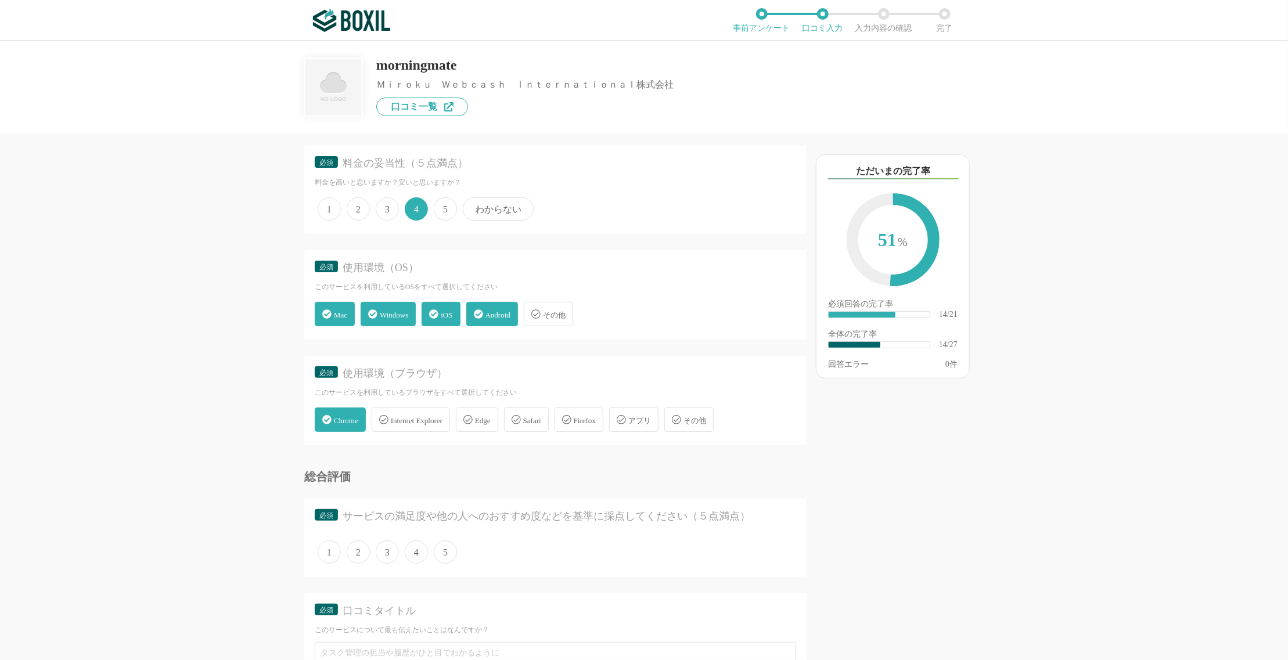
click at [473, 415] on icon at bounding box center [467, 419] width 9 height 9
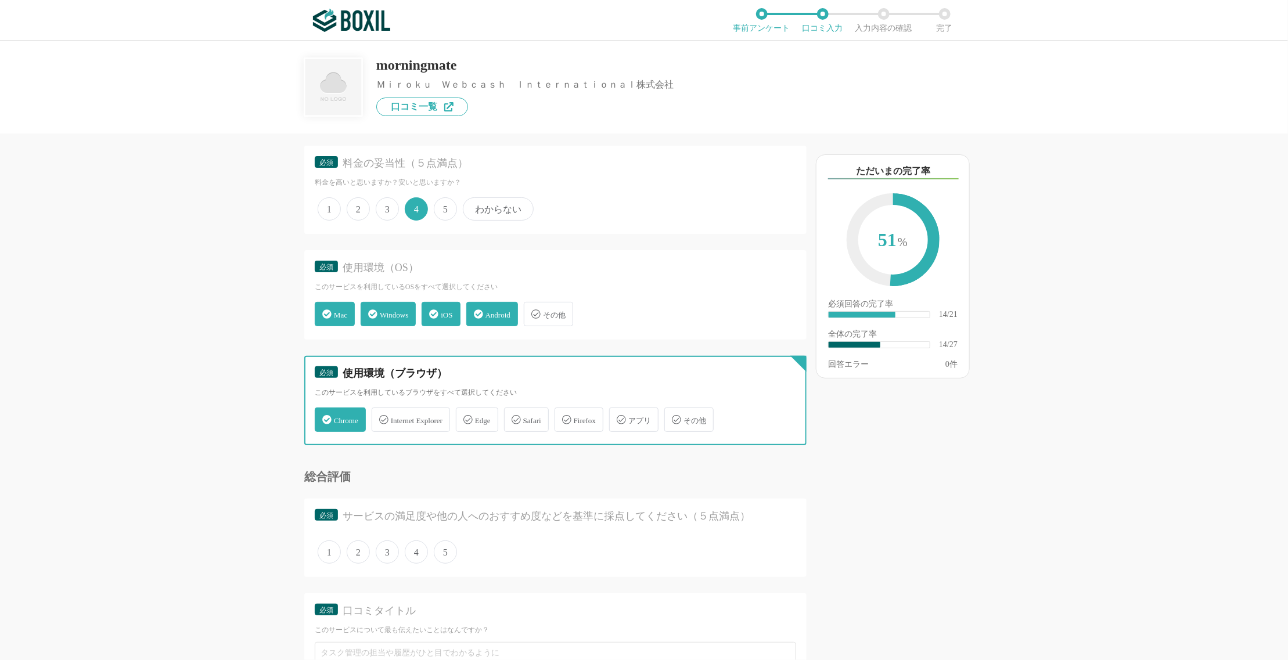
click at [466, 411] on input "Edge" at bounding box center [462, 413] width 8 height 8
checkbox input "true"
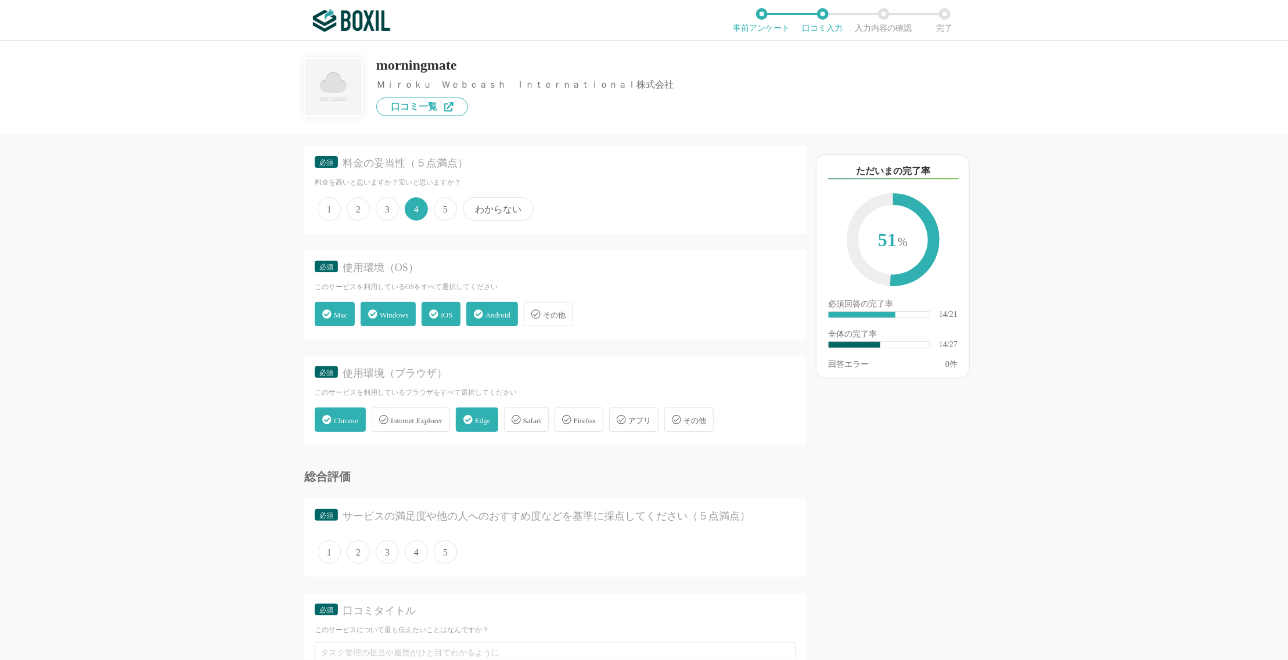
click at [651, 416] on span "アプリ" at bounding box center [639, 420] width 23 height 9
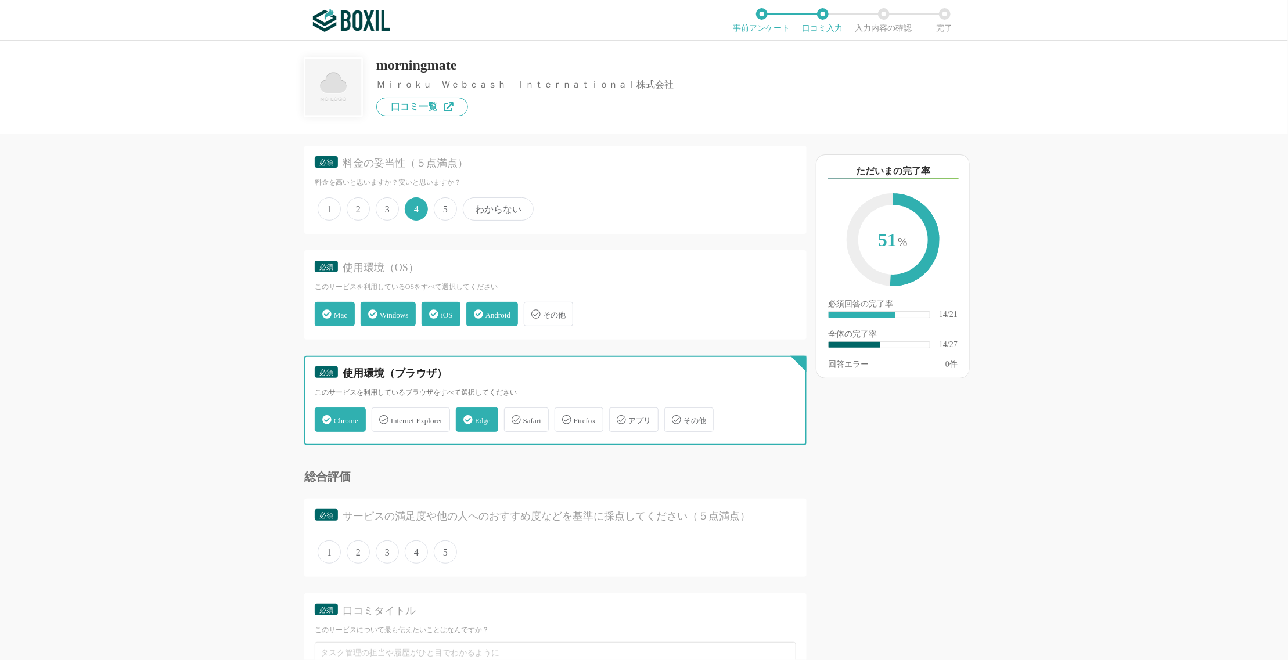
click at [619, 409] on input "アプリ" at bounding box center [615, 413] width 8 height 8
checkbox input "true"
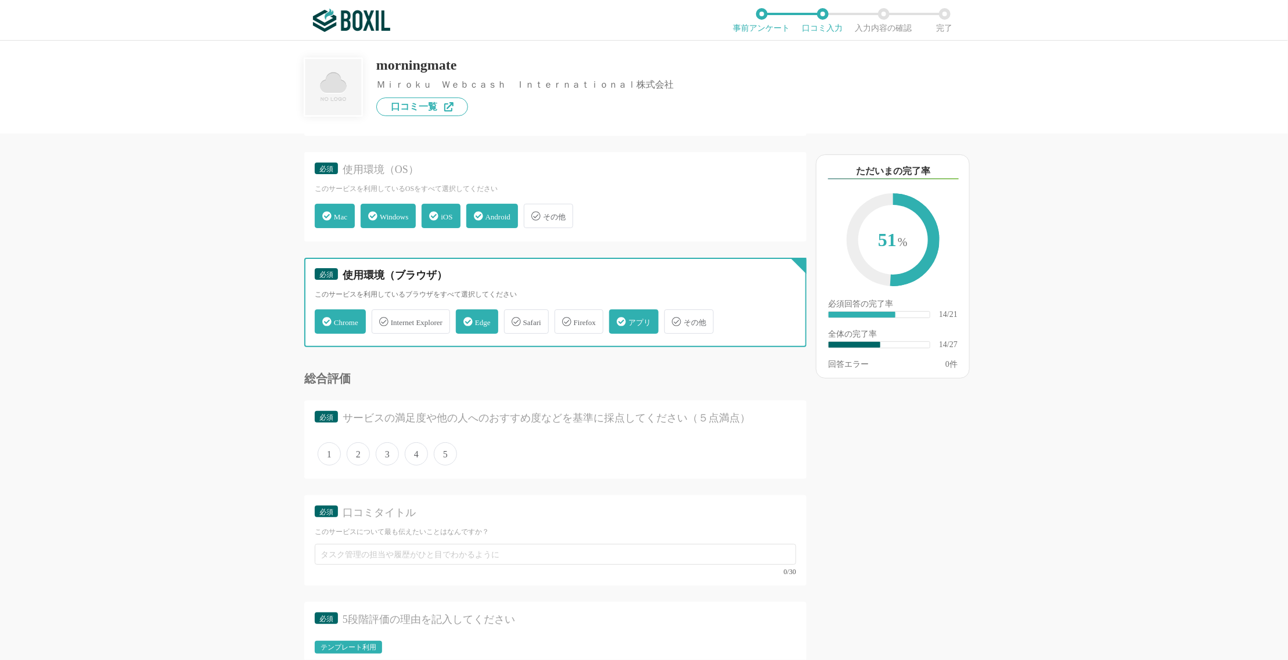
scroll to position [1573, 0]
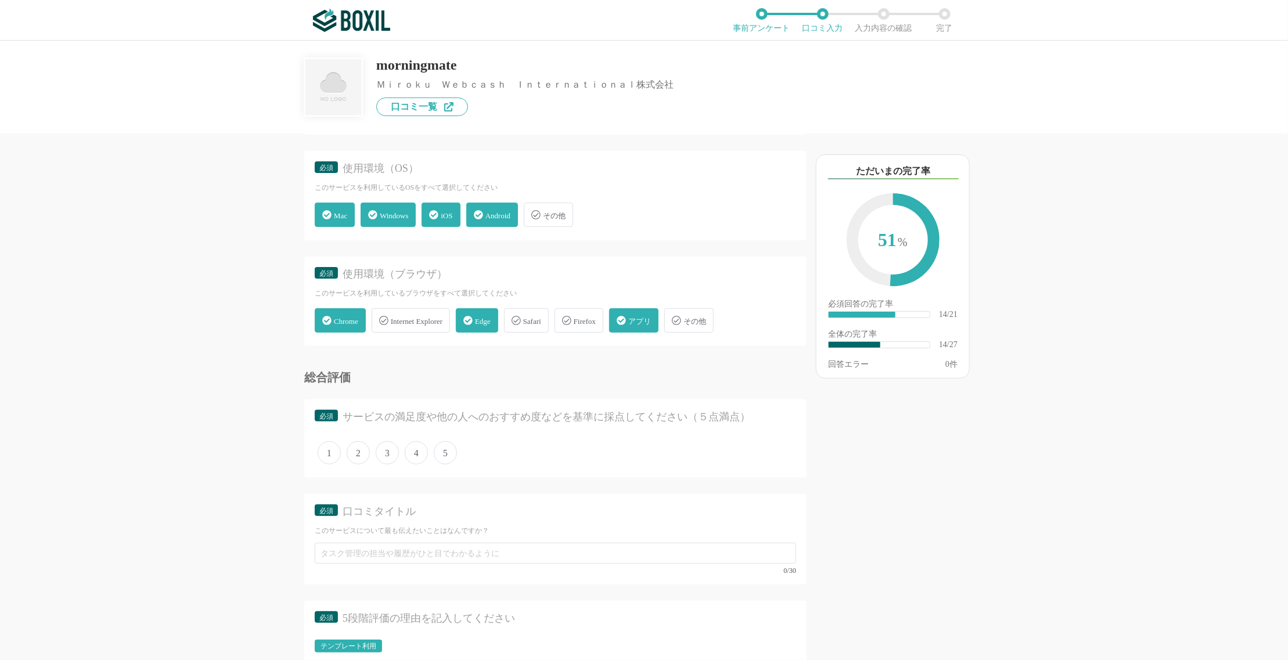
click at [421, 441] on span "4" at bounding box center [416, 452] width 23 height 23
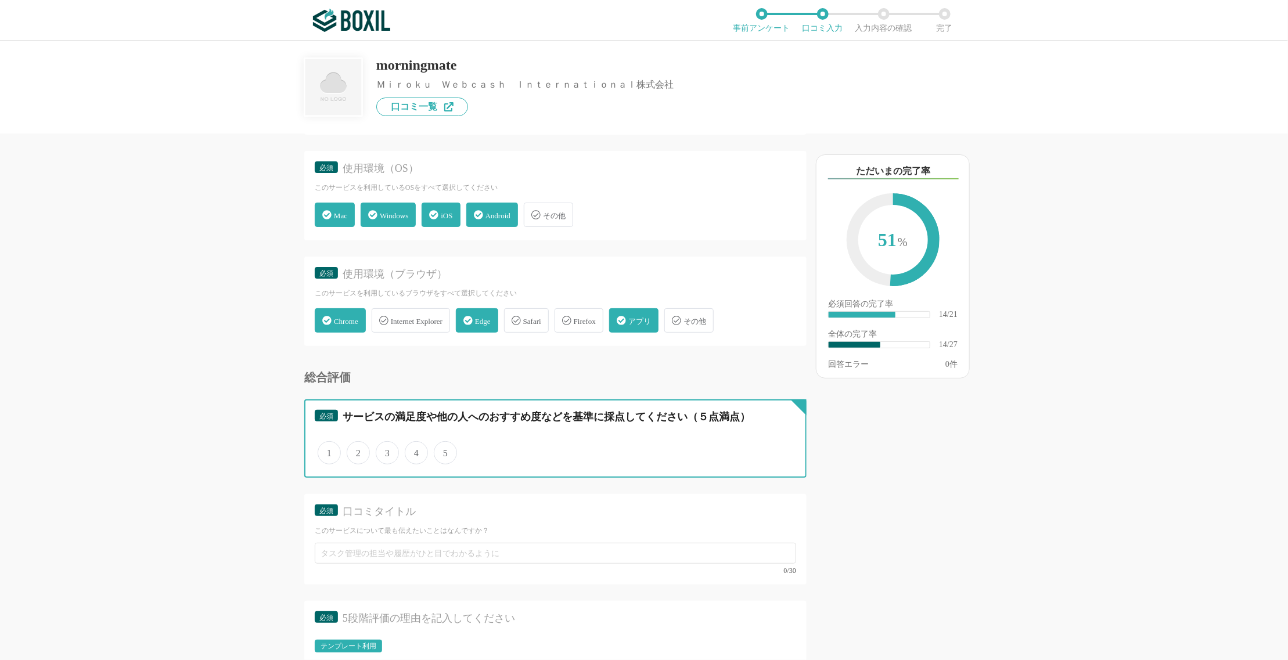
click at [415, 443] on input "4" at bounding box center [412, 447] width 8 height 8
radio input "true"
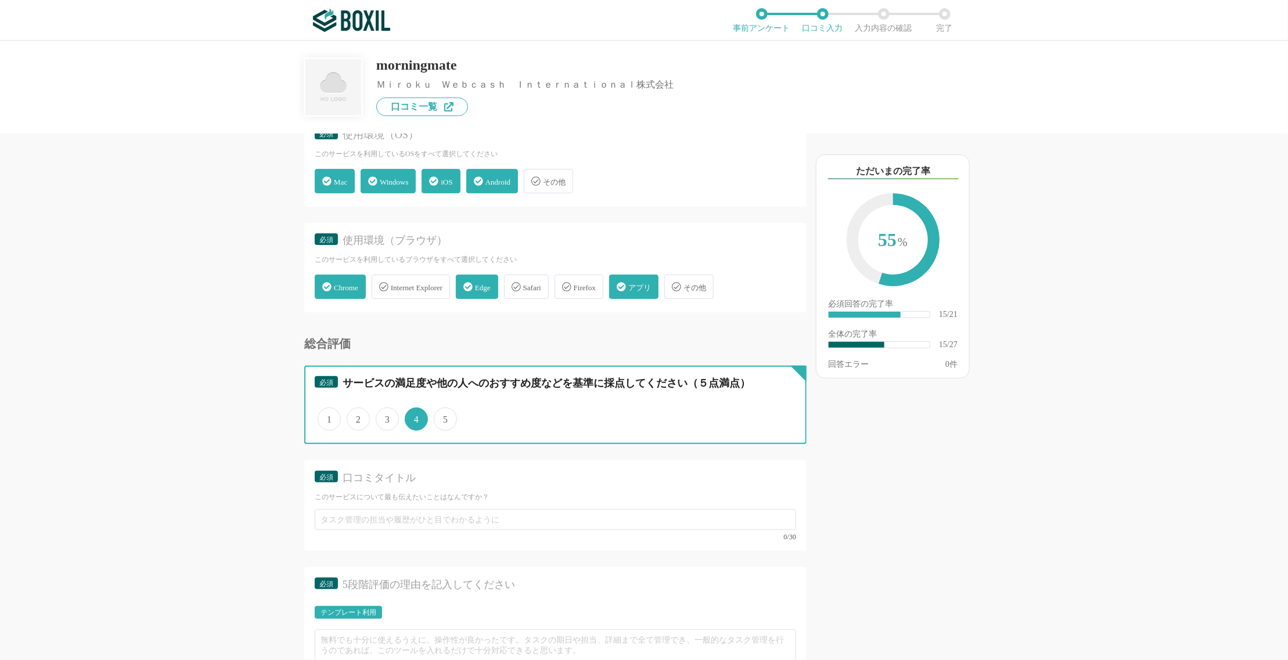
scroll to position [1670, 0]
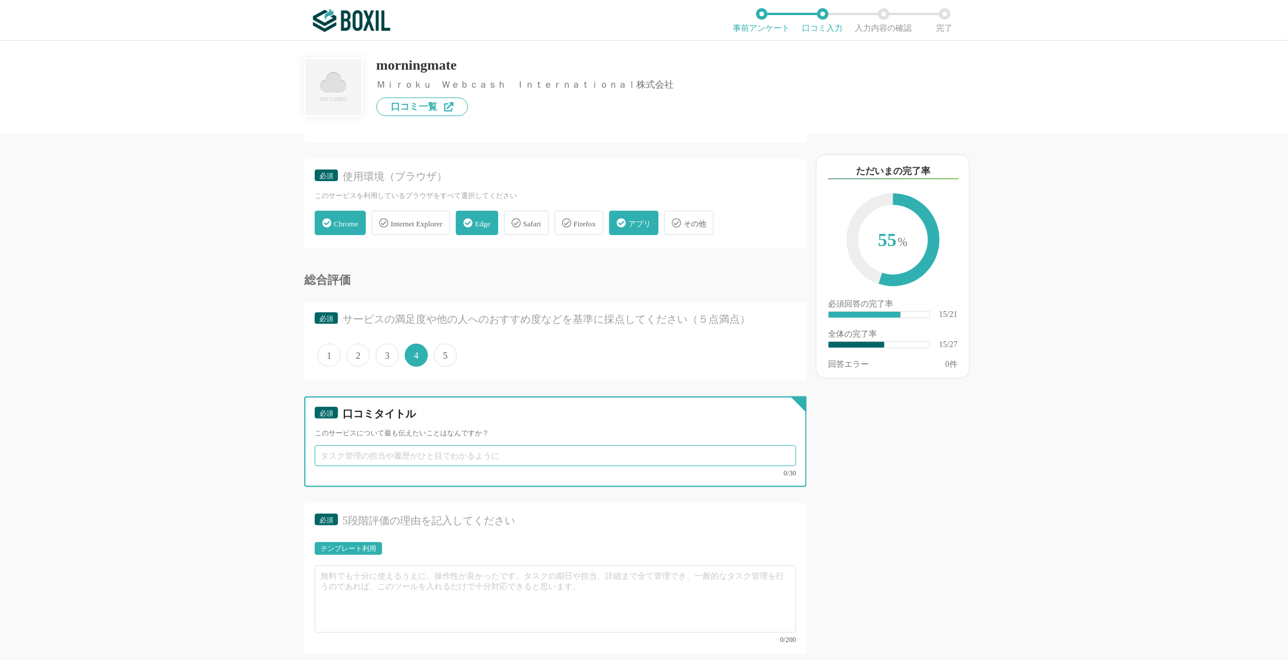
click at [453, 446] on input "text" at bounding box center [555, 455] width 481 height 21
type input "つ"
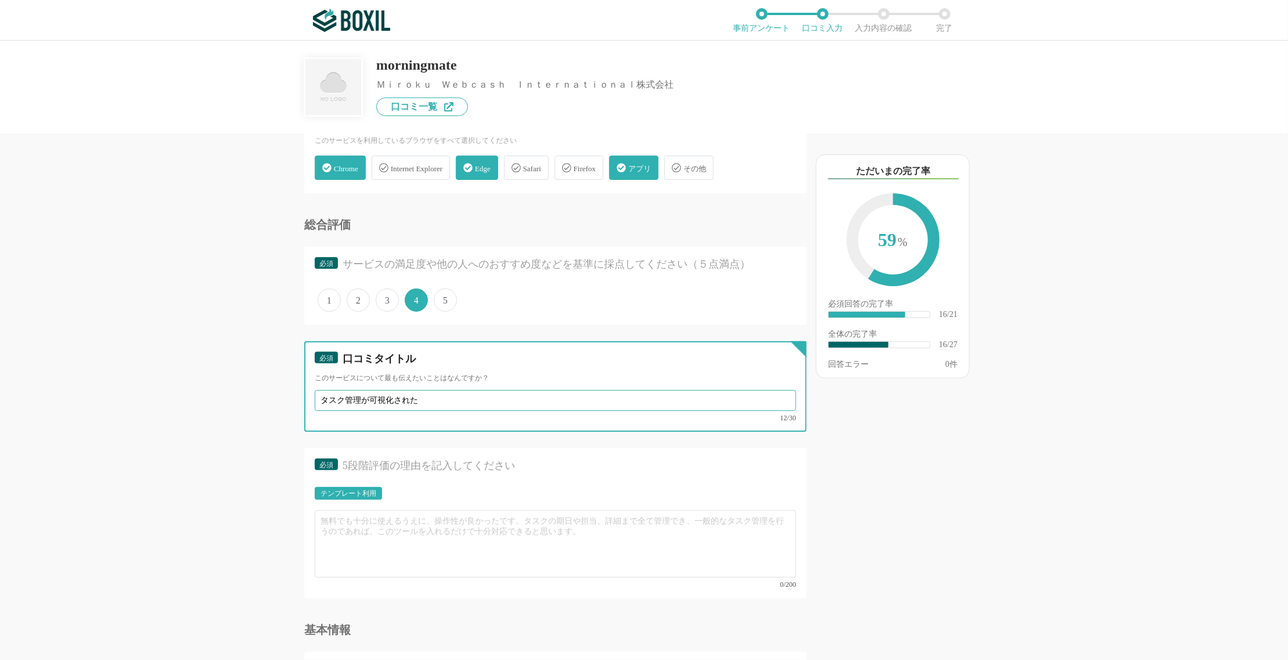
scroll to position [1732, 0]
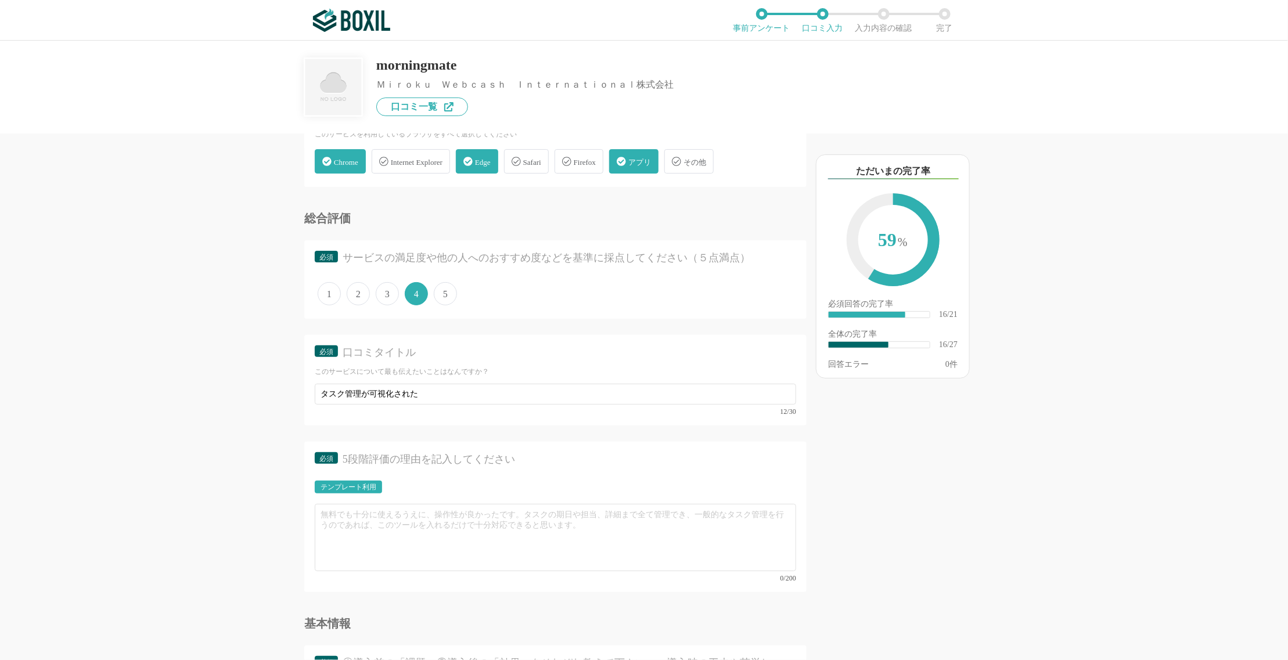
click at [358, 484] on div "テンプレート利用" at bounding box center [348, 487] width 56 height 7
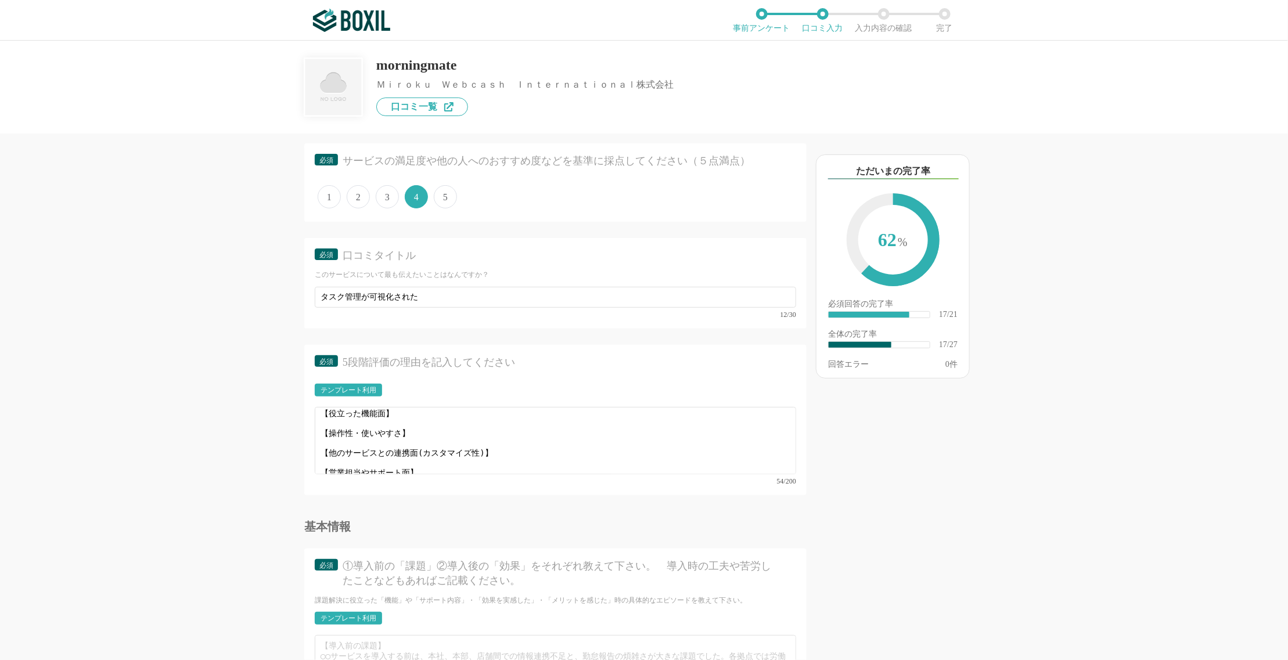
scroll to position [0, 0]
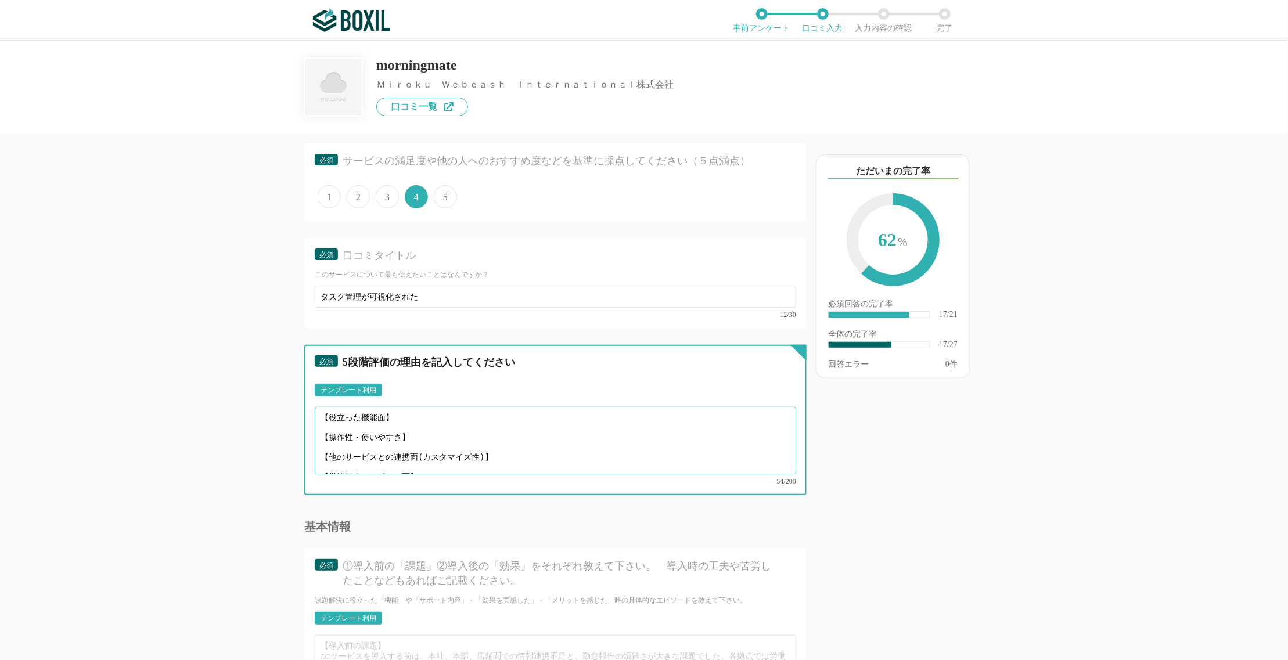
click at [401, 407] on textarea "【役立った機能面】 【操作性・使いやすさ】 【他のサービスとの連携面(カスタマイズ性)】 【営業担当やサポート面】" at bounding box center [555, 440] width 481 height 67
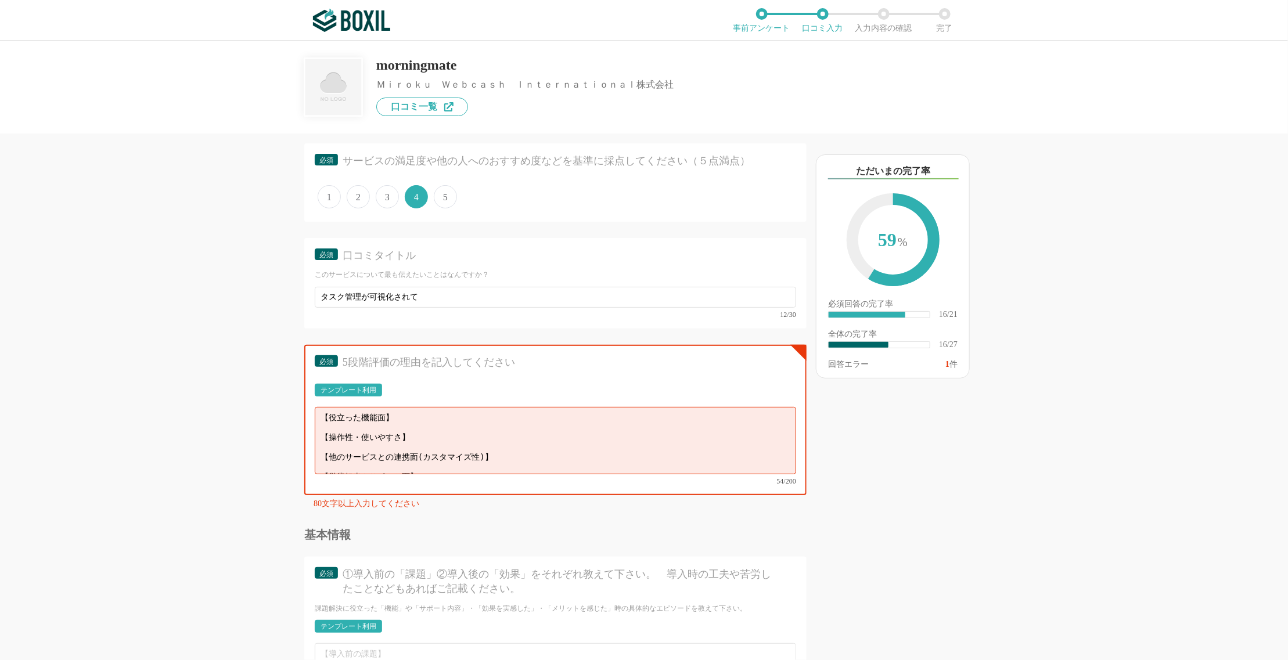
click at [226, 409] on div "他のサービス・ツールと連携していますか？ ※複数選択可 例：Slack、Salesforce 選択したサービス 未選択 必須 導入時に所属していた部署を選択し…" at bounding box center [516, 397] width 581 height 527
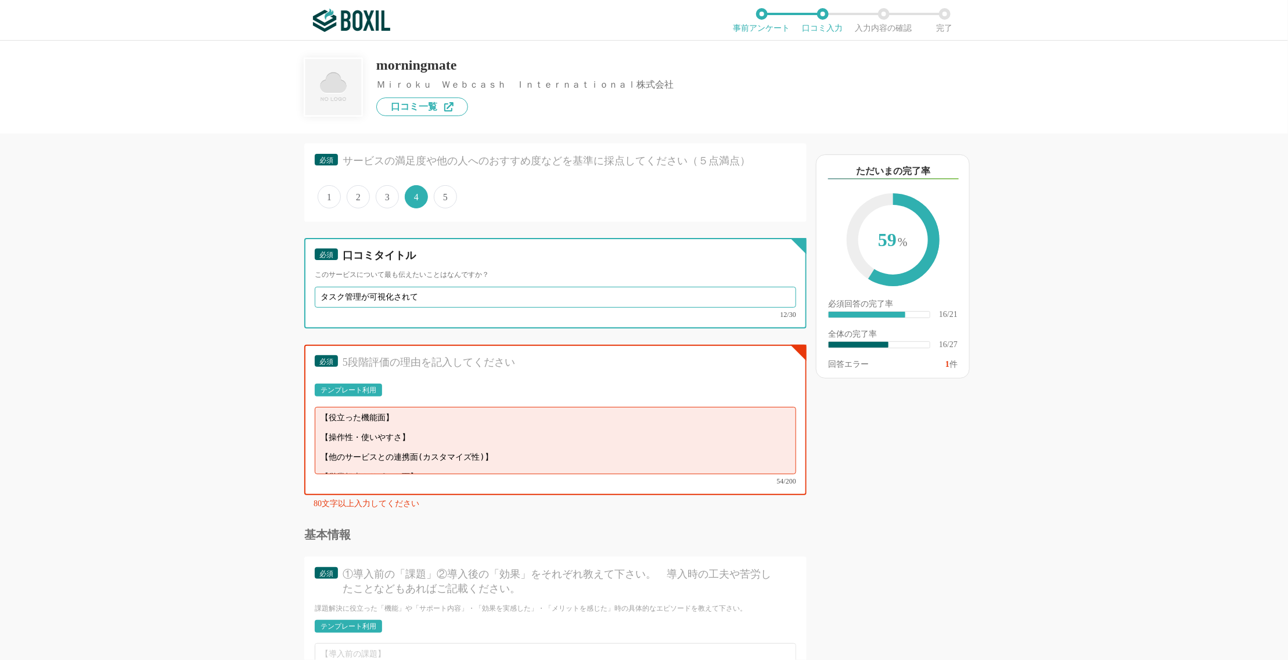
click at [433, 287] on input "タスク管理が可視化されて" at bounding box center [555, 297] width 481 height 21
type input "タスク管理が可視化された"
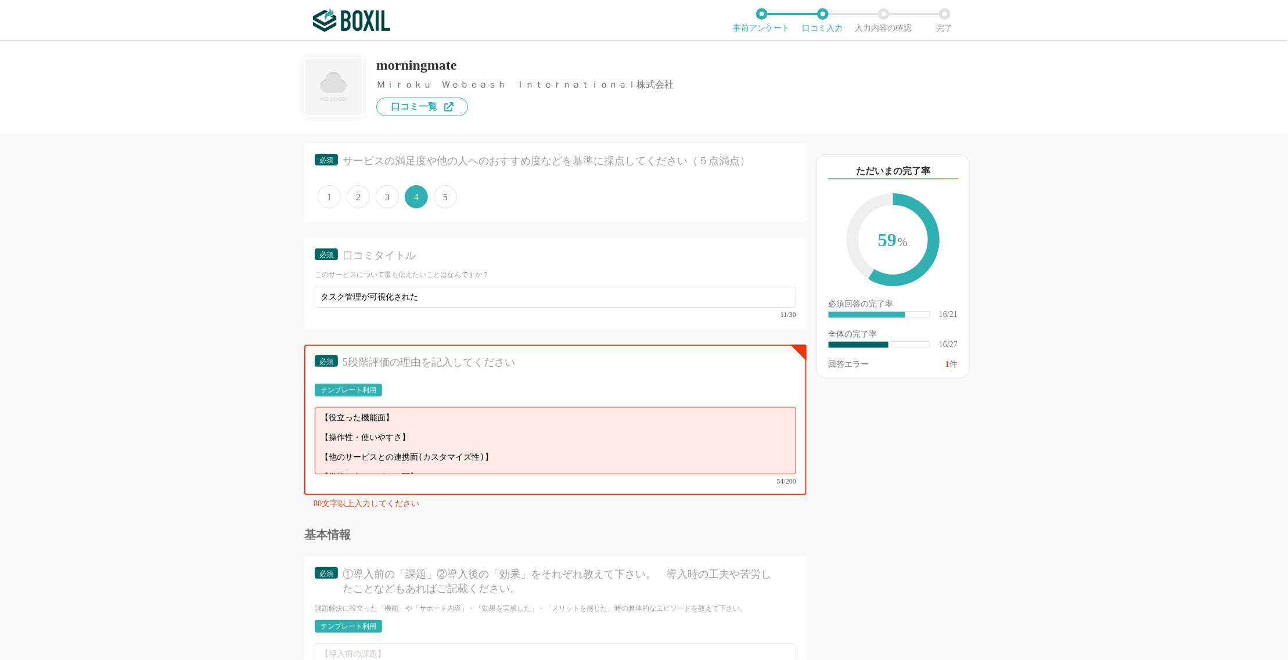
drag, startPoint x: 1001, startPoint y: 405, endPoint x: 992, endPoint y: 408, distance: 9.6
click at [998, 406] on div "以下のキーワードが含まれる口コミが読まれています ただいまの完了率 59 % 必須回答の完了率 ​ 16/21 全体の完了率 ​ 16/27 回答エラー 1 件" at bounding box center [933, 402] width 255 height 515
click at [415, 407] on textarea "【役立った機能面】 【操作性・使いやすさ】 【他のサービスとの連携面(カスタマイズ性)】 【営業担当やサポート面】" at bounding box center [555, 440] width 481 height 67
click at [351, 387] on div "テンプレート利用" at bounding box center [348, 390] width 56 height 7
click at [377, 408] on textarea "【役立った機能面】 【操作性・使いやすさ】 【他のサービスとの連携面(カスタマイズ性)】 【営業担当やサポート面】" at bounding box center [555, 440] width 481 height 67
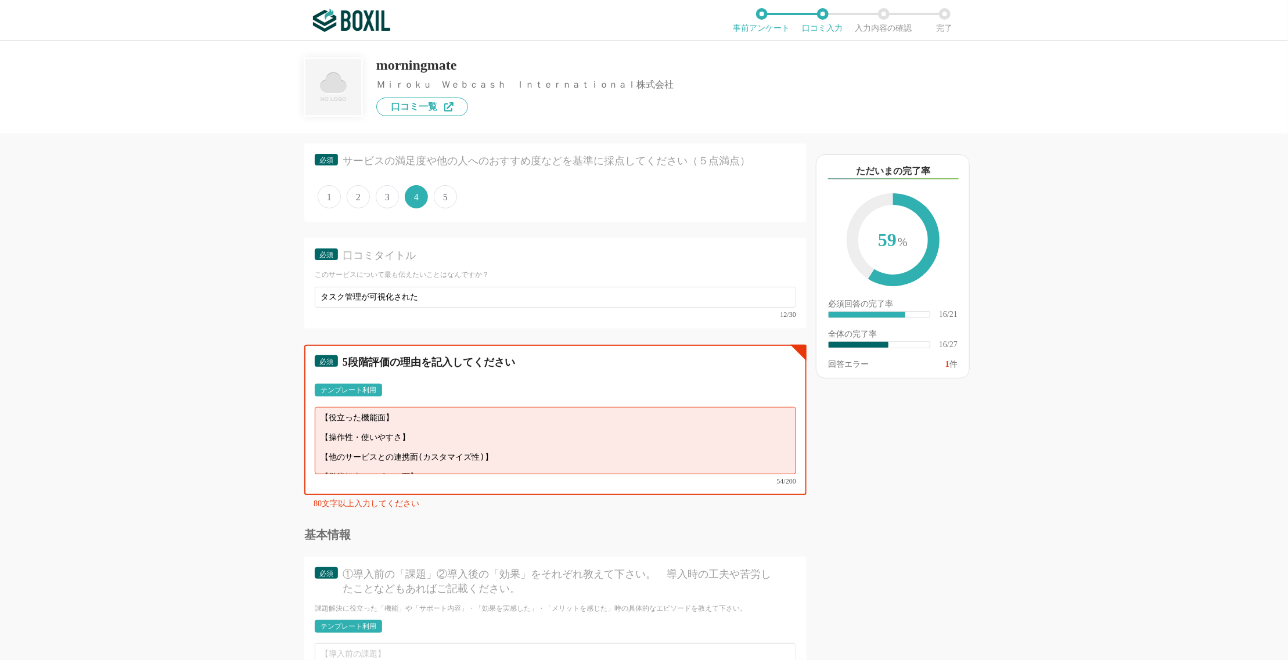
drag, startPoint x: 431, startPoint y: 448, endPoint x: 312, endPoint y: 397, distance: 129.5
click at [312, 397] on div "必須 5段階評価の理由を記入してください テンプレート利用 ፠テンプレート文言が変更されてない箇所がある、または使用できないテキスト（記号）が含まれています。…" at bounding box center [555, 420] width 502 height 150
type textarea "か"
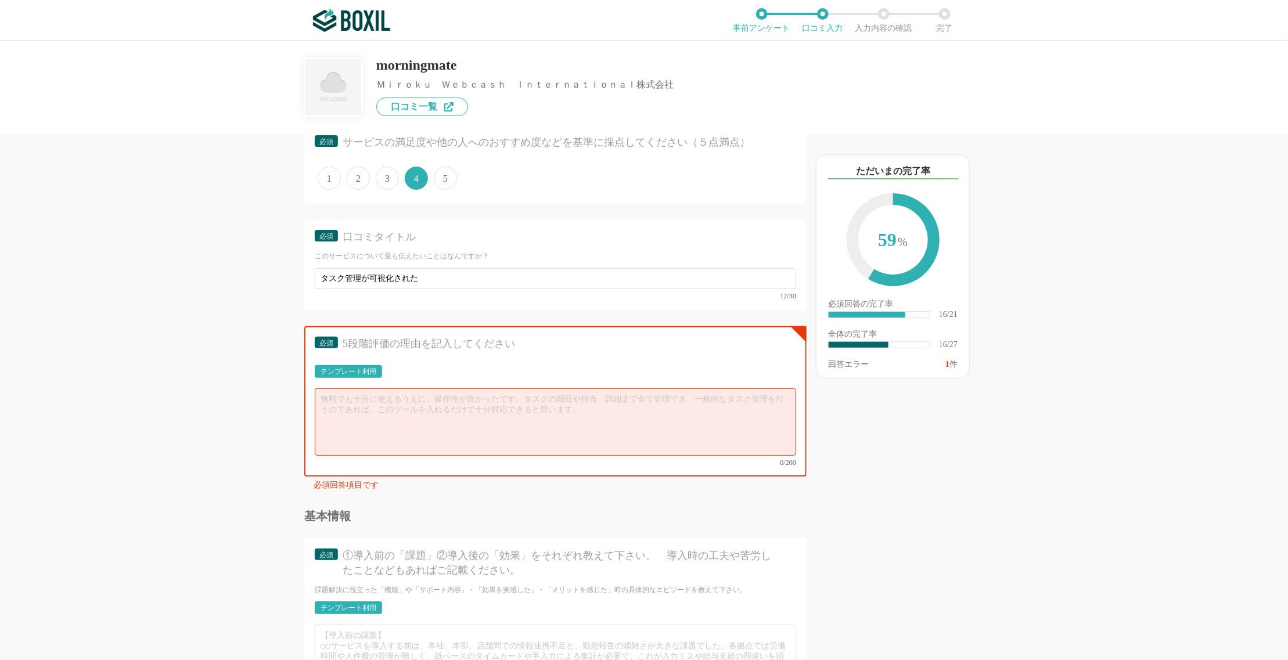
click at [206, 508] on div "他のサービス・ツールと連携していますか？ ※複数選択可 例：Slack、Salesforce 選択したサービス 未選択 必須 導入時に所属していた部署を選択し…" at bounding box center [644, 350] width 1288 height 619
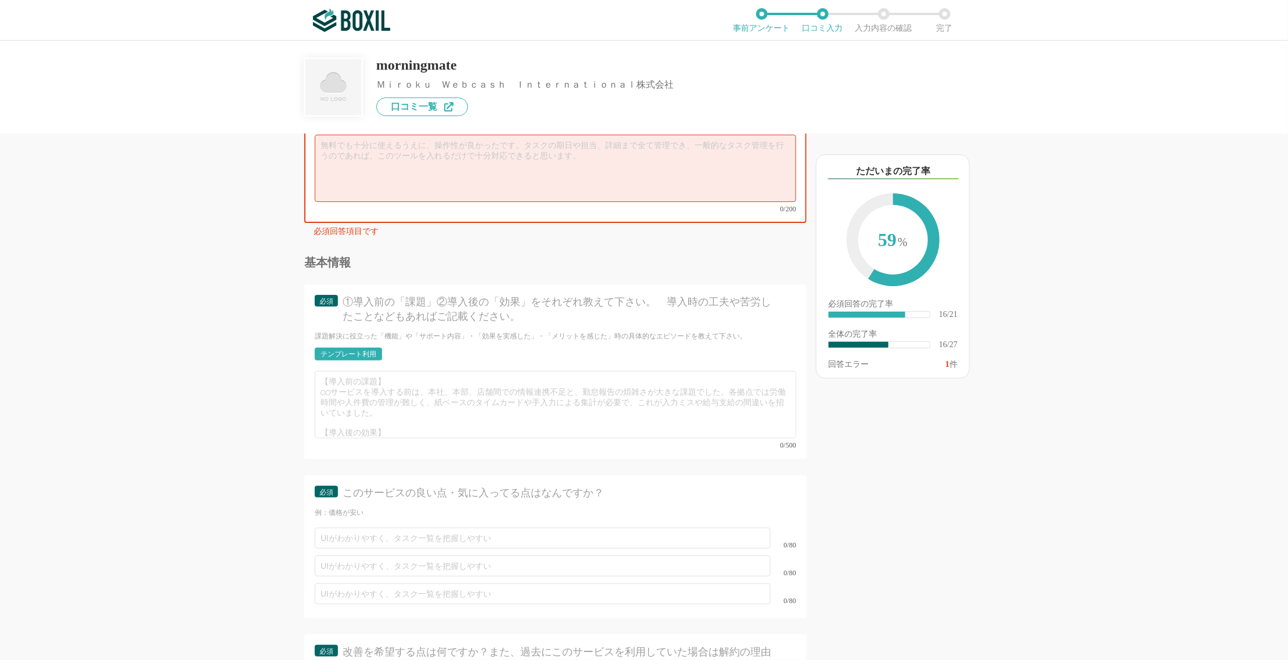
scroll to position [2102, 0]
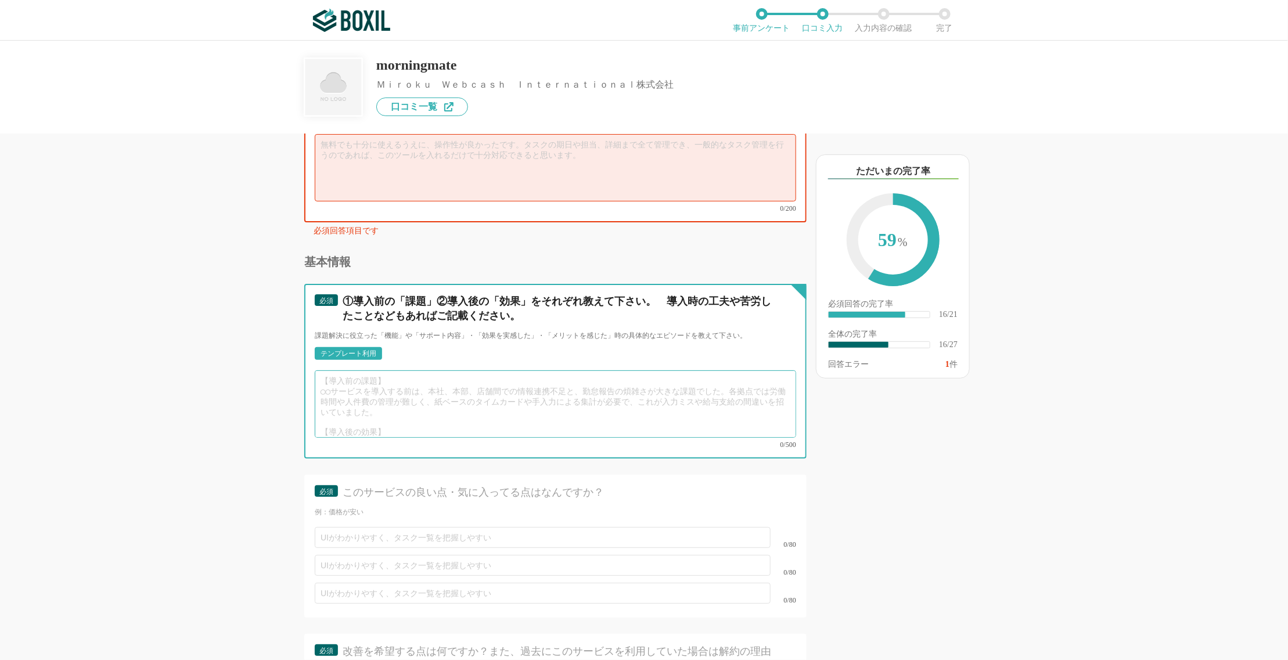
click at [388, 381] on textarea at bounding box center [555, 403] width 481 height 67
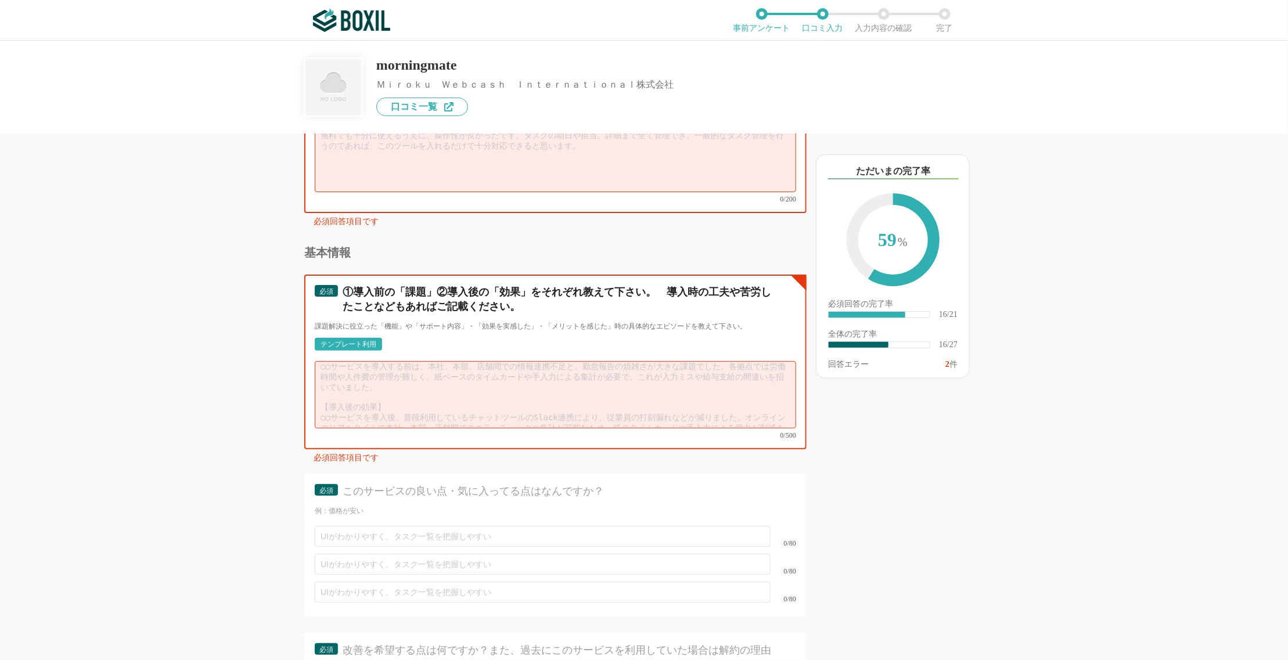
scroll to position [0, 0]
click at [417, 160] on textarea at bounding box center [555, 158] width 481 height 67
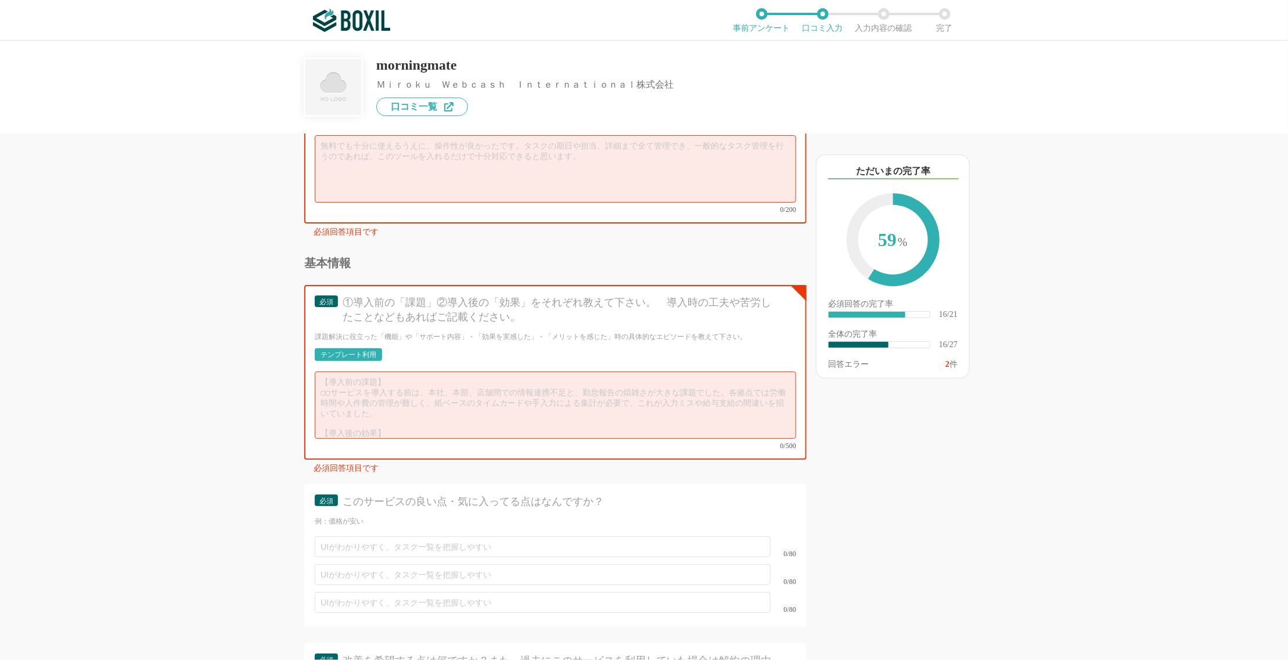
scroll to position [2070, 0]
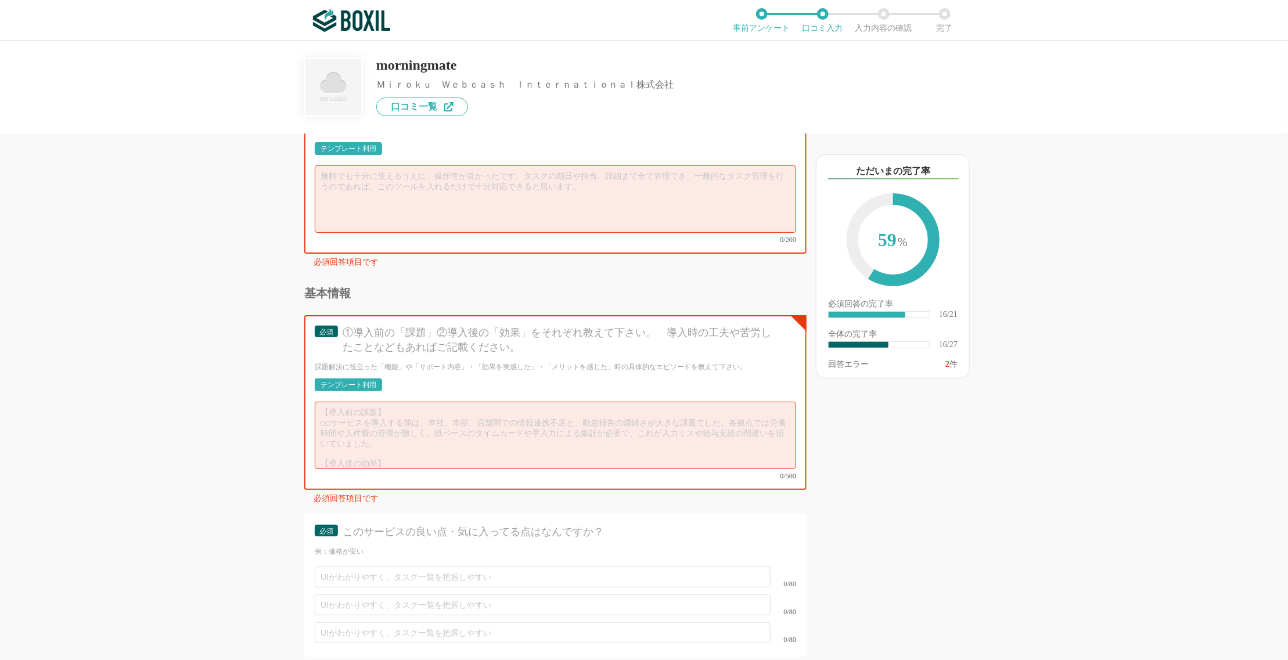
click at [528, 185] on textarea at bounding box center [555, 198] width 481 height 67
paste textarea "業務管理からコミュニケーションまで一元化できる便利なツール"
type textarea "業務管理からコミュニケーションまで一元化できる便利なツールでした"
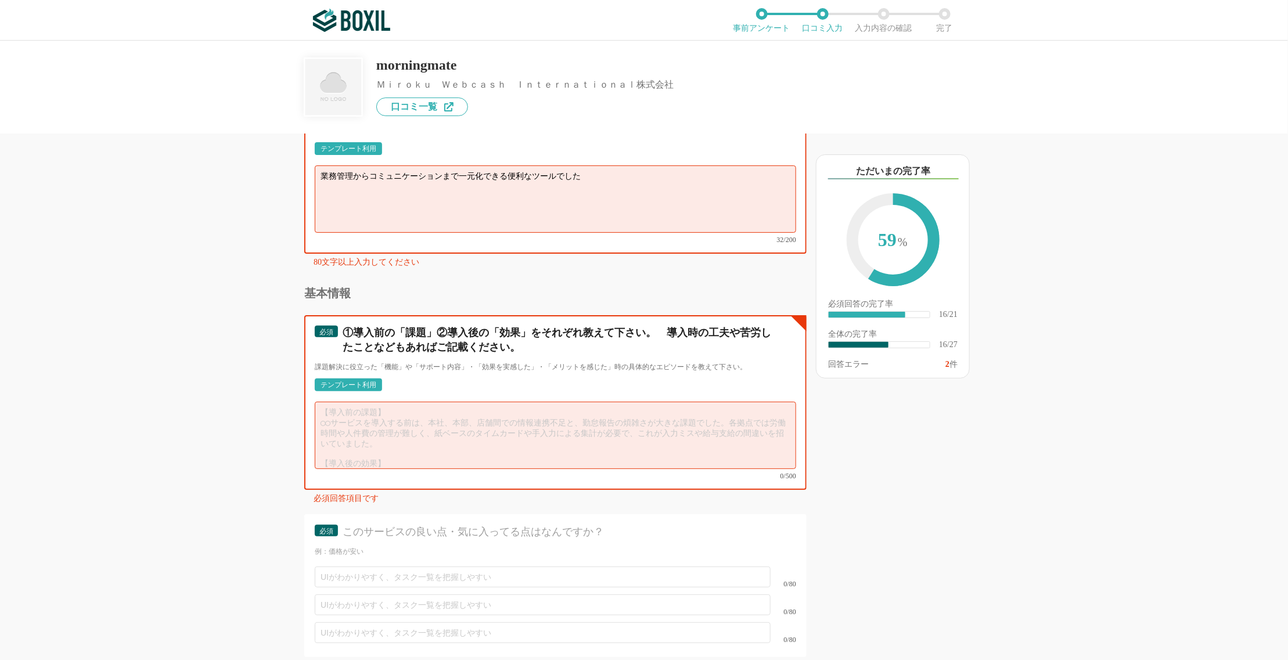
click at [399, 412] on textarea at bounding box center [555, 435] width 481 height 67
click at [595, 404] on textarea at bounding box center [555, 435] width 481 height 67
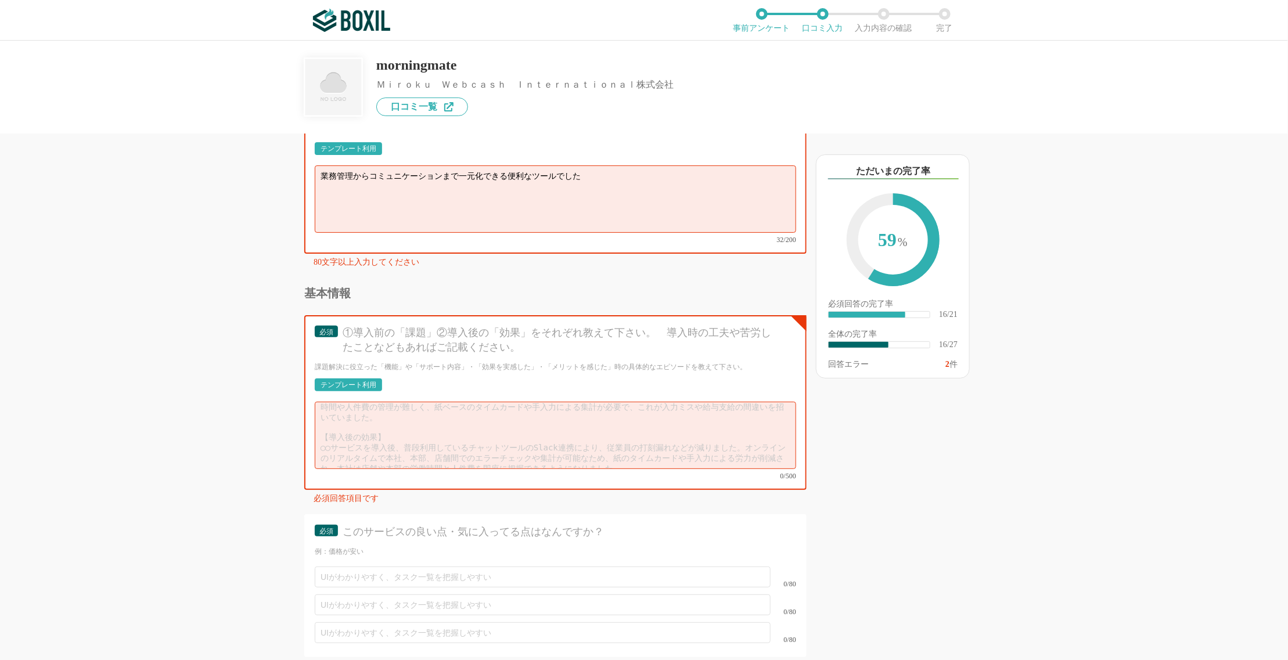
click at [539, 175] on textarea "業務管理からコミュニケーションまで一元化できる便利なツールでした" at bounding box center [555, 198] width 481 height 67
drag, startPoint x: 320, startPoint y: 164, endPoint x: 633, endPoint y: 154, distance: 313.1
click at [633, 165] on textarea "業務管理からコミュニケーションまで一元化できる便利なツールでした" at bounding box center [555, 198] width 481 height 67
click at [654, 169] on textarea "業務管理からコミュニケーションまで一元化できる便利なツールでした" at bounding box center [555, 198] width 481 height 67
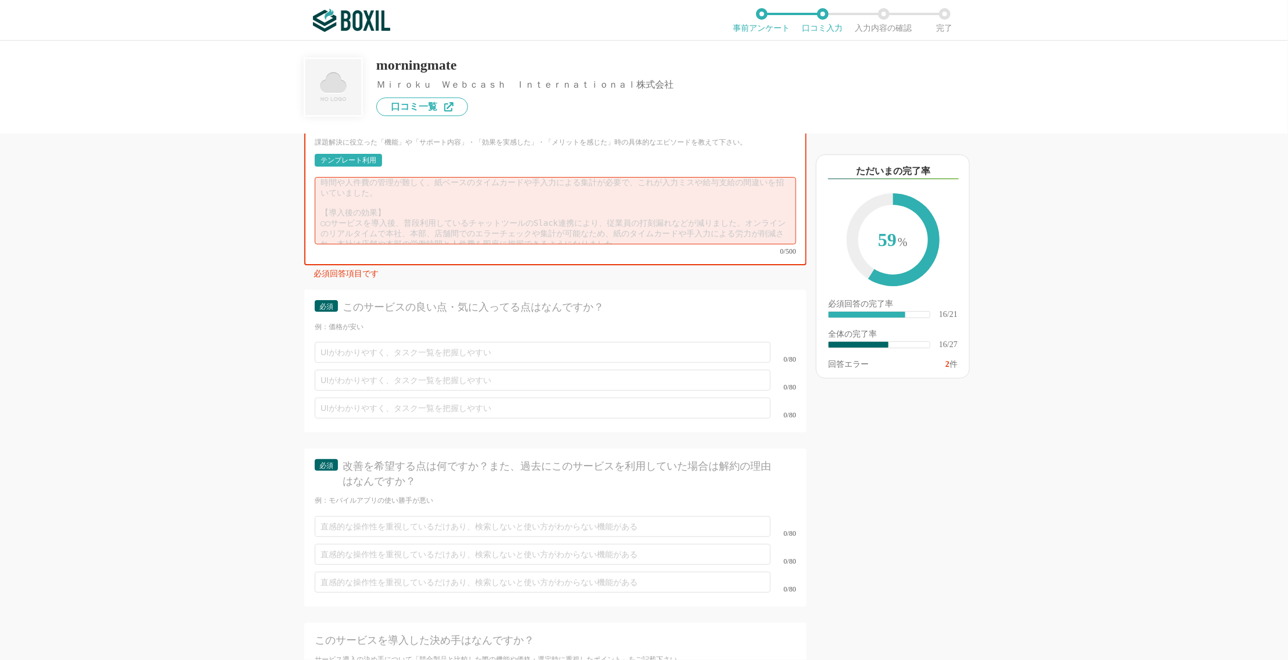
scroll to position [2332, 0]
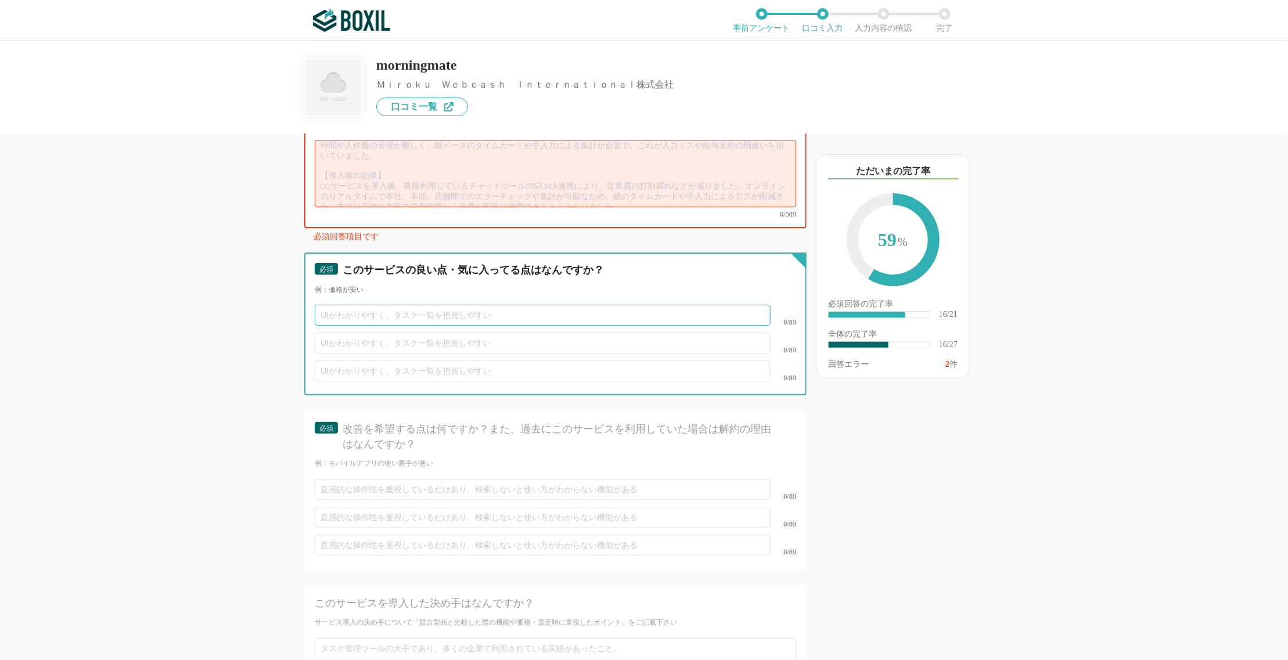
click at [414, 305] on input "text" at bounding box center [543, 315] width 456 height 21
type input "UIがシンプル"
click at [437, 333] on input "text" at bounding box center [543, 343] width 456 height 21
type input "た"
drag, startPoint x: 378, startPoint y: 323, endPoint x: 581, endPoint y: 323, distance: 202.6
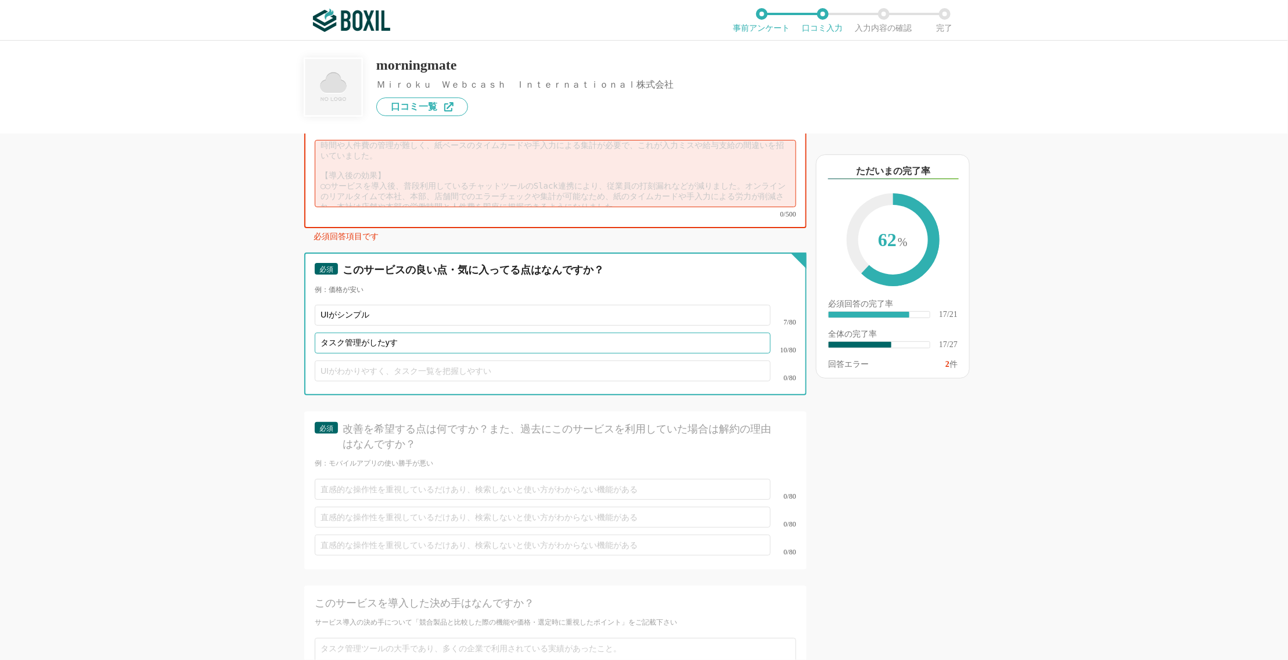
click at [593, 333] on input "タスク管理がしたyす" at bounding box center [543, 343] width 456 height 21
type input "タスク管理がしやすい"
click at [492, 361] on input "text" at bounding box center [543, 371] width 456 height 21
drag, startPoint x: 354, startPoint y: 347, endPoint x: 367, endPoint y: 347, distance: 13.4
click at [367, 361] on input "担当者が糸目でわかる" at bounding box center [543, 371] width 456 height 21
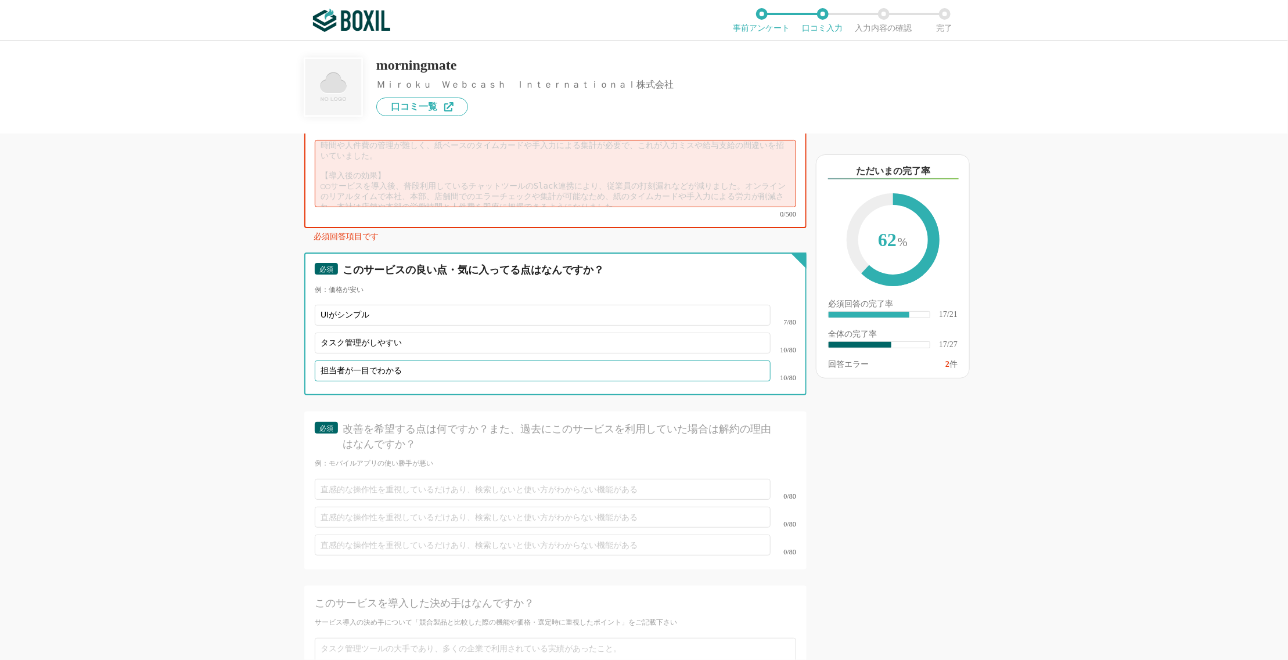
type input "担当者が一目でわかる"
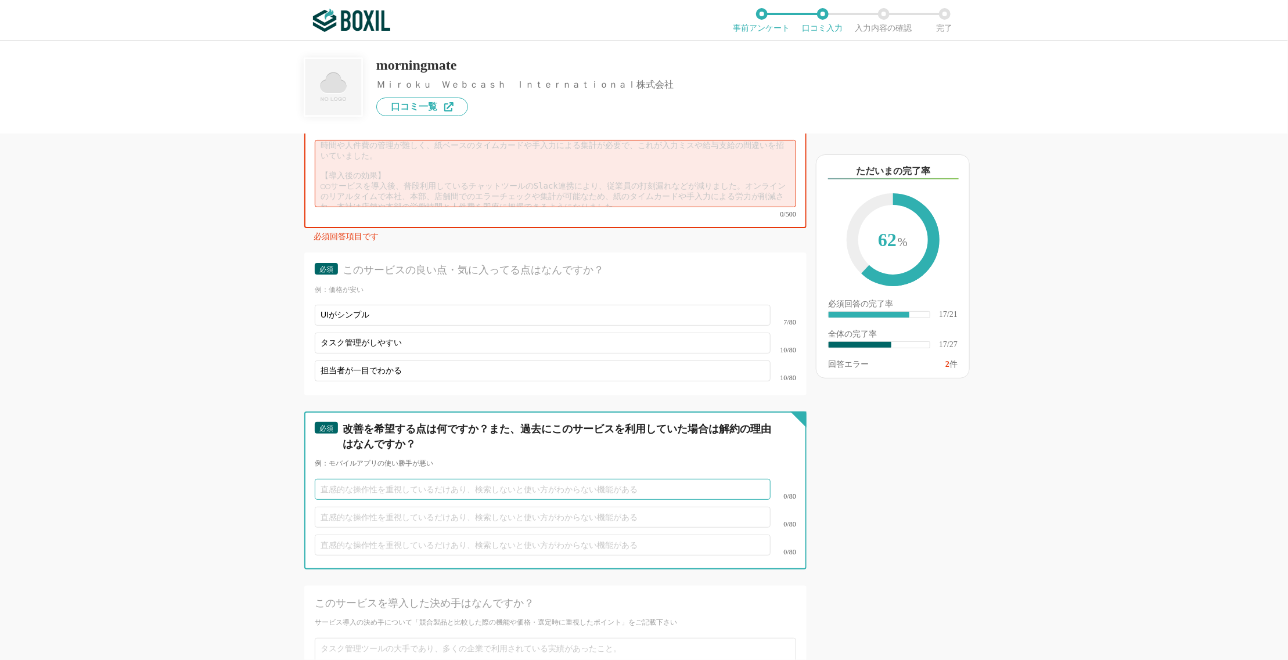
click at [378, 479] on input "text" at bounding box center [543, 489] width 456 height 21
click at [622, 479] on input "text" at bounding box center [543, 489] width 456 height 21
click at [466, 479] on input "text" at bounding box center [543, 489] width 456 height 21
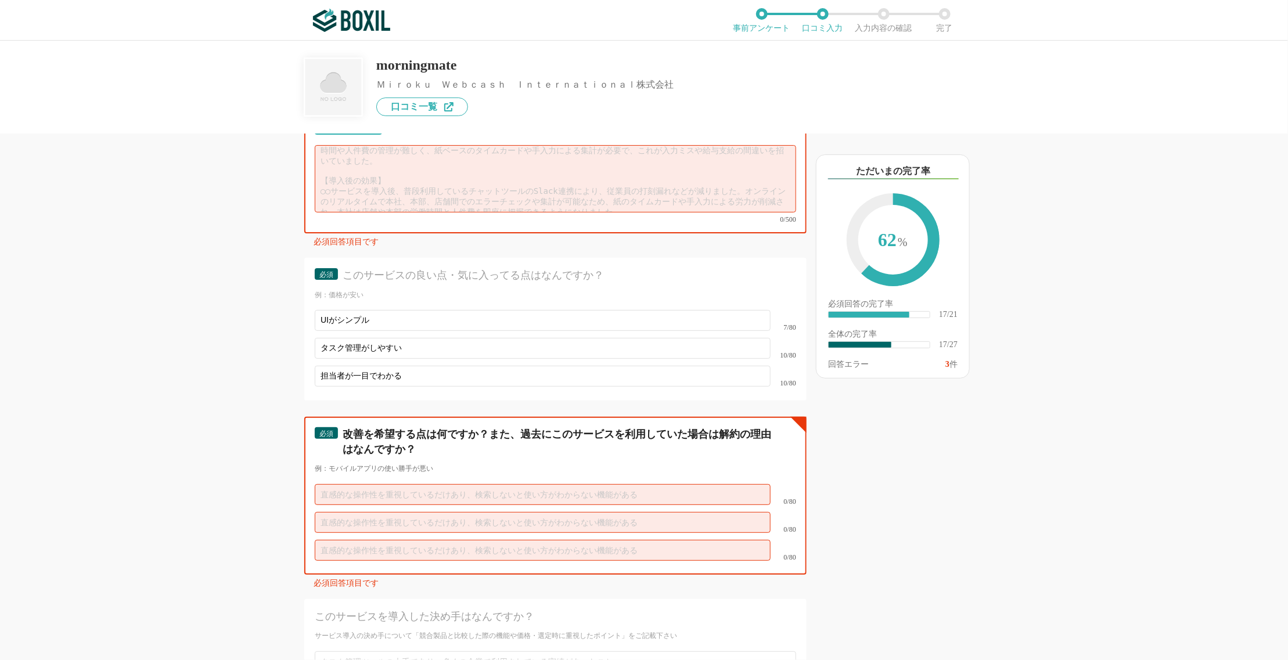
scroll to position [2294, 0]
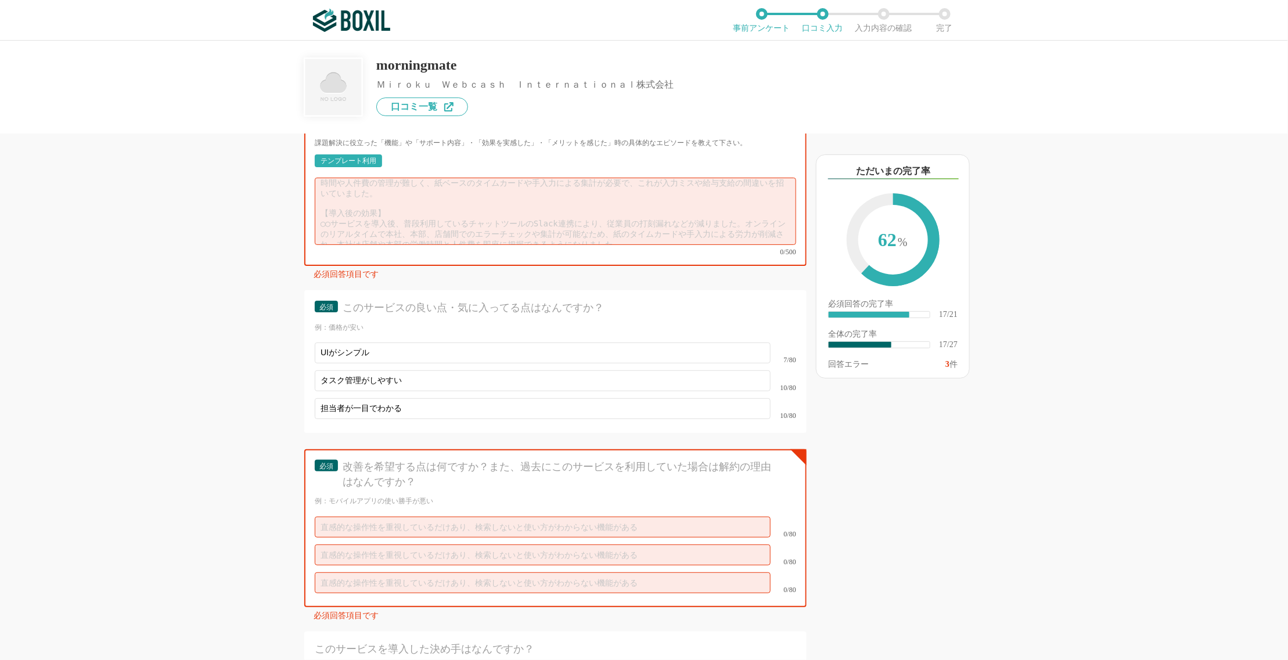
click at [359, 193] on textarea at bounding box center [555, 211] width 481 height 67
paste textarea "Slackのような軽快なチャット性と、Teamsのような会議・共有機能を一つにまとめた印象です。直感的なUIで操作が分かりやすく、情報が分散せず[PERSON…"
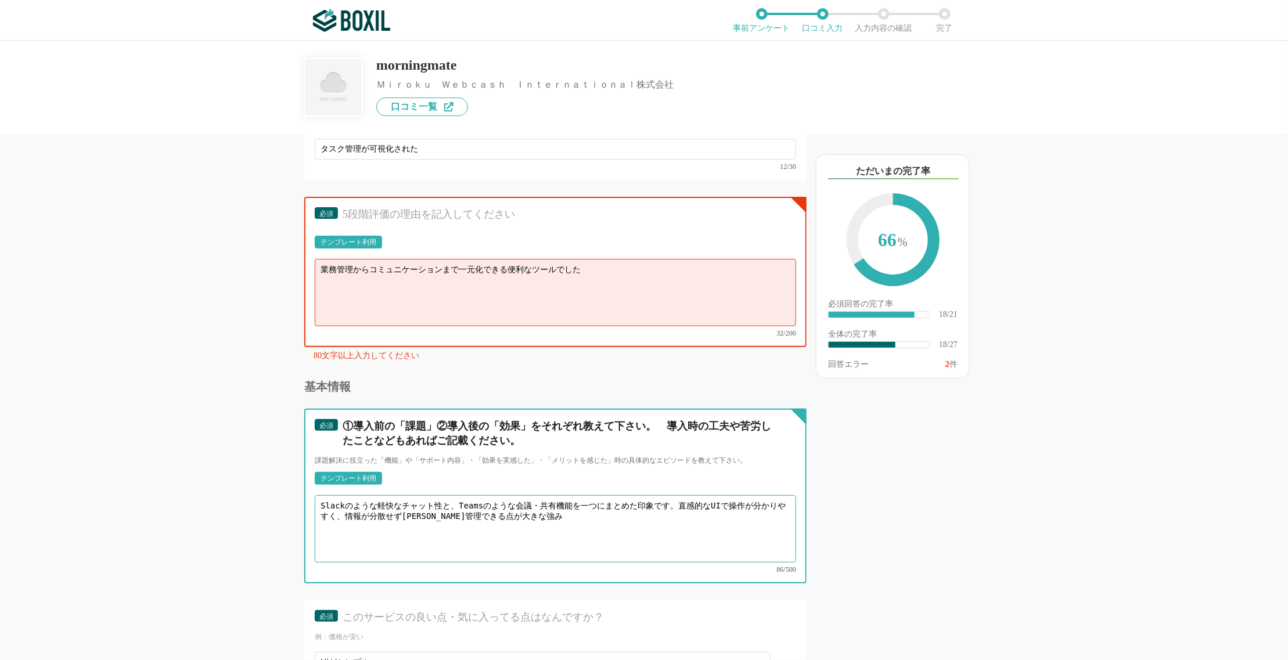
scroll to position [1977, 0]
type textarea "Slackのような軽快なチャット性と、Teamsのような会議・共有機能を一つにまとめた印象です。直感的なUIで操作が分かりやすく、情報が分散せず[PERSON…"
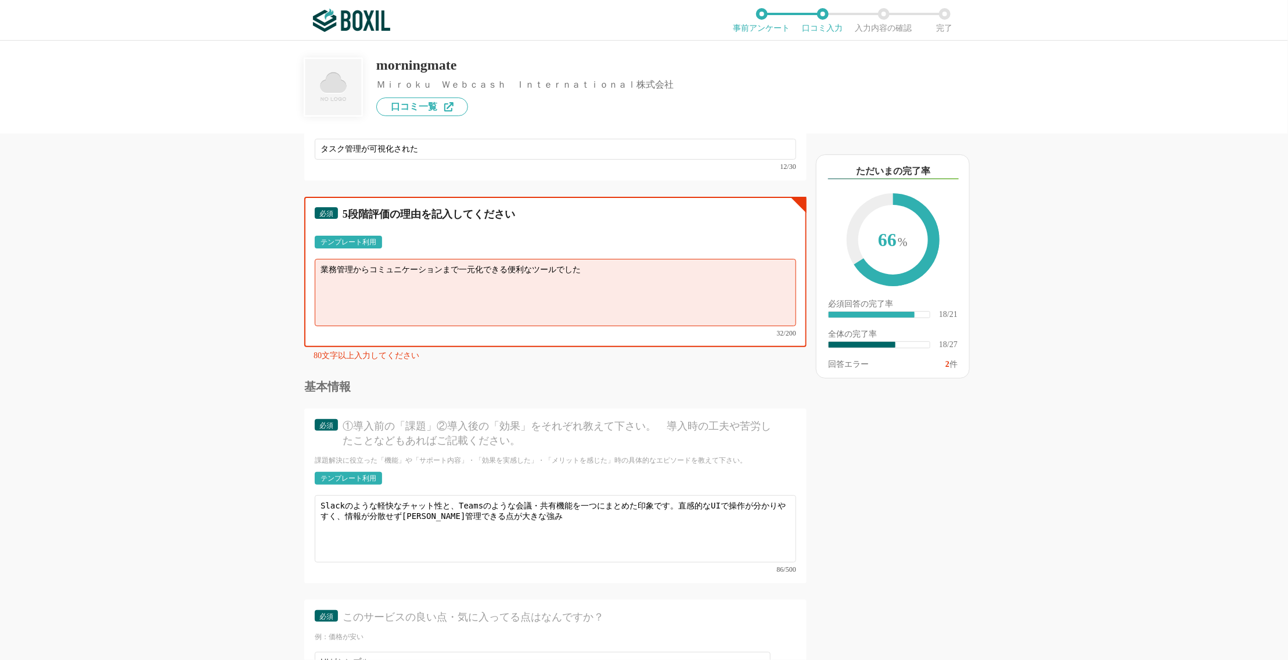
click at [623, 259] on textarea "業務管理からコミュニケーションまで一元化できる便利なツールでした" at bounding box center [555, 292] width 481 height 67
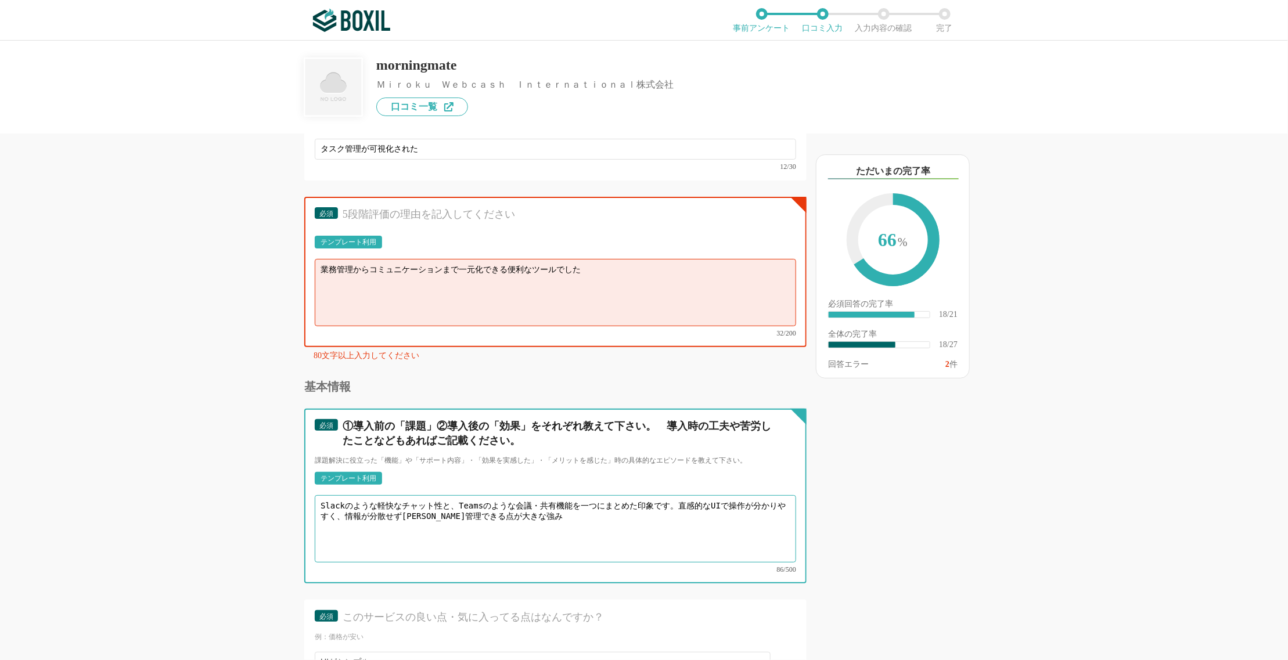
drag, startPoint x: 524, startPoint y: 495, endPoint x: 270, endPoint y: 491, distance: 254.3
click at [270, 491] on div "他のサービス・ツールと連携していますか？ ※複数選択可 例：Slack、Salesforce 選択したサービス 未選択 必須 導入時に所属していた部署を選択し…" at bounding box center [516, 397] width 581 height 527
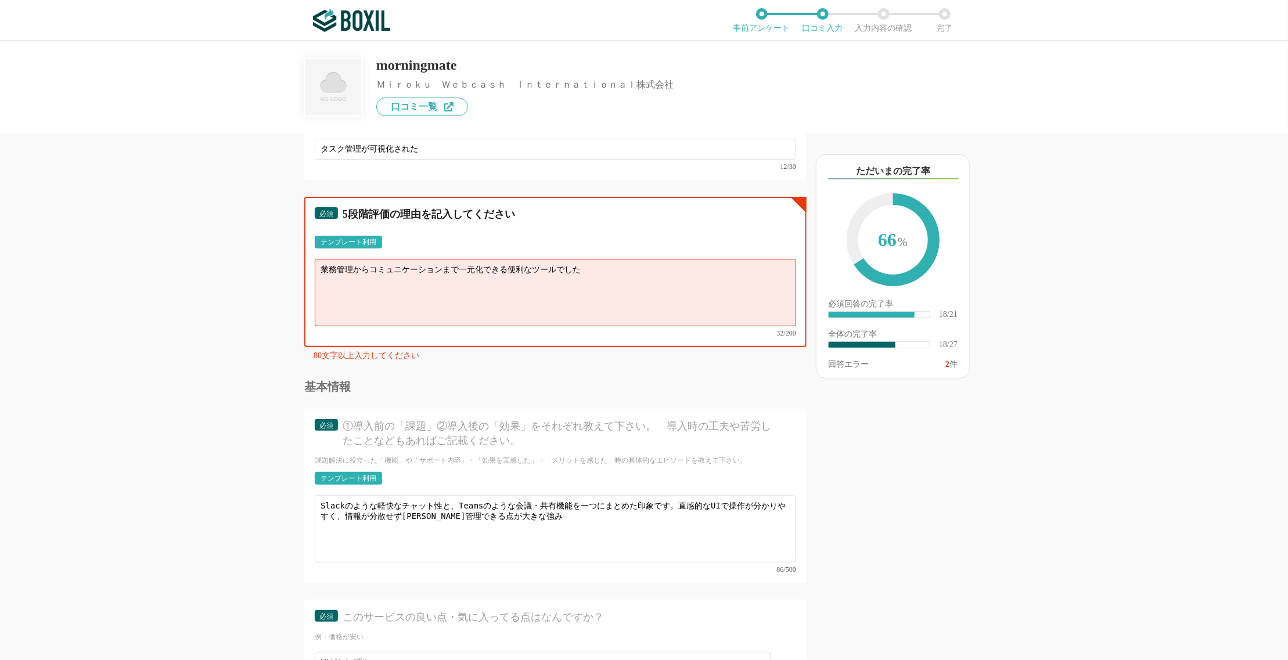
click at [506, 277] on textarea "業務管理からコミュニケーションまで一元化できる便利なツールでした" at bounding box center [555, 292] width 481 height 67
drag, startPoint x: 631, startPoint y: 256, endPoint x: 255, endPoint y: 253, distance: 375.6
click at [255, 253] on div "他のサービス・ツールと連携していますか？ ※複数選択可 例：Slack、Salesforce 選択したサービス 未選択 必須 導入時に所属していた部署を選択し…" at bounding box center [516, 397] width 581 height 527
paste textarea "Slackのような軽快なチャット性と、Teamsのような会議・共有機能を一つにまとめた印象です。直感的なUIで操作が分かりやすく、情報が分散せず[PERSON…"
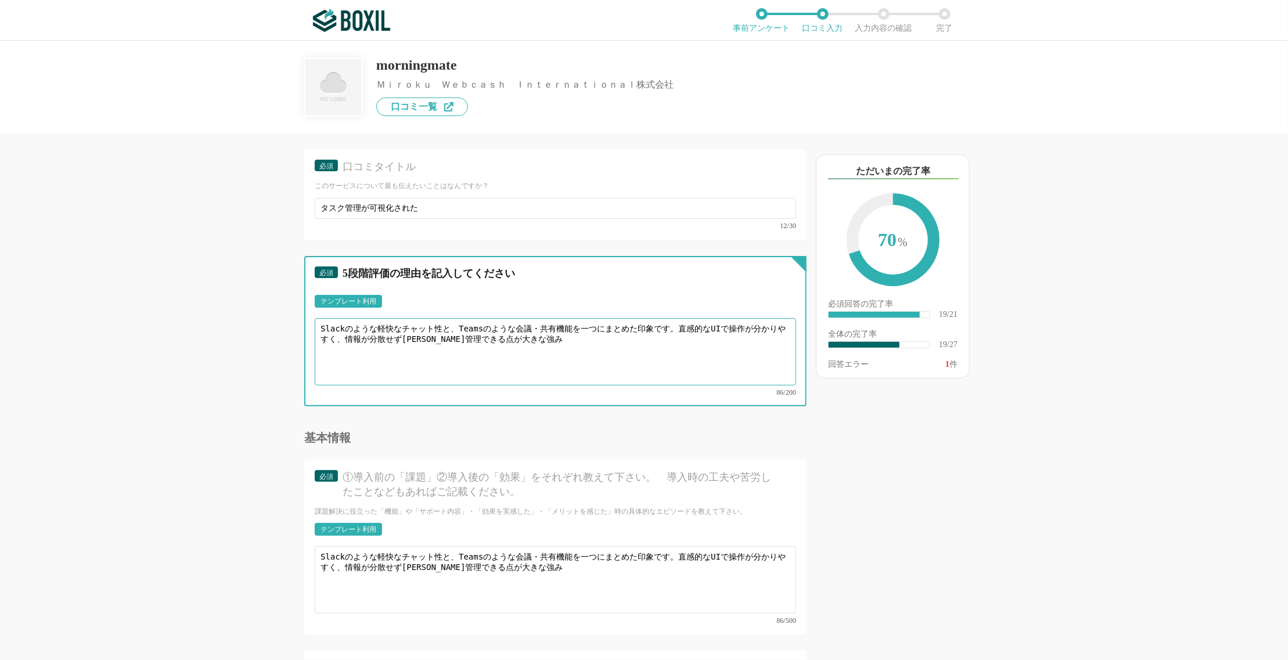
scroll to position [2017, 0]
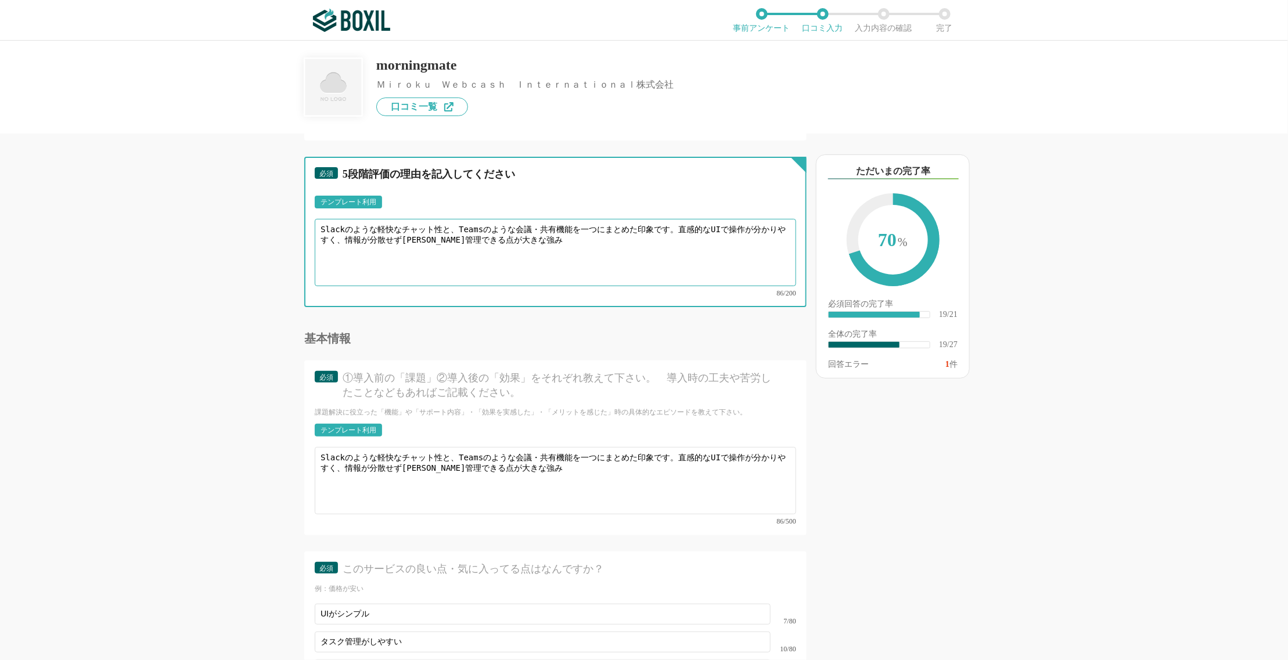
type textarea "Slackのような軽快なチャット性と、Teamsのような会議・共有機能を一つにまとめた印象です。直感的なUIで操作が分かりやすく、情報が分散せず[PERSON…"
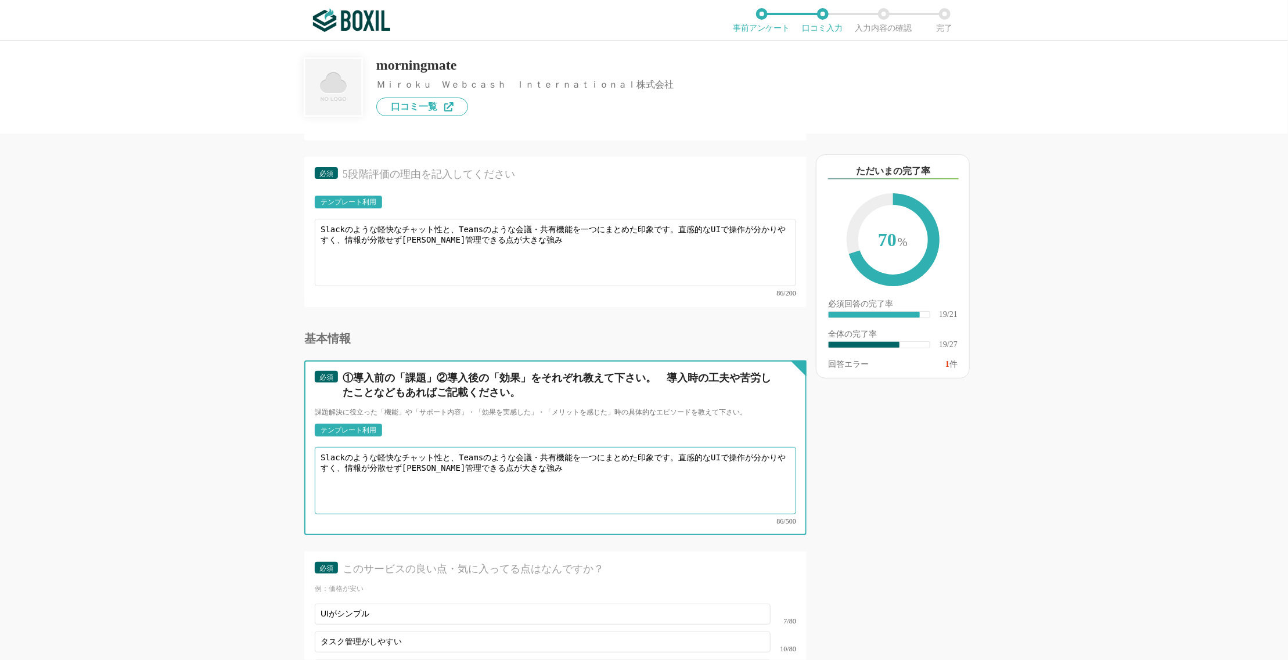
drag, startPoint x: 366, startPoint y: 462, endPoint x: 399, endPoint y: 453, distance: 34.2
click at [366, 462] on textarea "Slackのような軽快なチャット性と、Teamsのような会議・共有機能を一つにまとめた印象です。直感的なUIで操作が分かりやすく、情報が分散せず[PERSON…" at bounding box center [555, 480] width 481 height 67
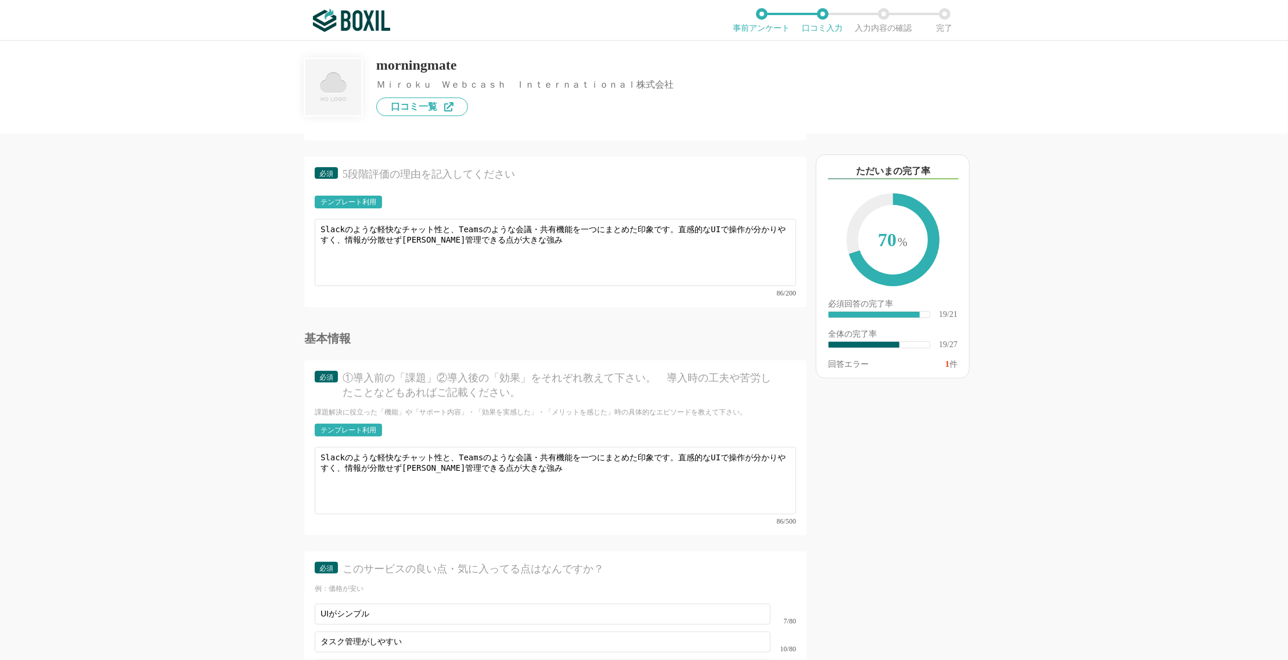
click at [850, 463] on div "以下のキーワードが含まれる口コミが読まれています ただいまの完了率 70 % 必須回答の完了率 ​ 19/21 全体の完了率 ​ 19/27 回答エラー 1 件" at bounding box center [933, 402] width 255 height 515
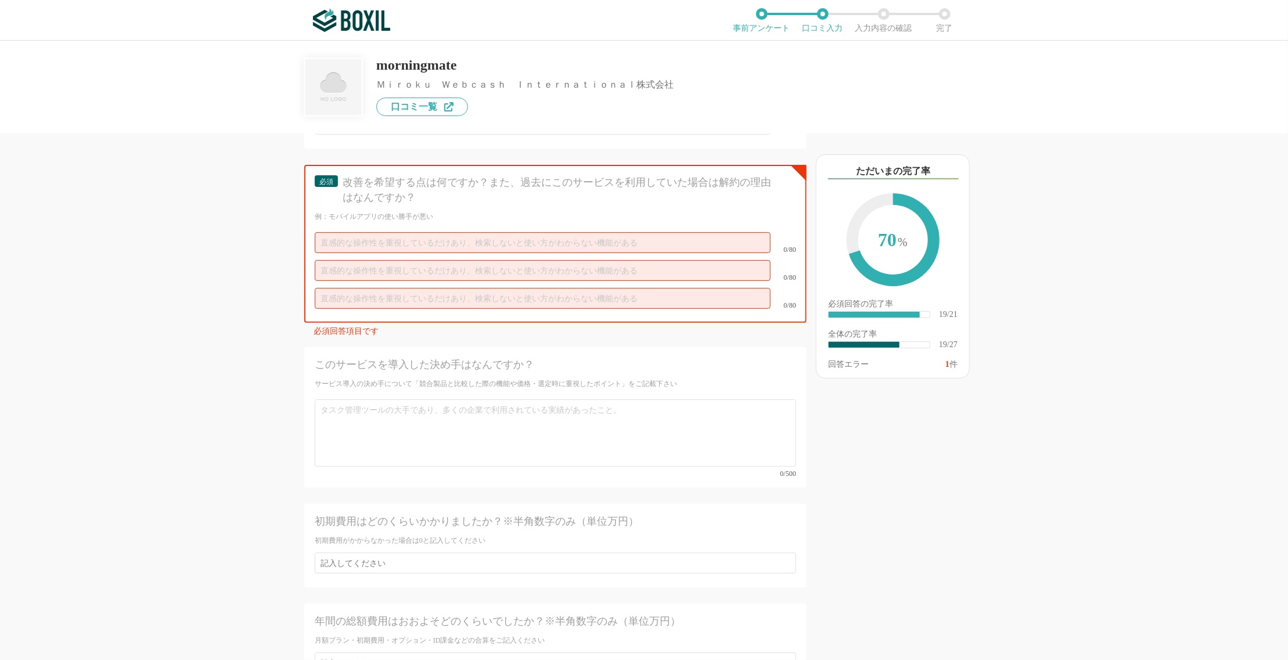
scroll to position [2263, 0]
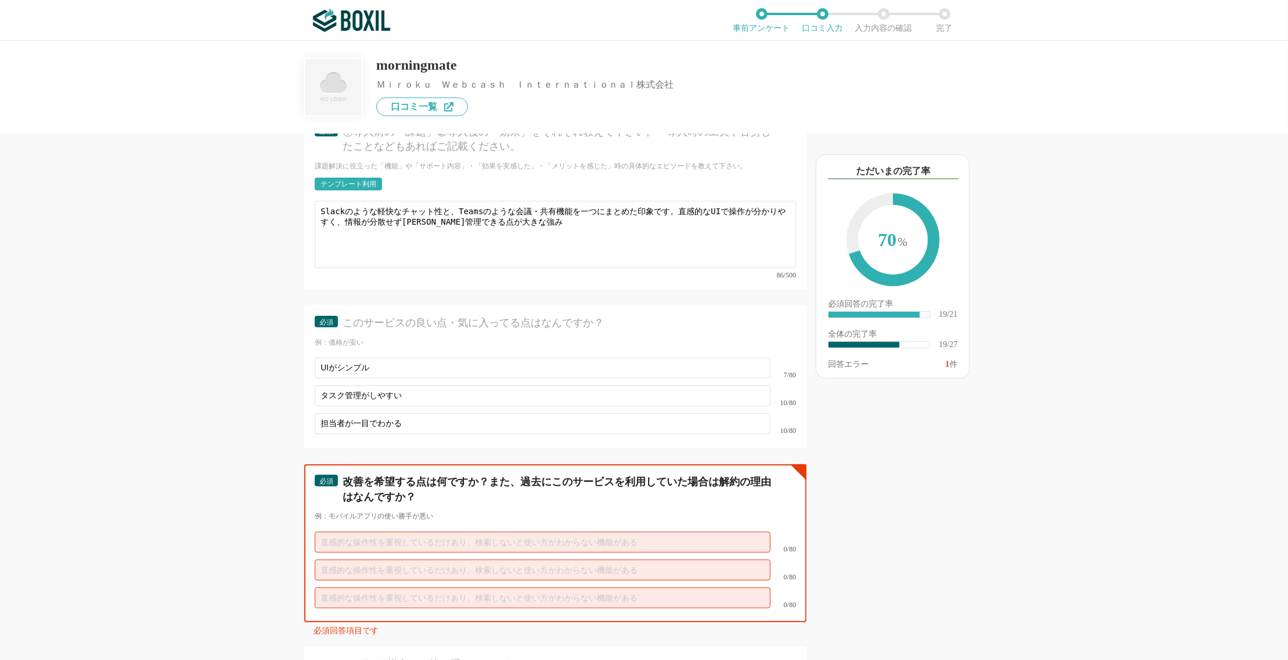
click at [423, 532] on input "text" at bounding box center [543, 542] width 456 height 21
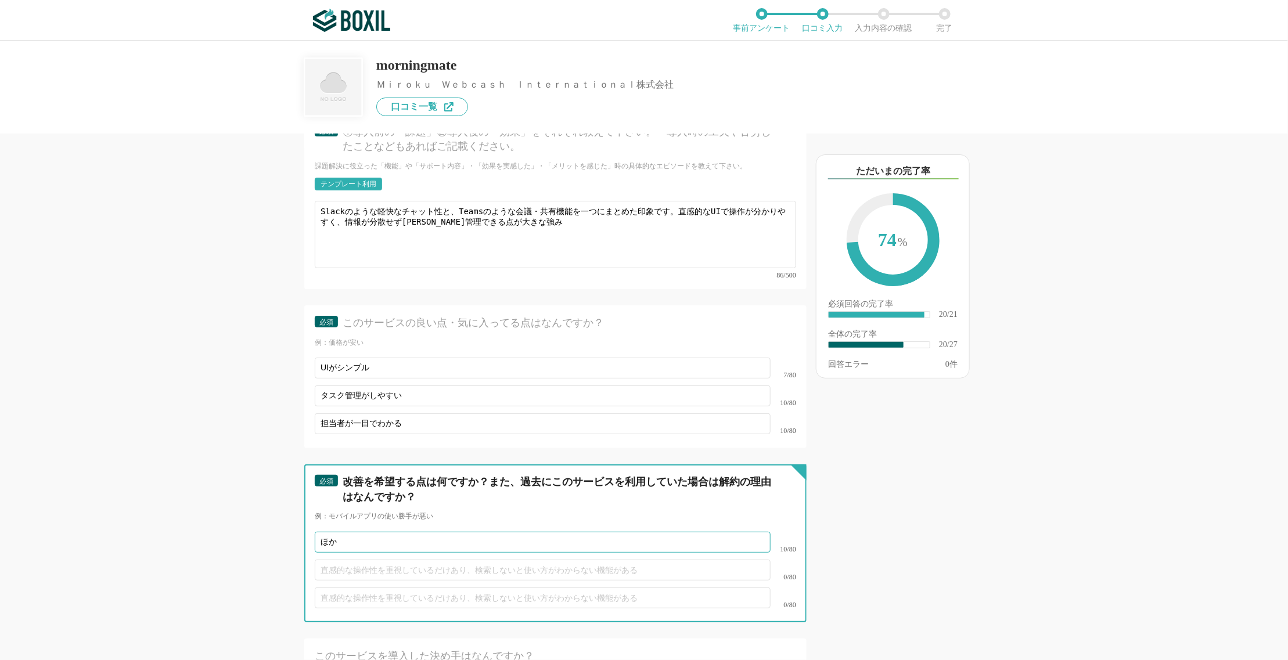
type input "ほ"
type input "既存で利用していたツールとのマイグレーション"
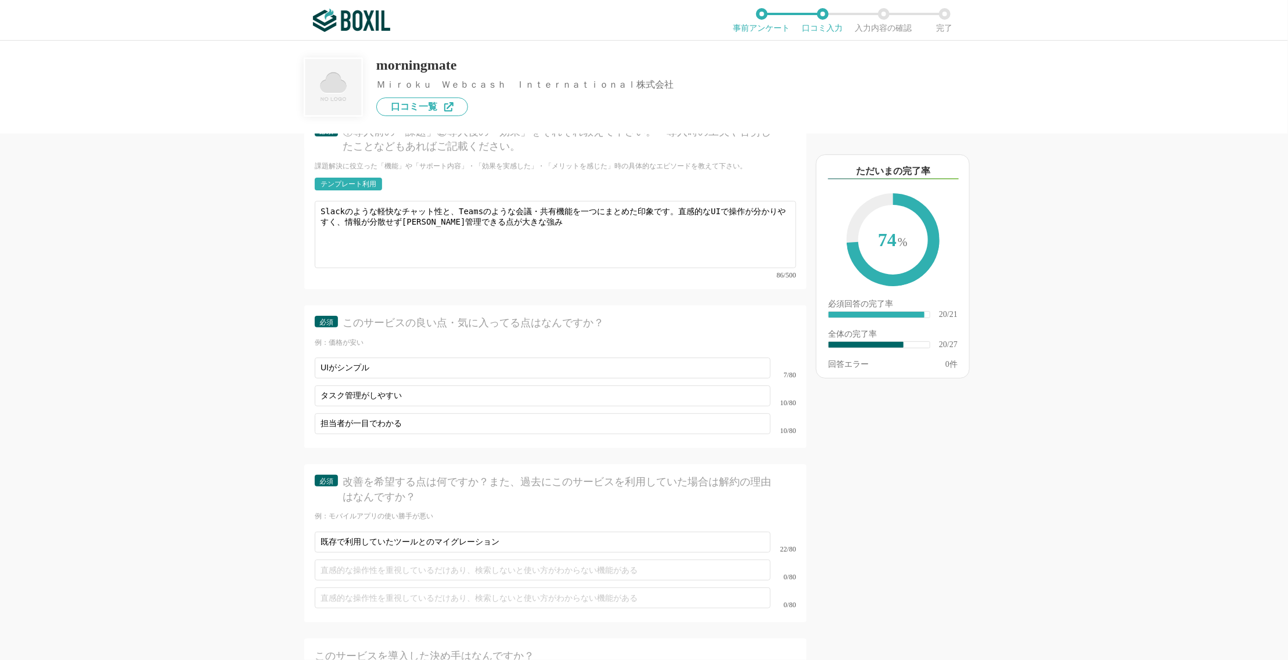
click at [891, 524] on div "以下のキーワードが含まれる口コミが読まれています ただいまの完了率 74 % 必須回答の完了率 ​ 20/21 全体の完了率 ​ 20/27 回答エラー 0 件" at bounding box center [933, 402] width 255 height 515
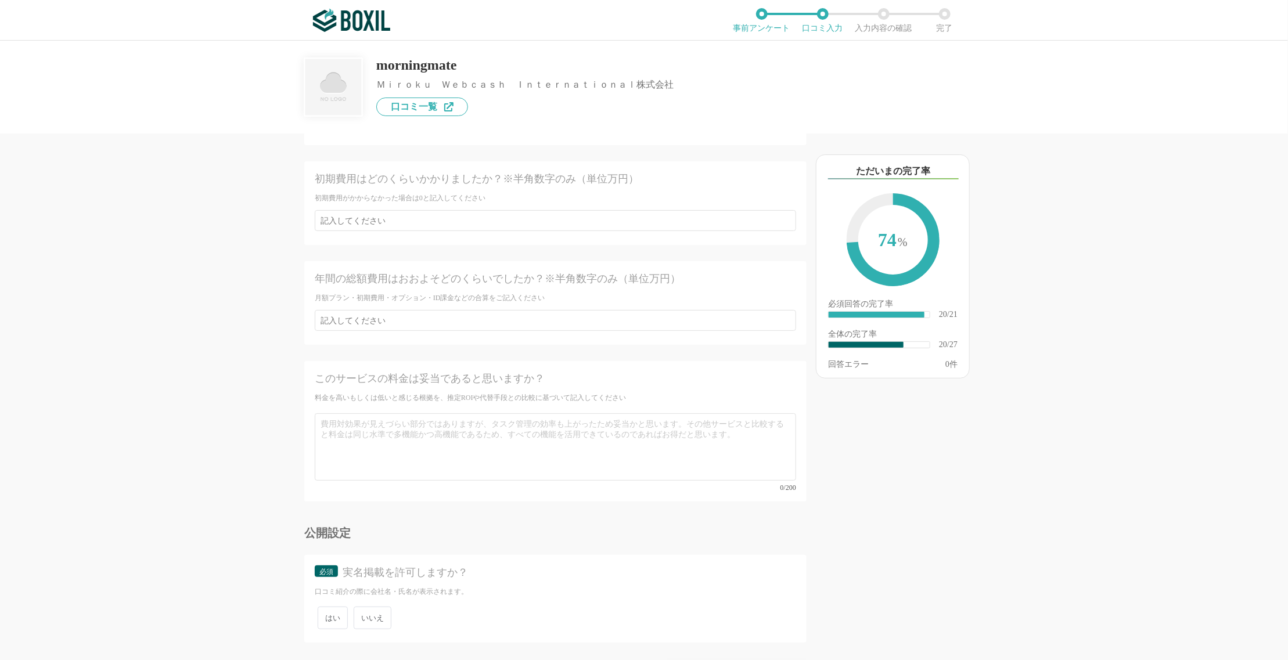
scroll to position [2907, 0]
click at [953, 531] on div "以下のキーワードが含まれる口コミが読まれています ただいまの完了率 74 % 必須回答の完了率 ​ 20/21 全体の完了率 ​ 20/27 回答エラー 0 件" at bounding box center [933, 402] width 255 height 515
click at [962, 522] on div "以下のキーワードが含まれる口コミが読まれています ただいまの完了率 74 % 必須回答の完了率 ​ 20/21 全体の完了率 ​ 20/27 回答エラー 0 件" at bounding box center [933, 402] width 255 height 515
click at [365, 597] on span "いいえ" at bounding box center [373, 608] width 38 height 23
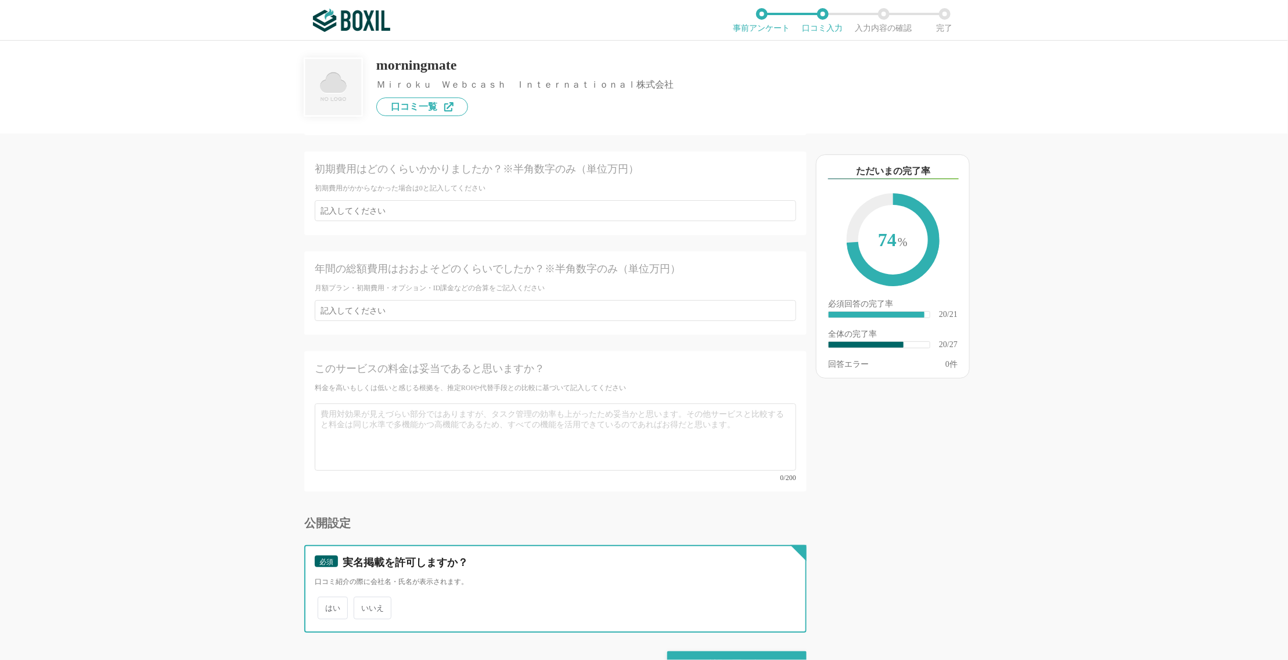
click at [364, 599] on input "いいえ" at bounding box center [360, 603] width 8 height 8
radio input "true"
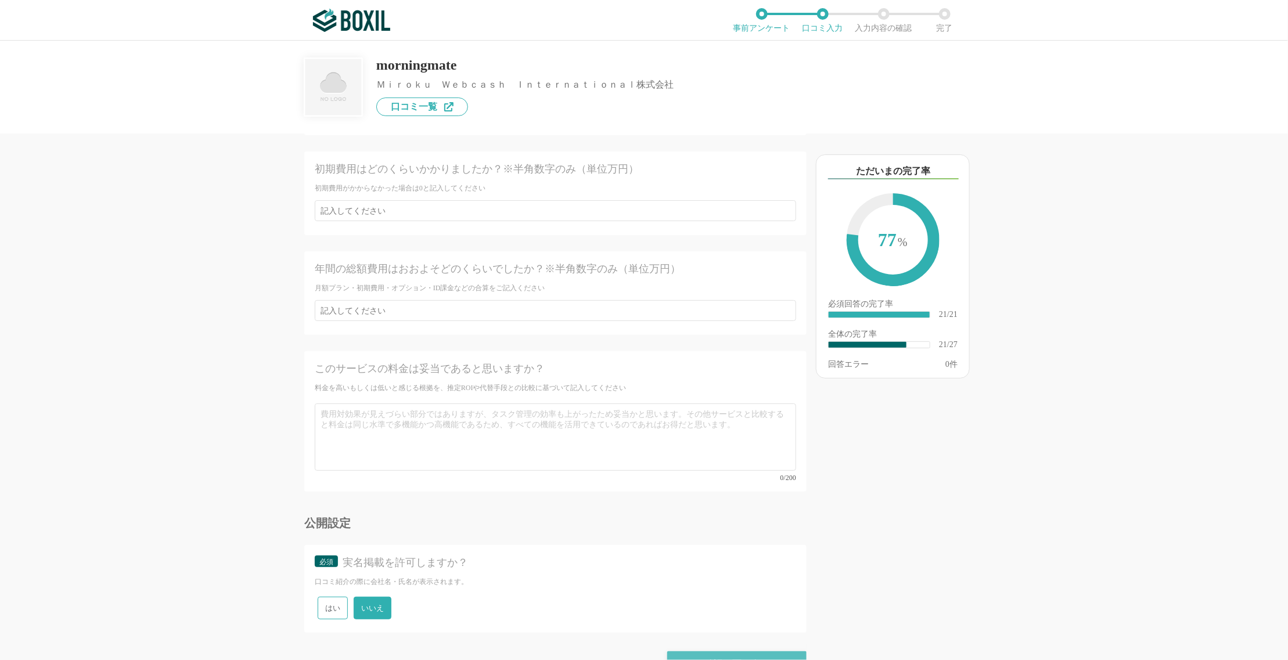
click at [772, 651] on div "確認画面に進む" at bounding box center [736, 664] width 139 height 26
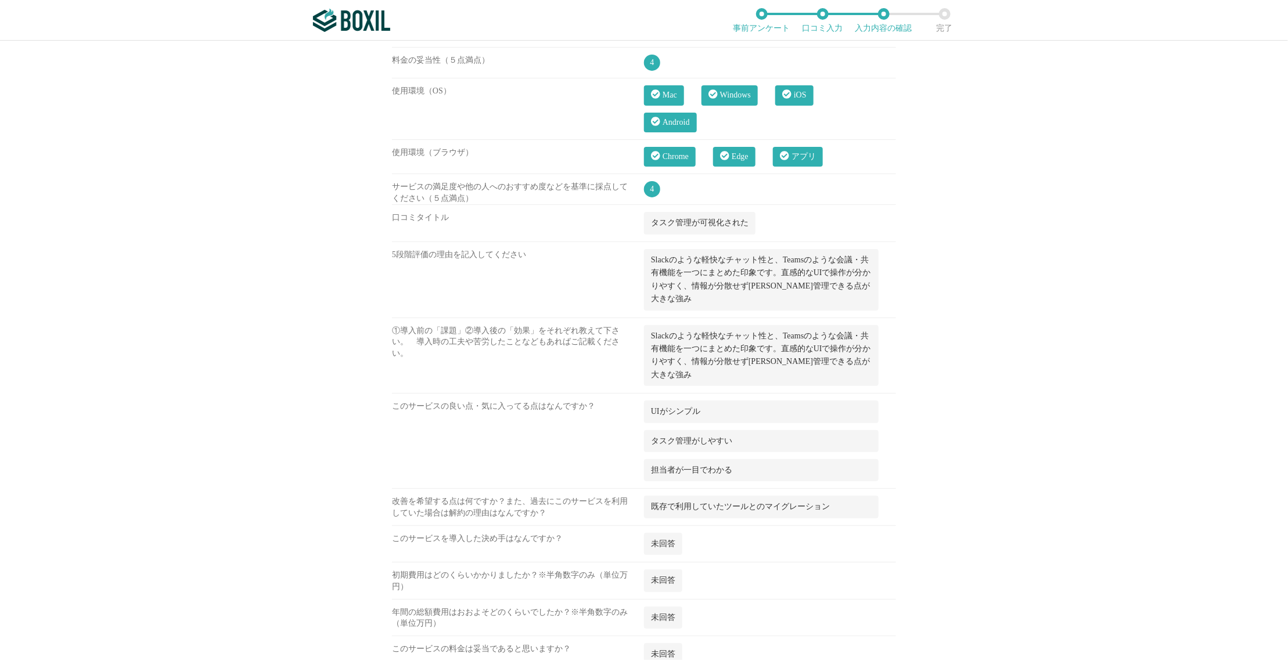
scroll to position [1033, 0]
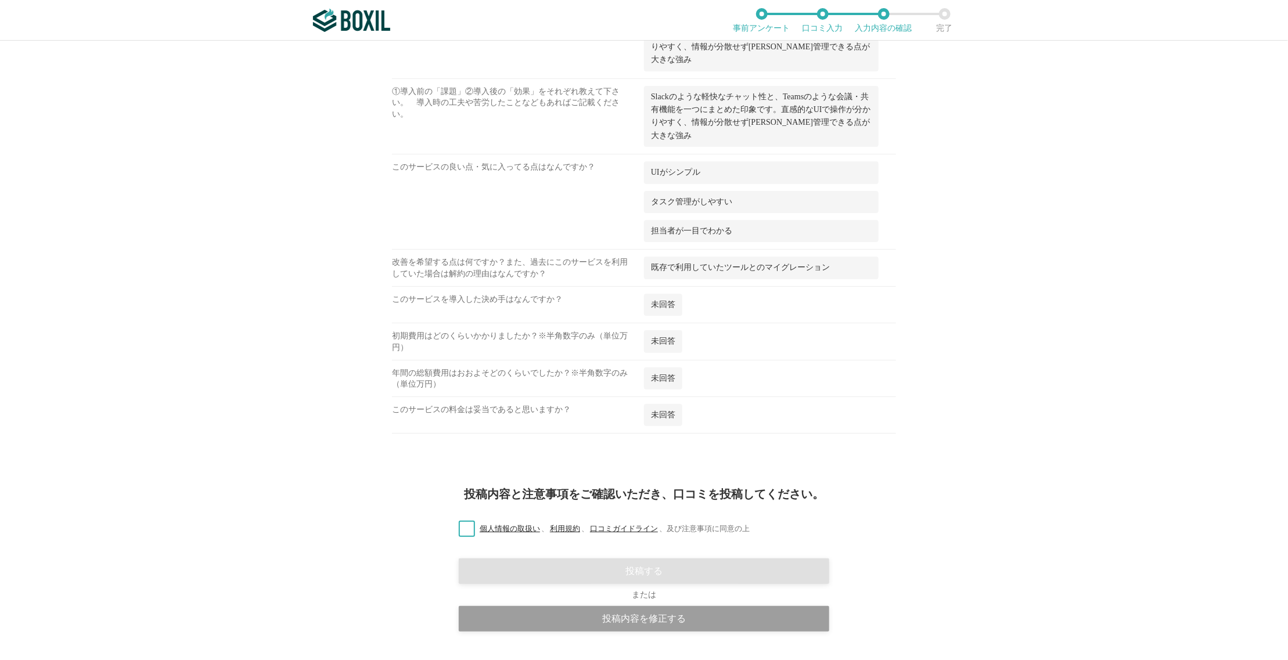
click at [990, 436] on div "morningmate Ｍｉｒｏｋｕ　Ｗｅｂｃａｓｈ　Ｉｎｔｅｒｎａｔｉｏｎａｌ株式会社 口コミ一覧 注意事項 １． この口コミは 匿名投稿 です。 会社名 …" at bounding box center [644, 350] width 1288 height 619
click at [1054, 438] on div "morningmate Ｍｉｒｏｋｕ　Ｗｅｂｃａｓｈ　Ｉｎｔｅｒｎａｔｉｏｎａｌ株式会社 口コミ一覧 注意事項 １． この口コミは 匿名投稿 です。 会社名 …" at bounding box center [644, 350] width 1288 height 619
click at [467, 523] on label "個人情報の取扱い 、 利用規約 、 口コミガイドライン 、 及び注意事項に同意の上" at bounding box center [599, 529] width 300 height 12
click at [0, 0] on input "個人情報の取扱い 、 利用規約 、 口コミガイドライン 、 及び注意事項に同意の上" at bounding box center [0, 0] width 0 height 0
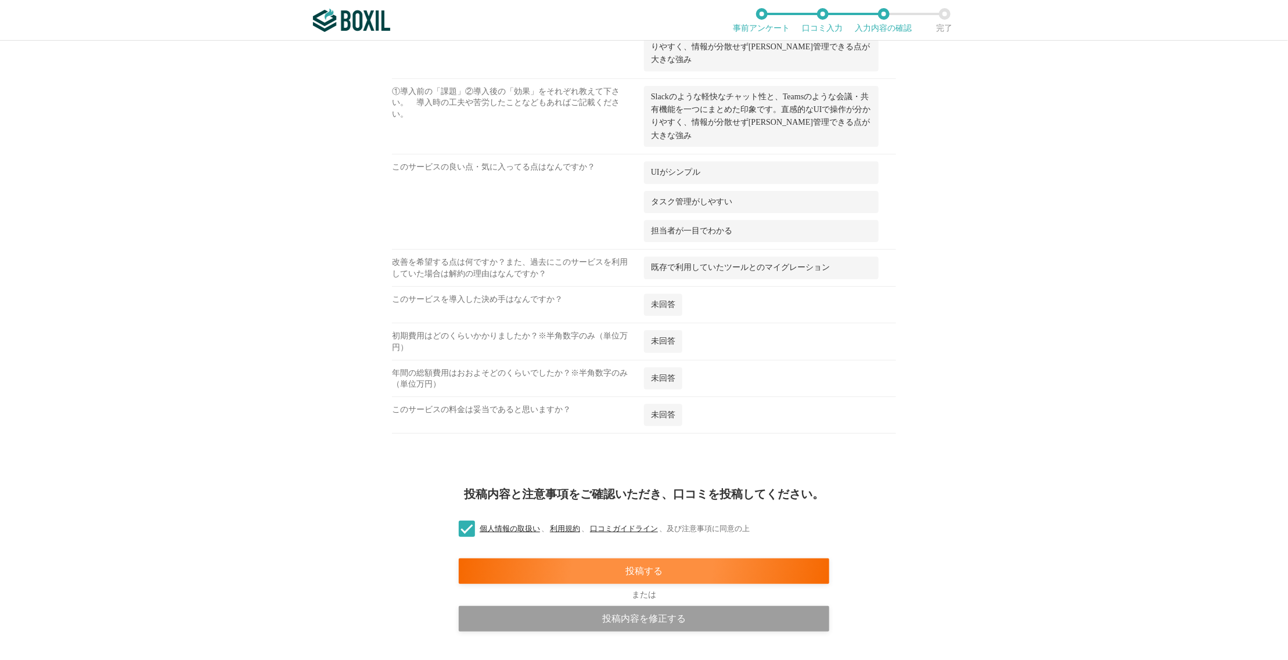
click at [1043, 523] on div "個人情報の取扱い 、 利用規約 、 口コミガイドライン 、 及び注意事項に同意の上" at bounding box center [644, 529] width 1288 height 12
click at [1010, 471] on div "投稿内容と注意事項をご確認いただき、口コミを投稿してください。 個人情報の取扱い 、 利用規約 、 口コミガイドライン 、 及び注意事項に同意の上 投稿する …" at bounding box center [644, 581] width 1288 height 221
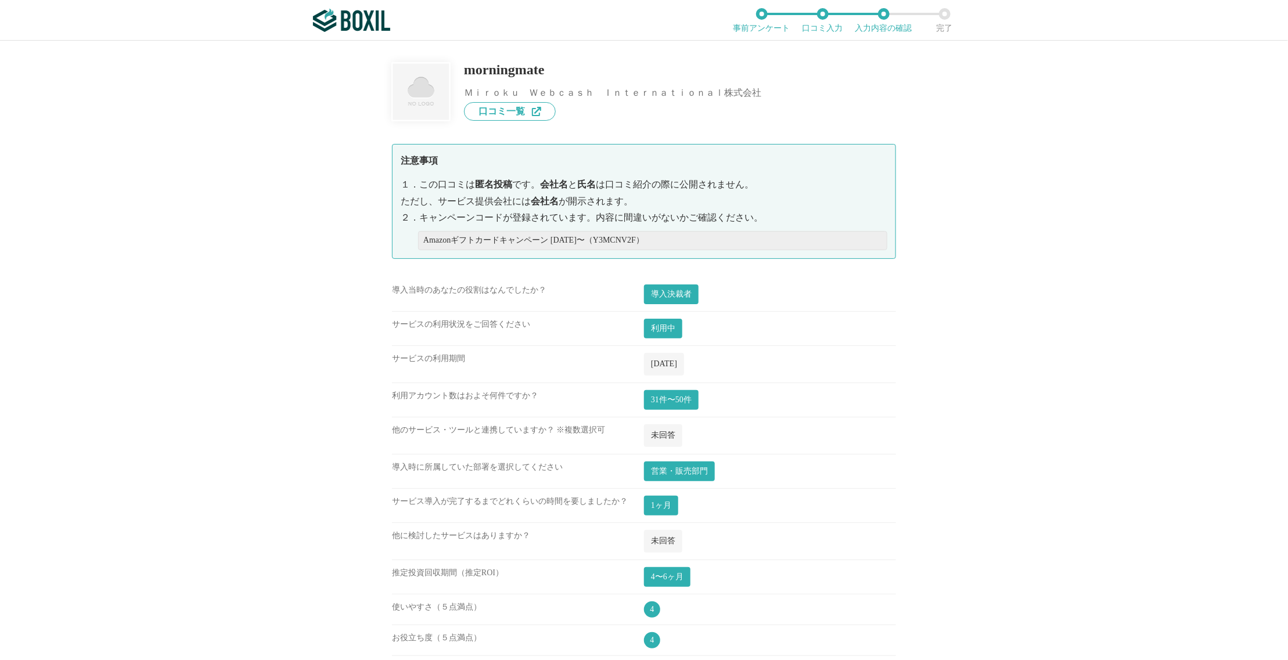
scroll to position [0, 0]
click at [342, 18] on img at bounding box center [351, 20] width 77 height 23
